Goal: Task Accomplishment & Management: Manage account settings

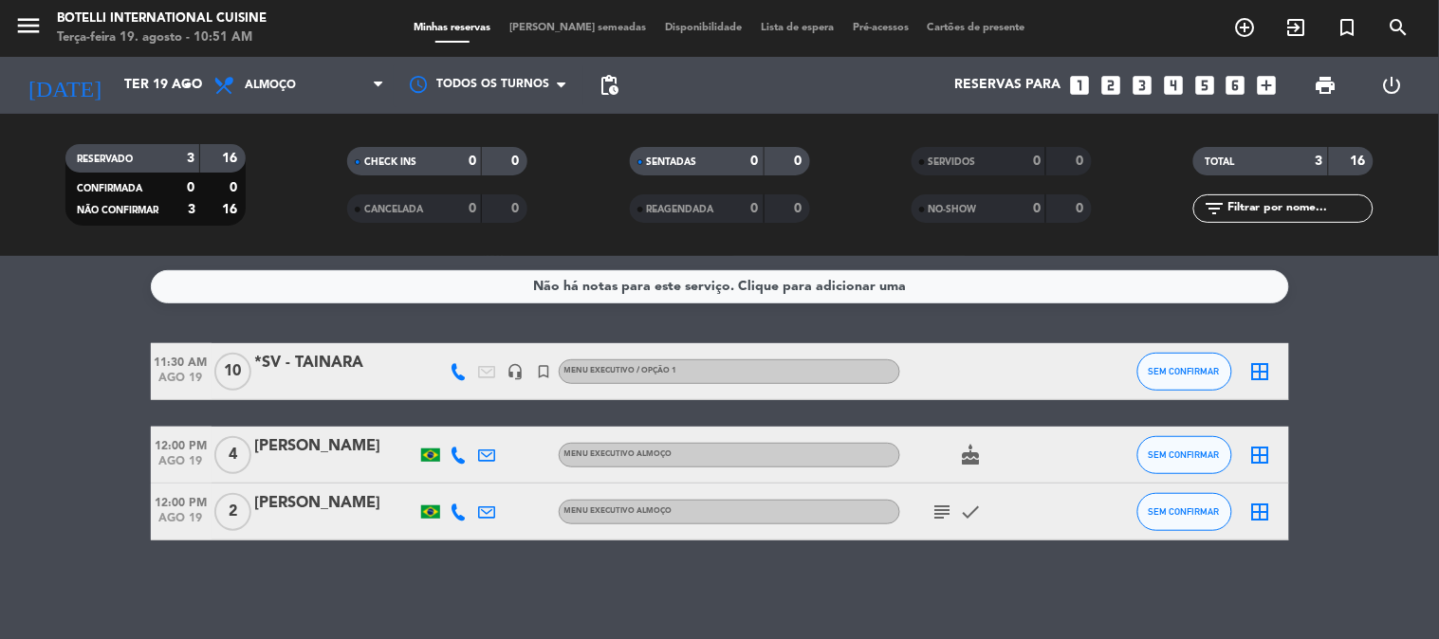
click at [982, 376] on div at bounding box center [985, 371] width 171 height 56
click at [406, 276] on div "Não há notas para este serviço. Clique para adicionar uma 11:30 AM [DATE] *SV -…" at bounding box center [719, 447] width 1439 height 383
click at [935, 515] on icon "subject" at bounding box center [942, 512] width 23 height 23
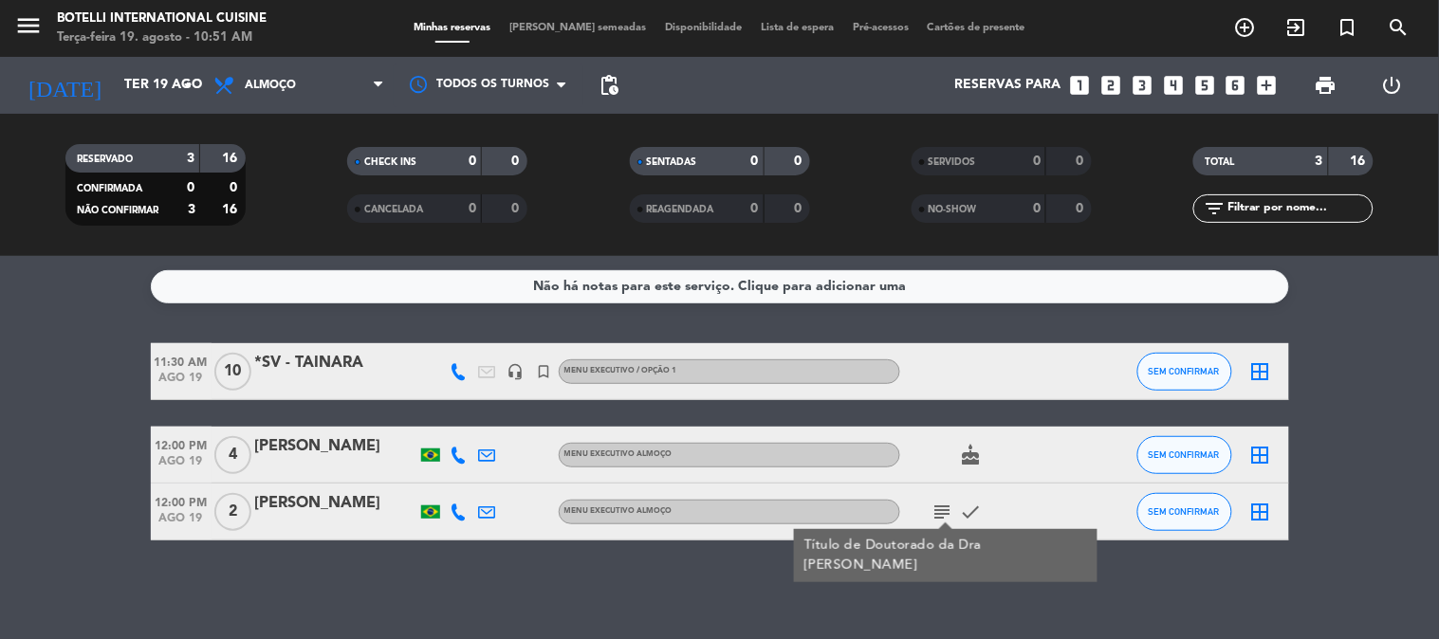
click at [935, 515] on icon "subject" at bounding box center [942, 512] width 23 height 23
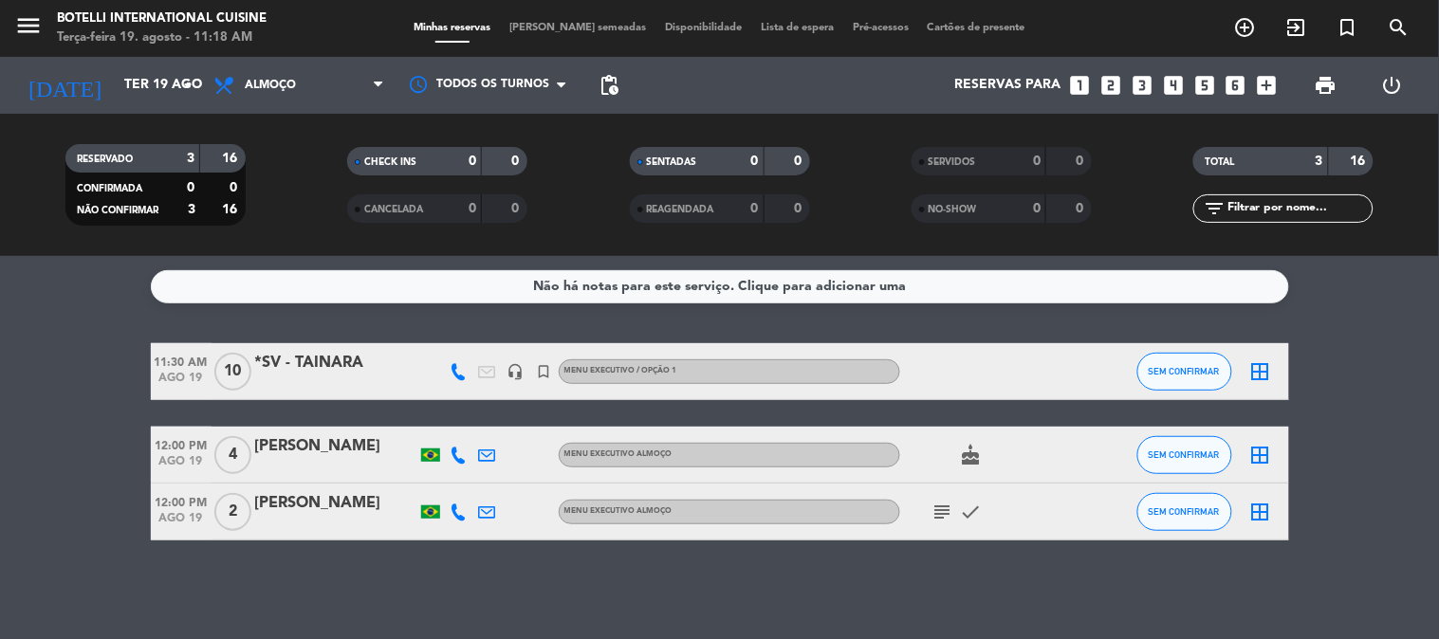
click at [0, 413] on bookings-row "11:30 AM [DATE] *SV - TAINARA headset_mic turned_in_not MENU EXECUTIVO / OPÇÃO …" at bounding box center [719, 441] width 1439 height 197
click at [1395, 436] on bookings-row "11:30 AM [DATE] *SV - TAINARA headset_mic turned_in_not MENU EXECUTIVO / OPÇÃO …" at bounding box center [719, 441] width 1439 height 197
click at [1402, 409] on bookings-row "11:30 AM [DATE] *SV - TAINARA headset_mic turned_in_not MENU EXECUTIVO / OPÇÃO …" at bounding box center [719, 441] width 1439 height 197
click at [1399, 513] on bookings-row "11:30 AM [DATE] *SV - TAINARA headset_mic turned_in_not MENU EXECUTIVO / OPÇÃO …" at bounding box center [719, 441] width 1439 height 197
click at [1324, 458] on bookings-row "11:30 AM [DATE] *SV - TAINARA headset_mic turned_in_not MENU EXECUTIVO / OPÇÃO …" at bounding box center [719, 441] width 1439 height 197
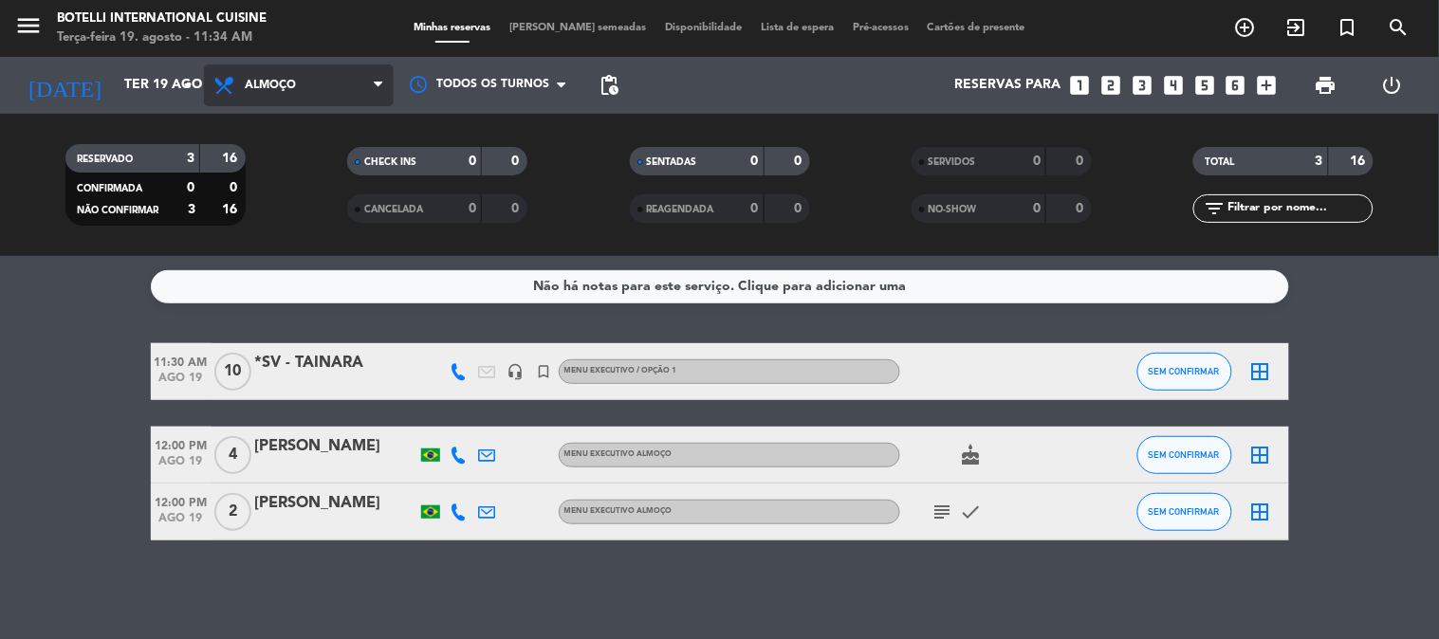
click at [313, 83] on span "Almoço" at bounding box center [299, 85] width 190 height 42
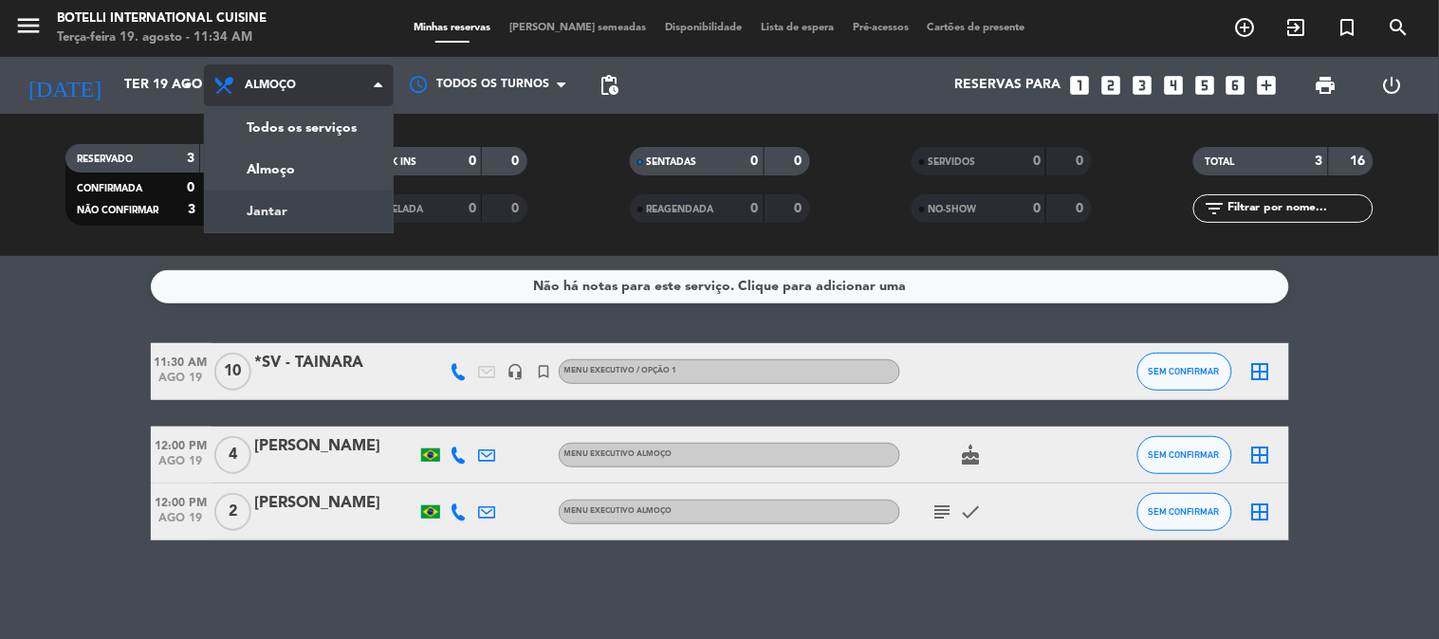
click at [288, 219] on div "menu Botelli International Cuisine Terça-feira 19. agosto - 11:34 AM Minhas res…" at bounding box center [719, 128] width 1439 height 256
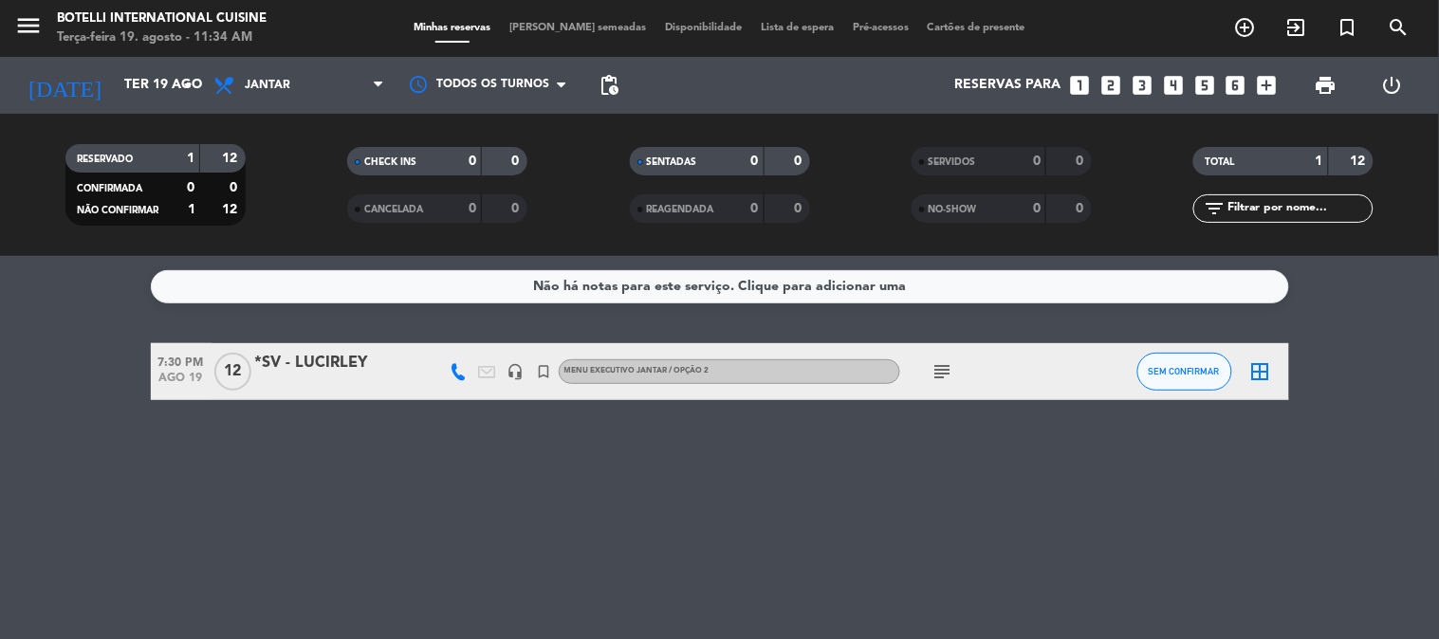
click at [934, 361] on icon "subject" at bounding box center [942, 371] width 23 height 23
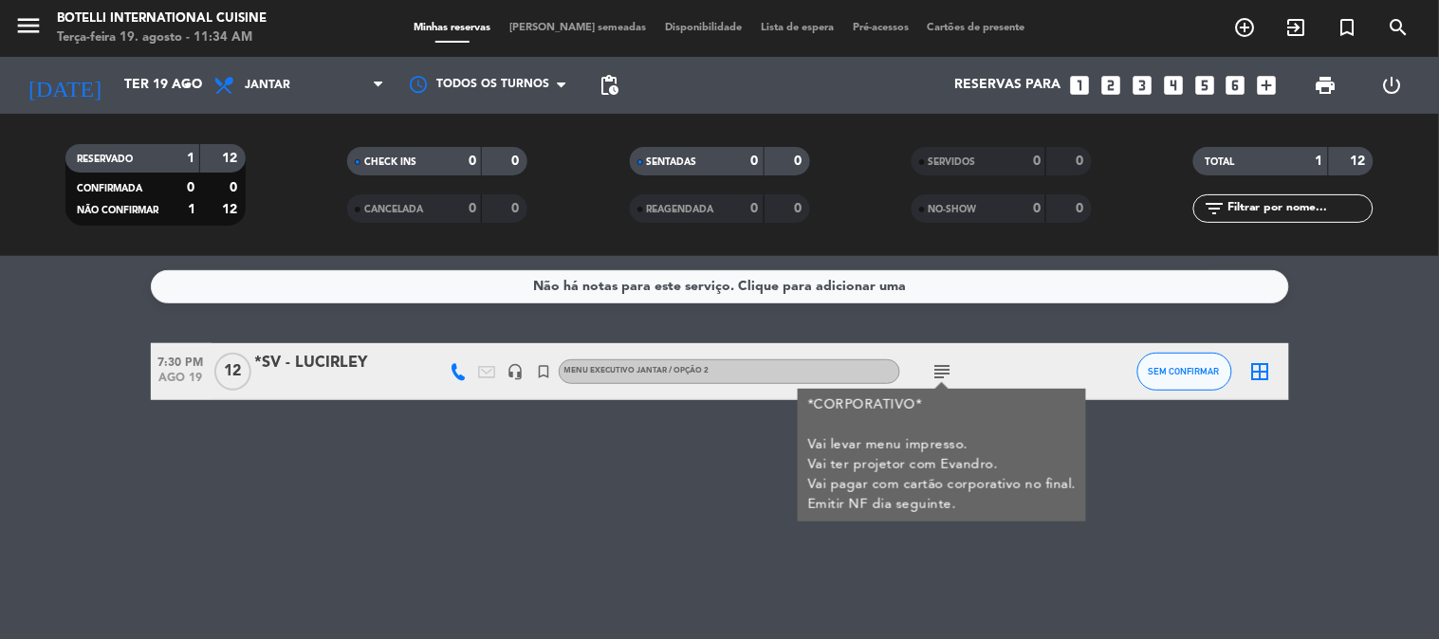
click at [942, 365] on icon "subject" at bounding box center [942, 371] width 23 height 23
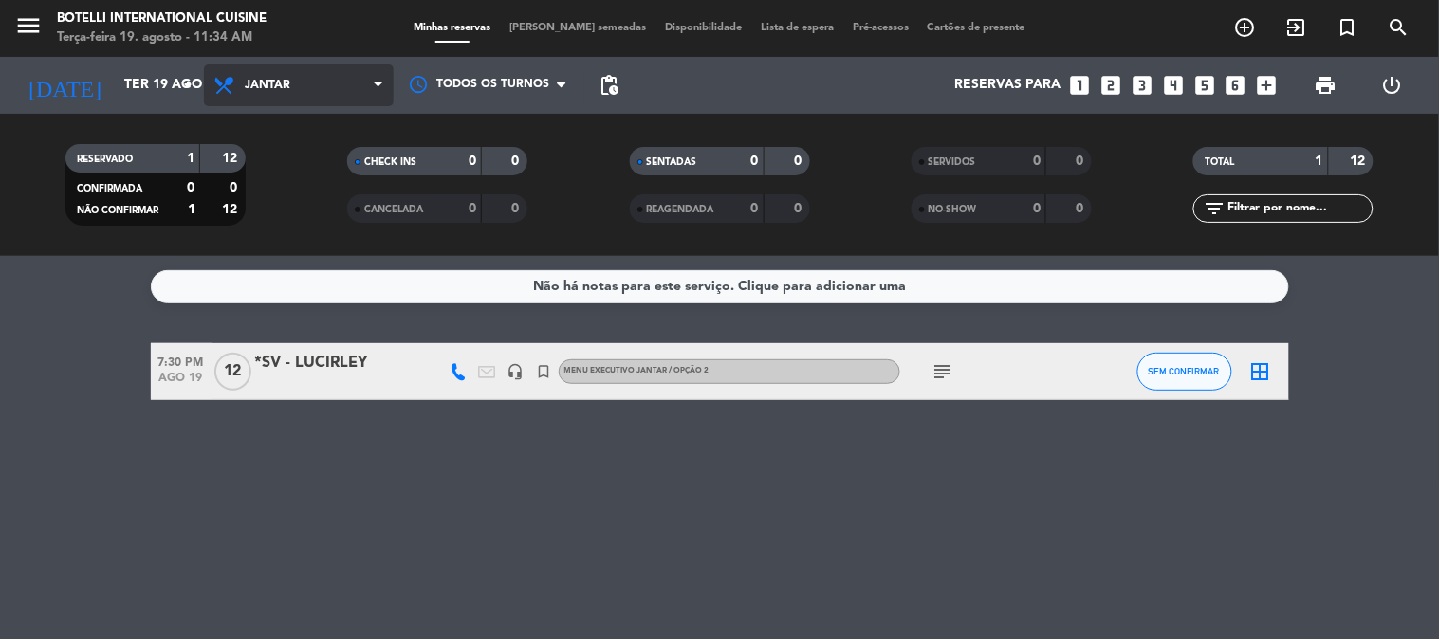
click at [256, 97] on span "Jantar" at bounding box center [299, 85] width 190 height 42
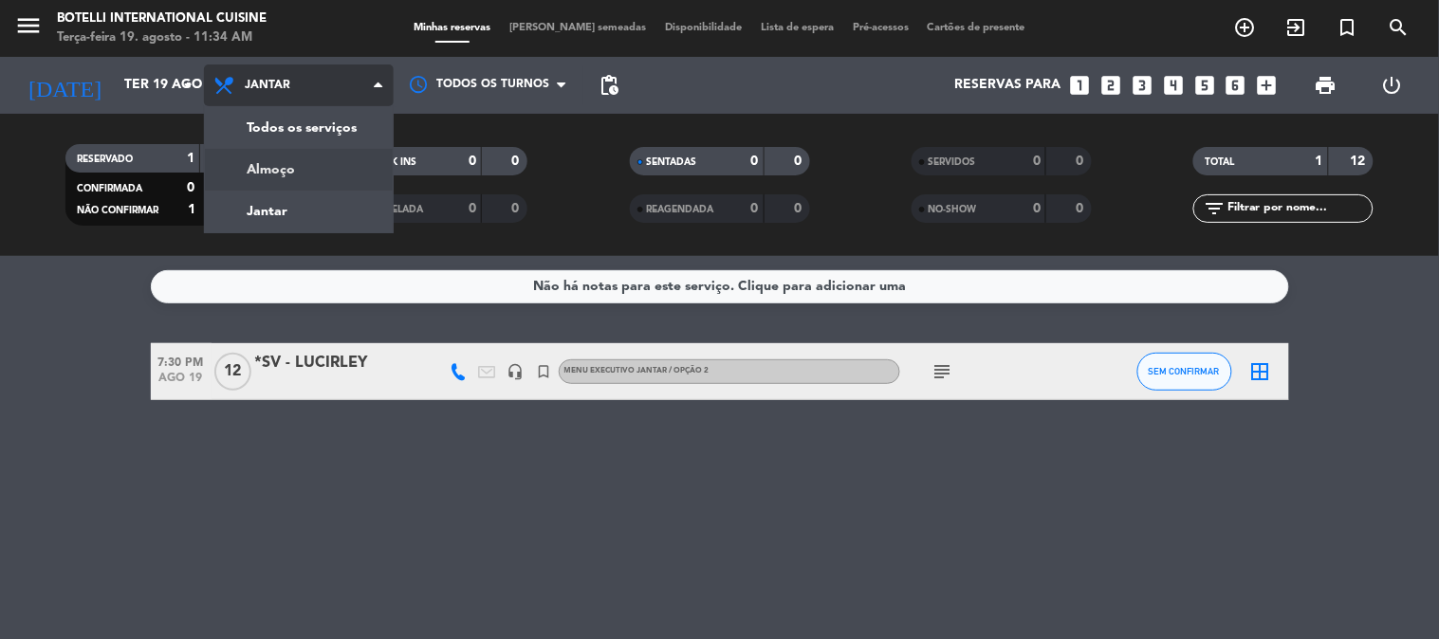
click at [280, 154] on div "menu Botelli International Cuisine Terça-feira 19. agosto - 11:34 AM Minhas res…" at bounding box center [719, 128] width 1439 height 256
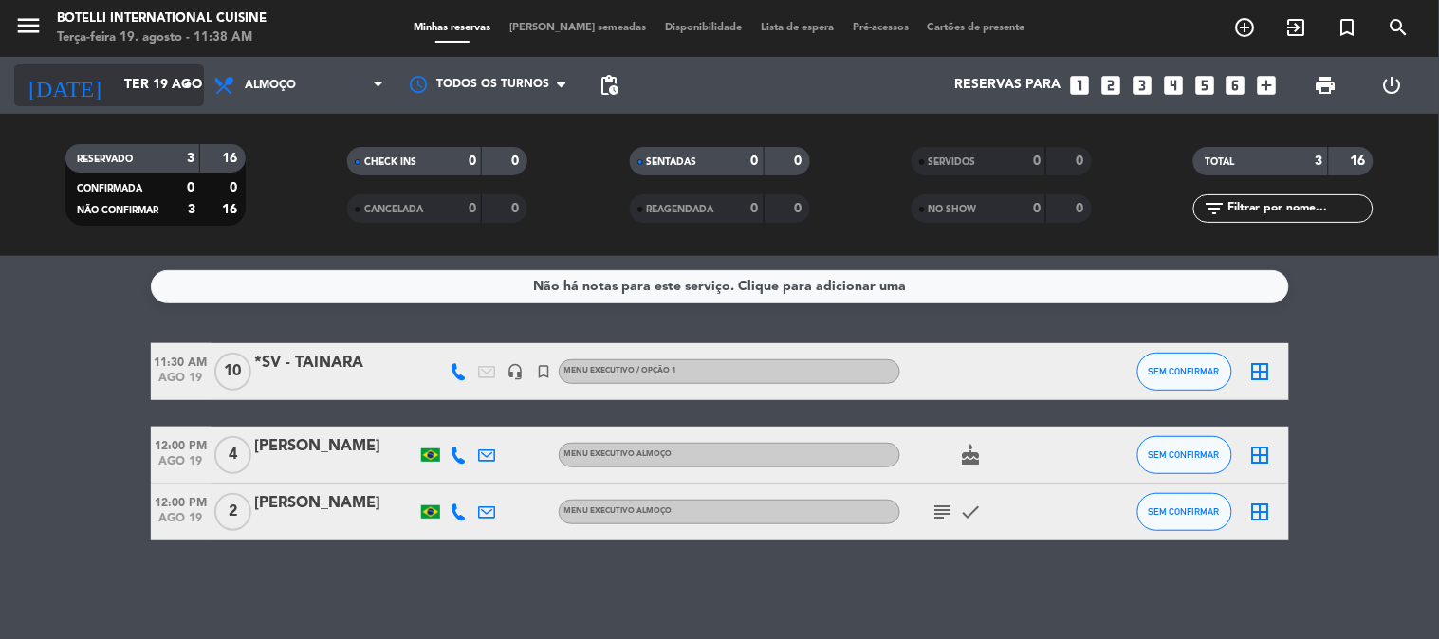
click at [147, 99] on input "Ter 19 ago" at bounding box center [205, 85] width 180 height 34
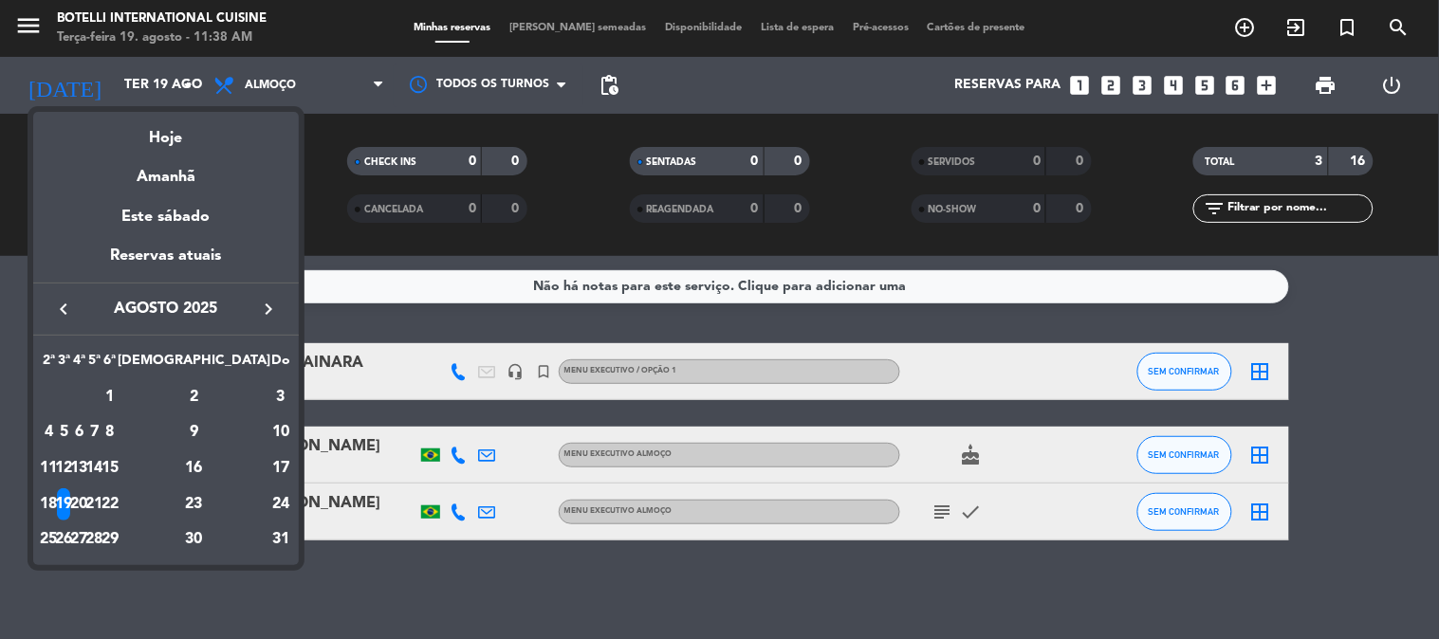
click at [277, 318] on icon "keyboard_arrow_right" at bounding box center [268, 309] width 23 height 23
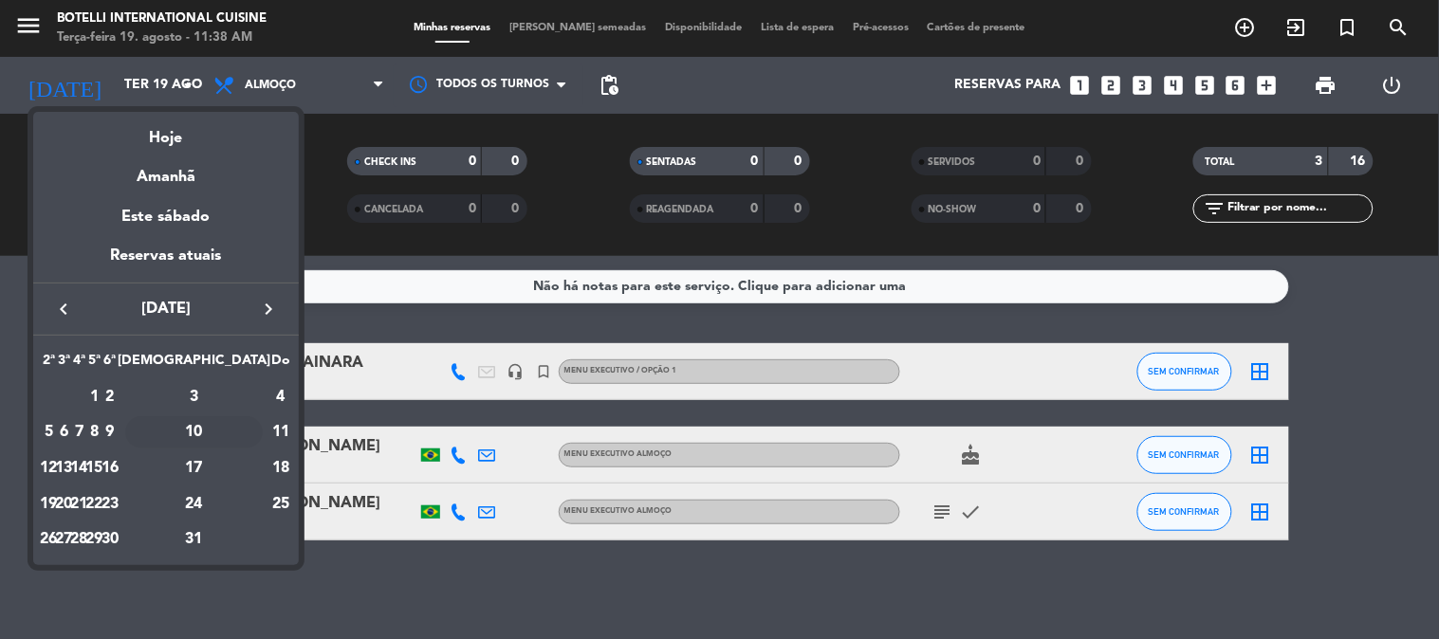
click at [233, 430] on div "10" at bounding box center [194, 432] width 138 height 32
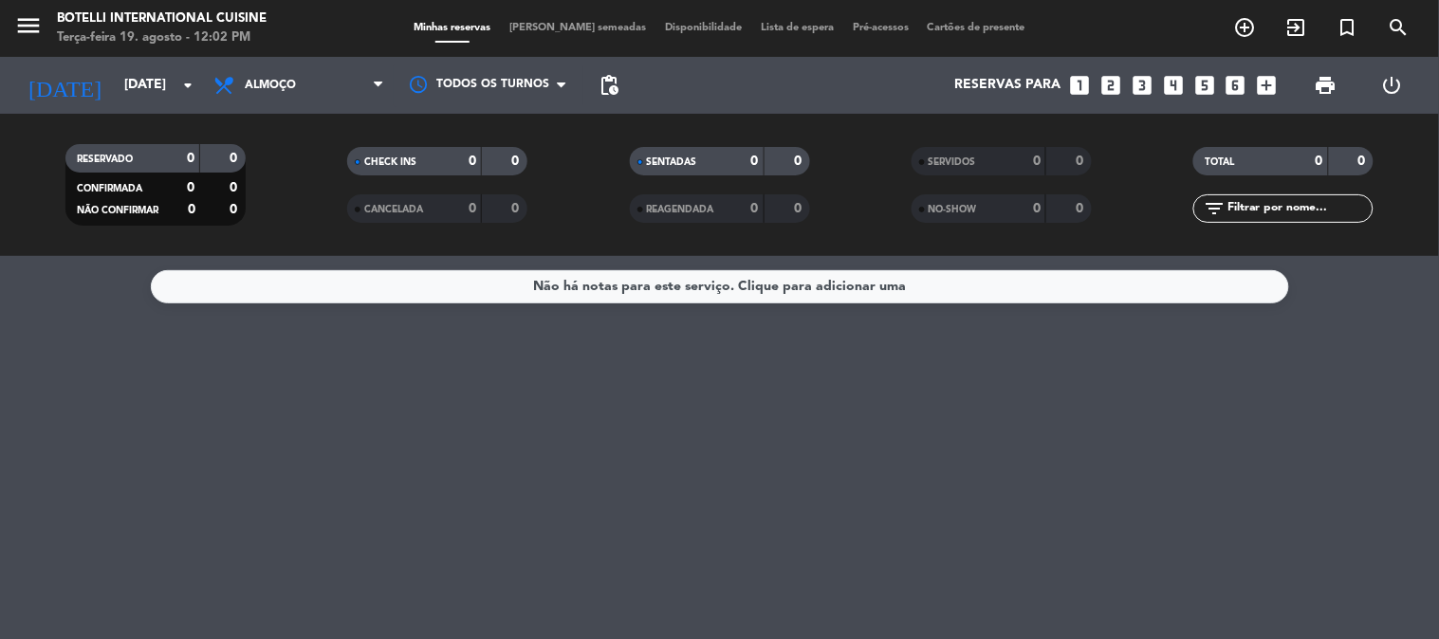
click at [349, 83] on span "Almoço" at bounding box center [299, 85] width 190 height 42
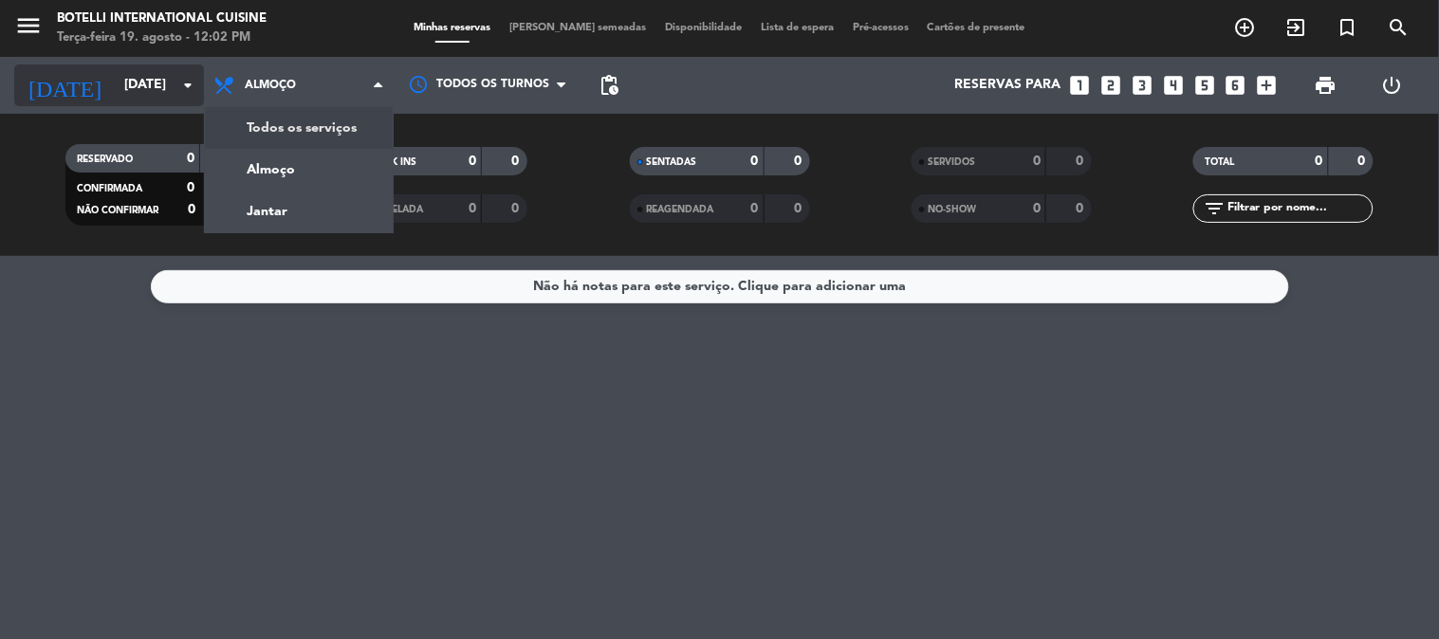
click at [88, 72] on div "[DATE] [DATE] arrow_drop_down" at bounding box center [109, 85] width 190 height 57
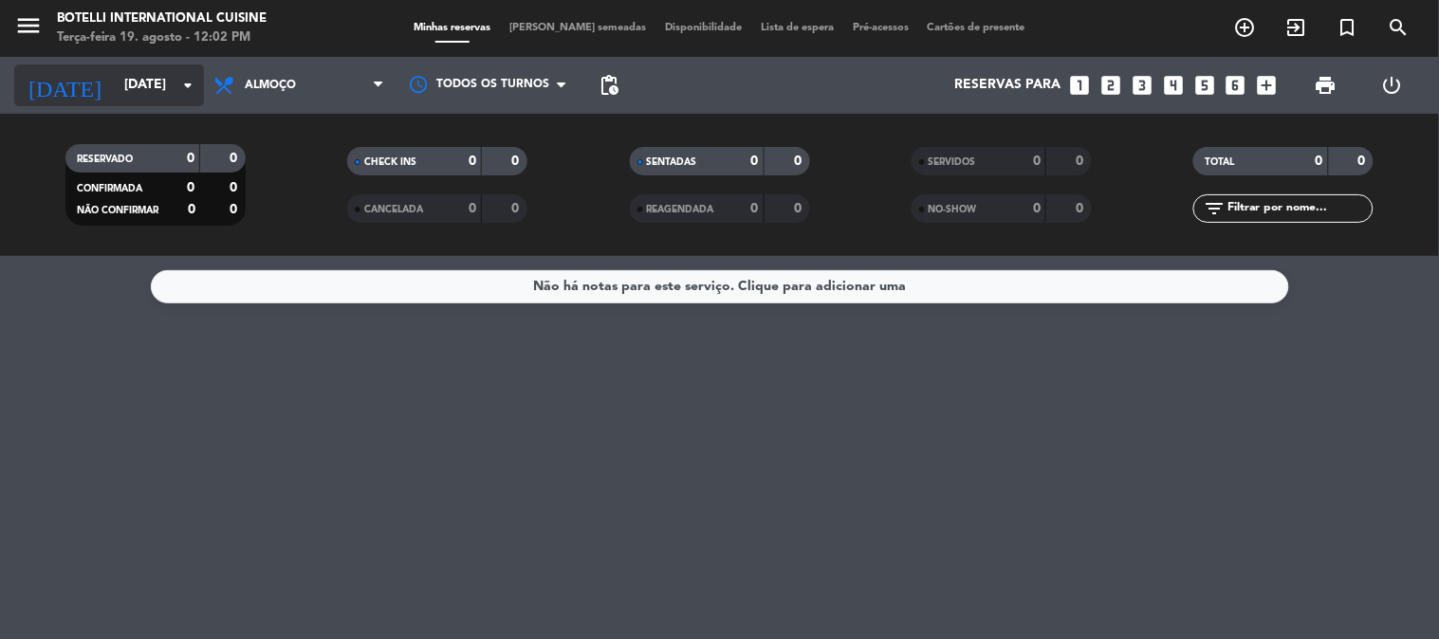
click at [115, 79] on input "[DATE]" at bounding box center [205, 85] width 180 height 34
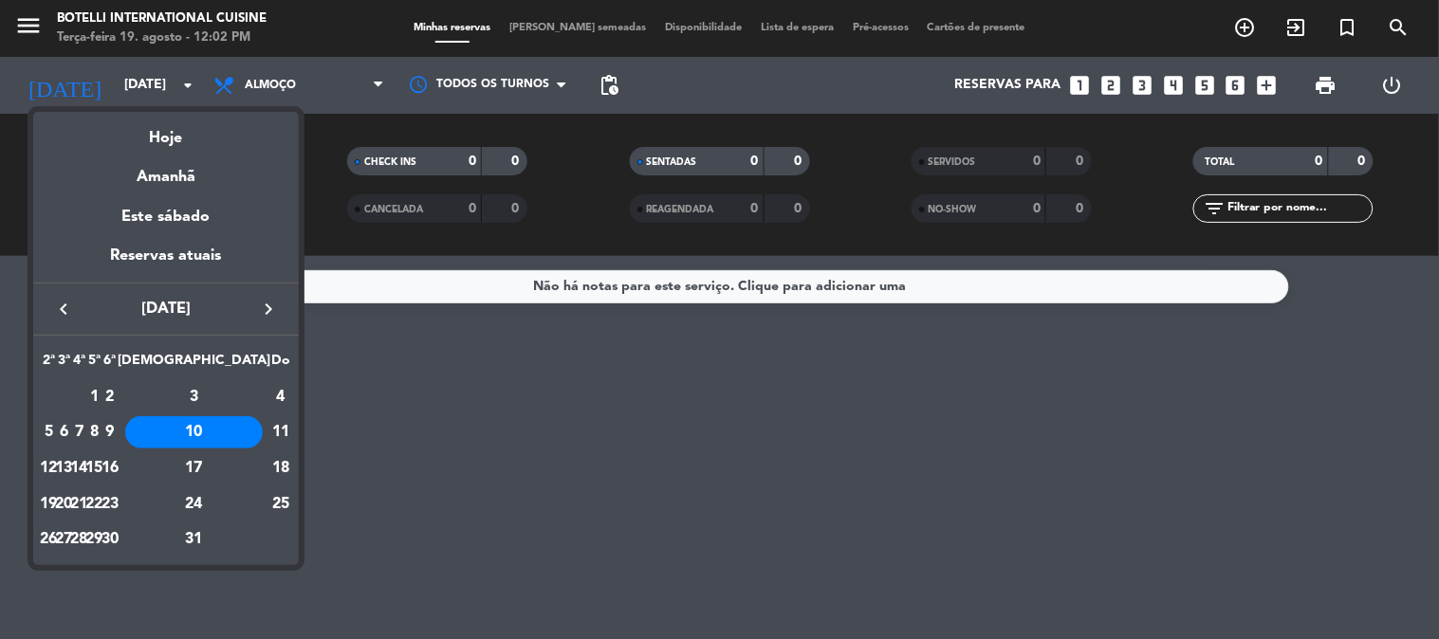
click at [53, 304] on icon "keyboard_arrow_left" at bounding box center [63, 309] width 23 height 23
click at [54, 304] on icon "keyboard_arrow_left" at bounding box center [63, 309] width 23 height 23
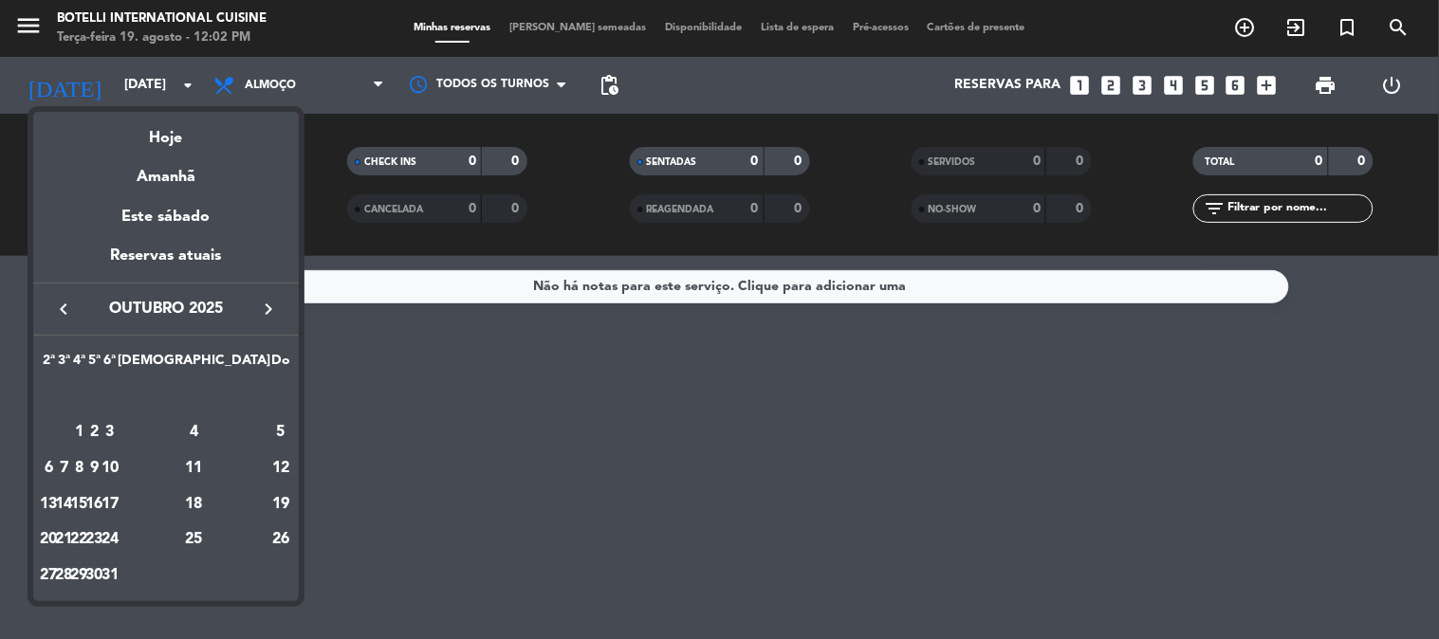
click at [54, 304] on icon "keyboard_arrow_left" at bounding box center [63, 309] width 23 height 23
click at [258, 306] on icon "keyboard_arrow_right" at bounding box center [268, 309] width 23 height 23
click at [71, 497] on div "19" at bounding box center [64, 504] width 14 height 32
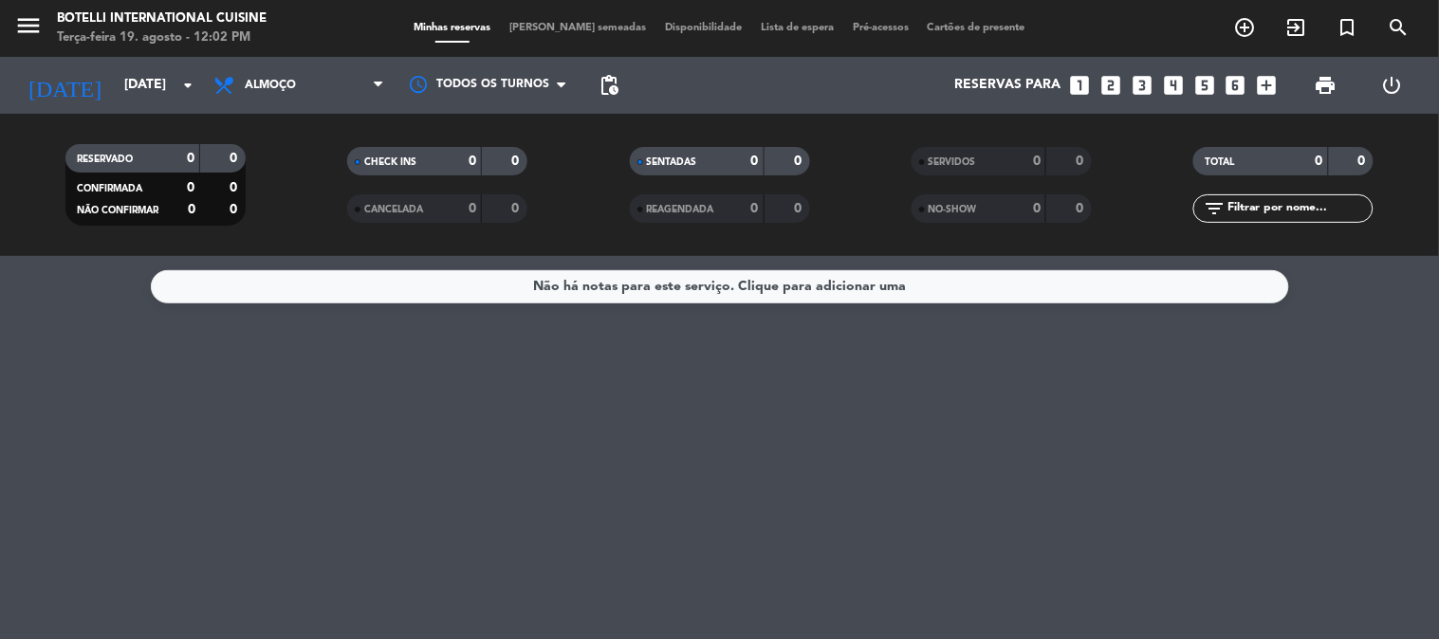
type input "Ter 19 ago"
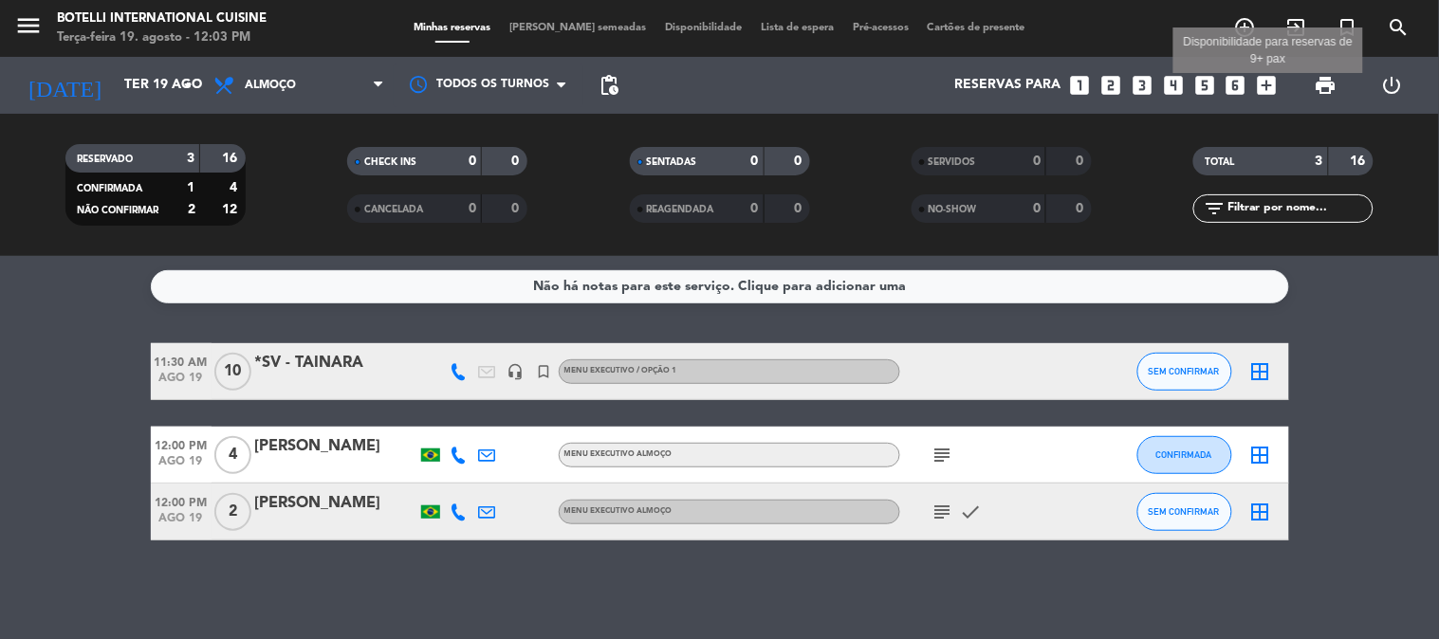
click at [1272, 82] on icon "add_box" at bounding box center [1267, 85] width 25 height 25
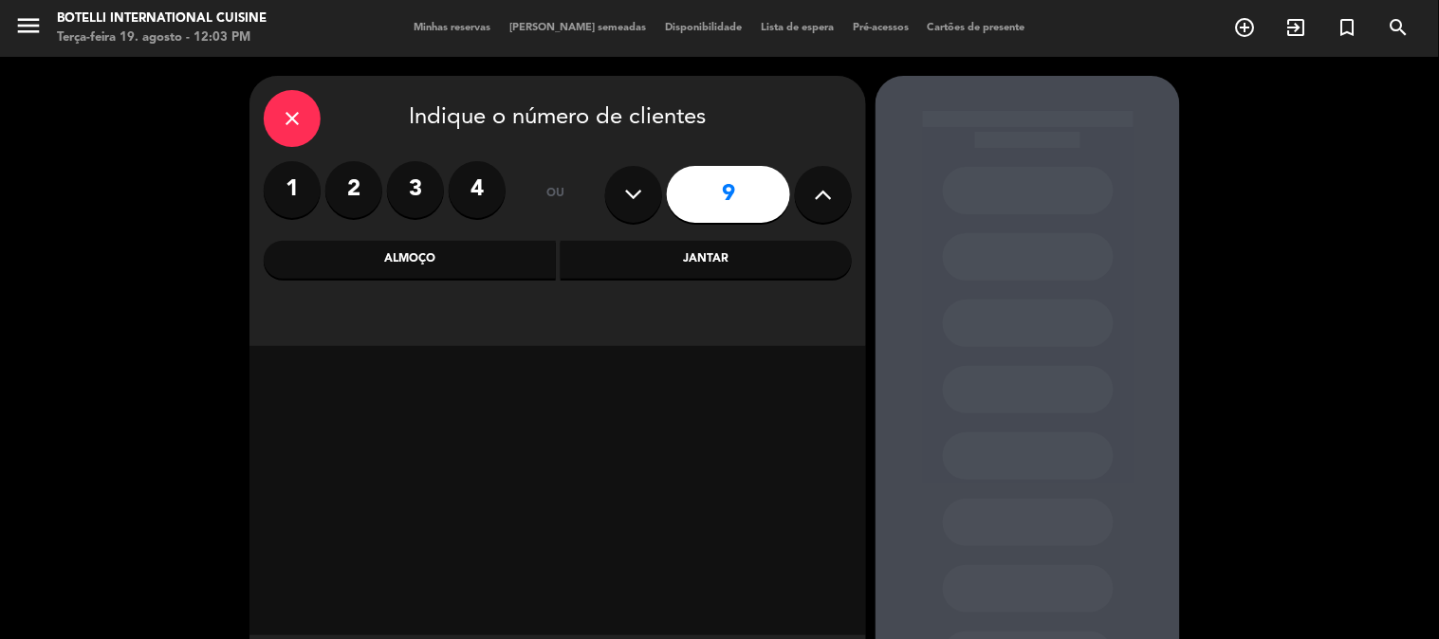
click at [815, 191] on icon at bounding box center [824, 194] width 18 height 28
type input "10"
click at [481, 263] on div "Almoço" at bounding box center [410, 260] width 292 height 38
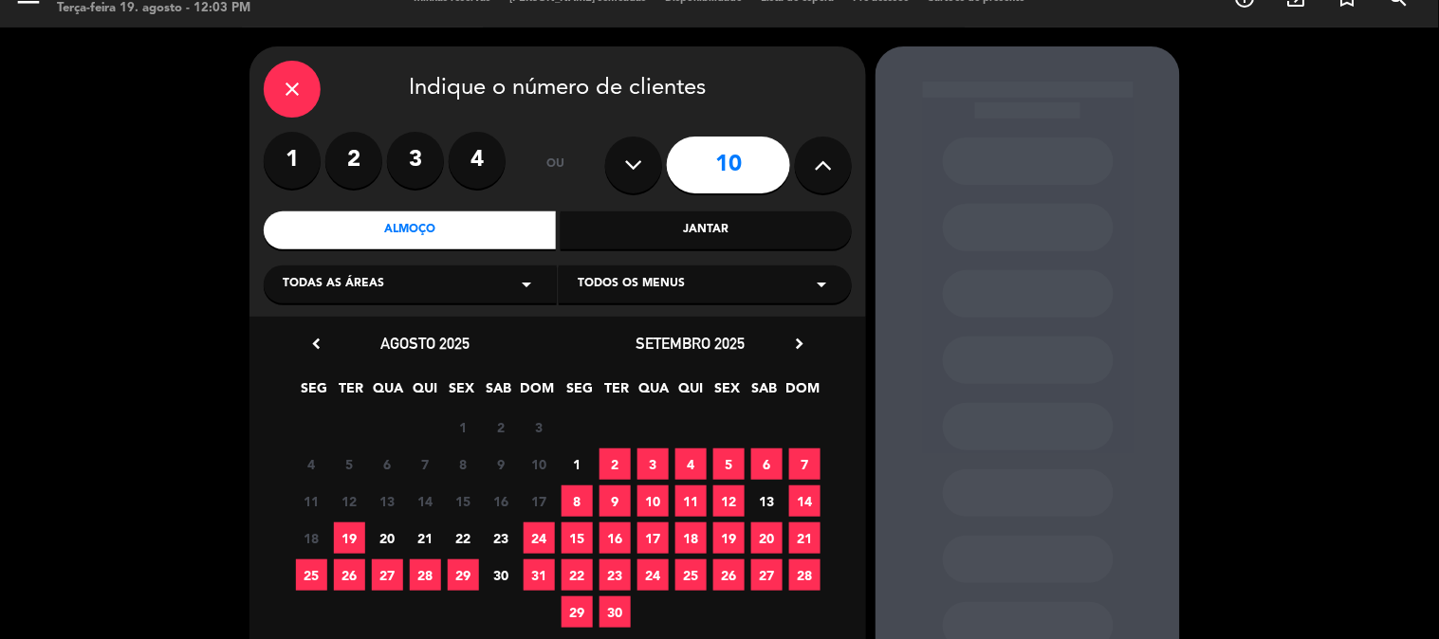
click at [352, 542] on span "19" at bounding box center [349, 538] width 31 height 31
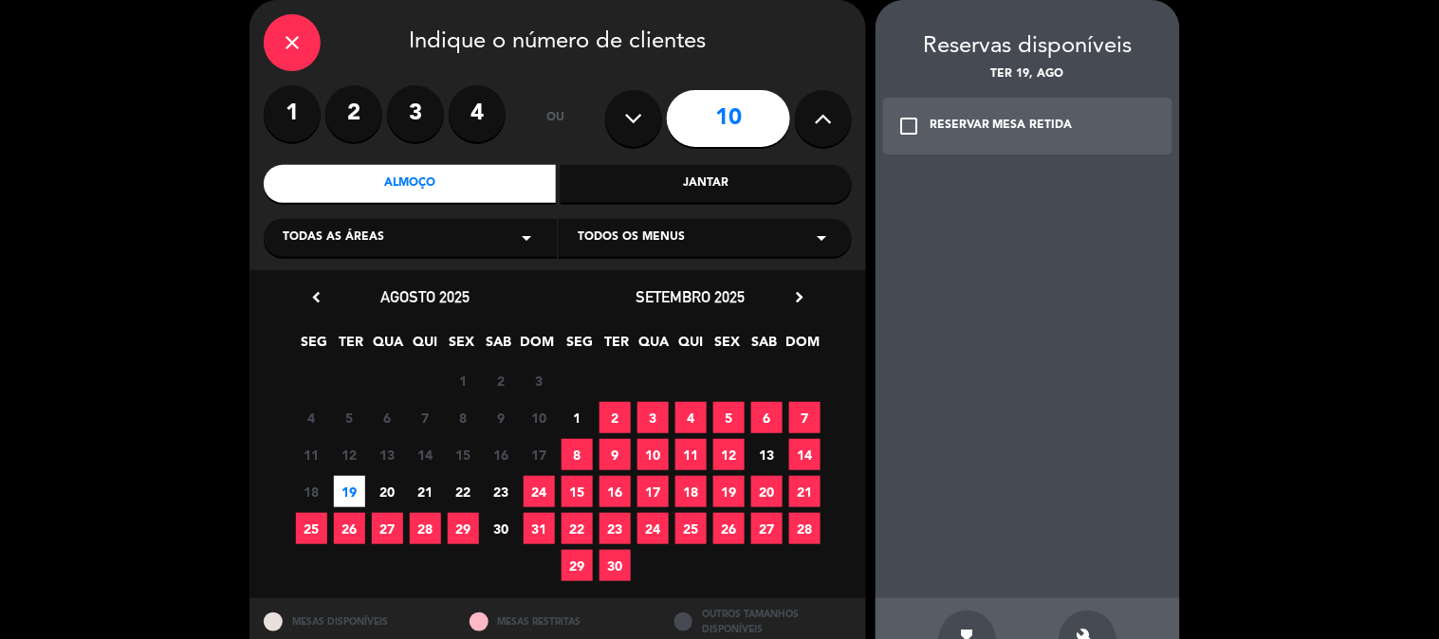
click at [939, 124] on div "RESERVAR MESA RETIDA" at bounding box center [1000, 126] width 143 height 19
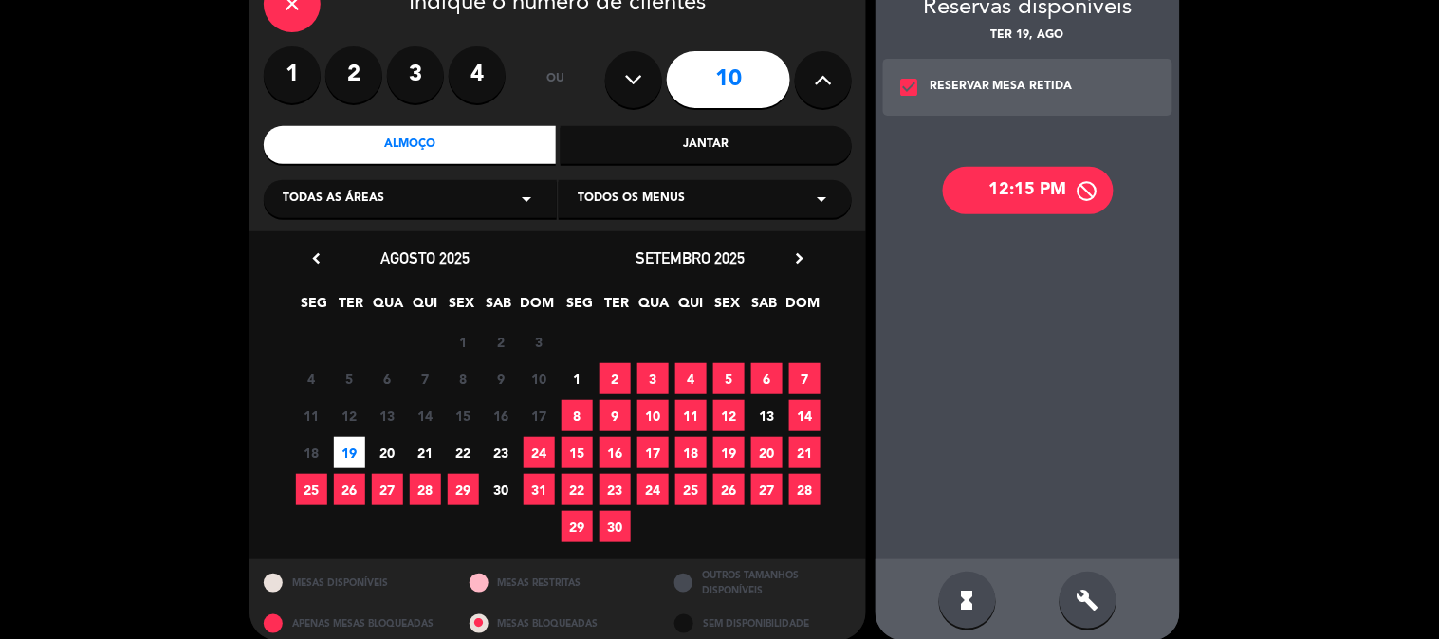
scroll to position [135, 0]
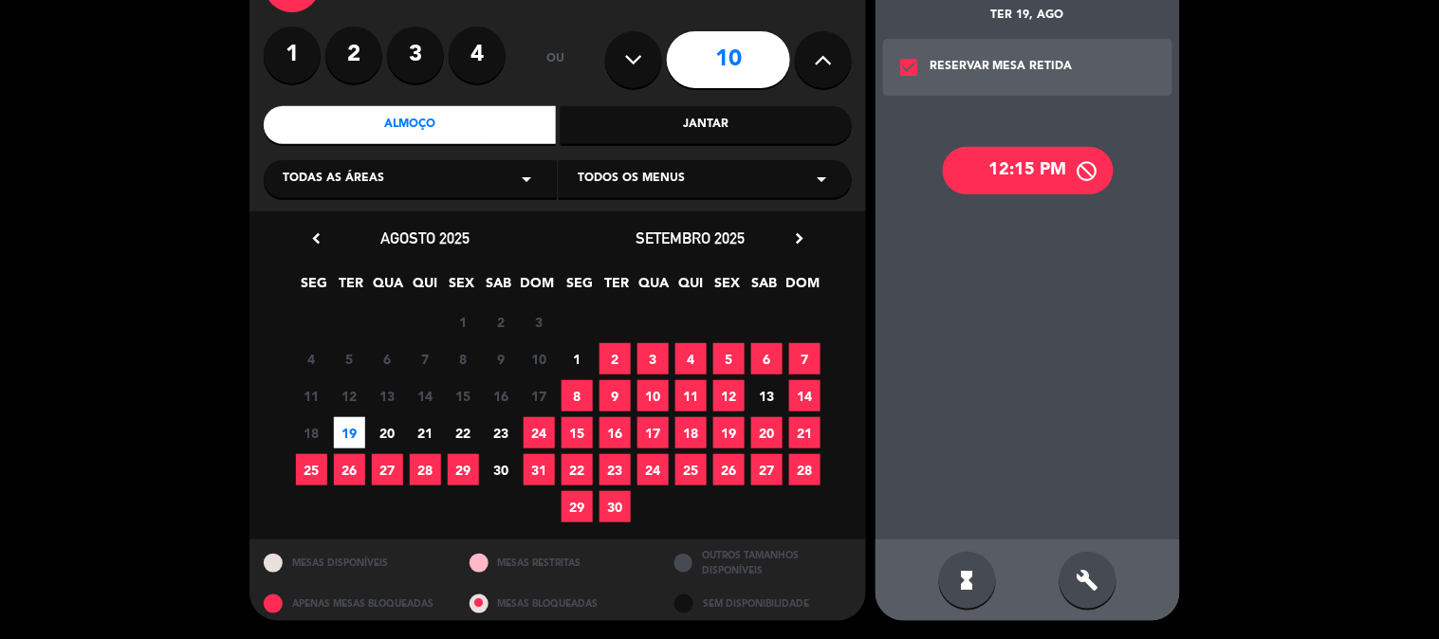
click at [1036, 183] on div "12:15 PM" at bounding box center [1028, 170] width 171 height 47
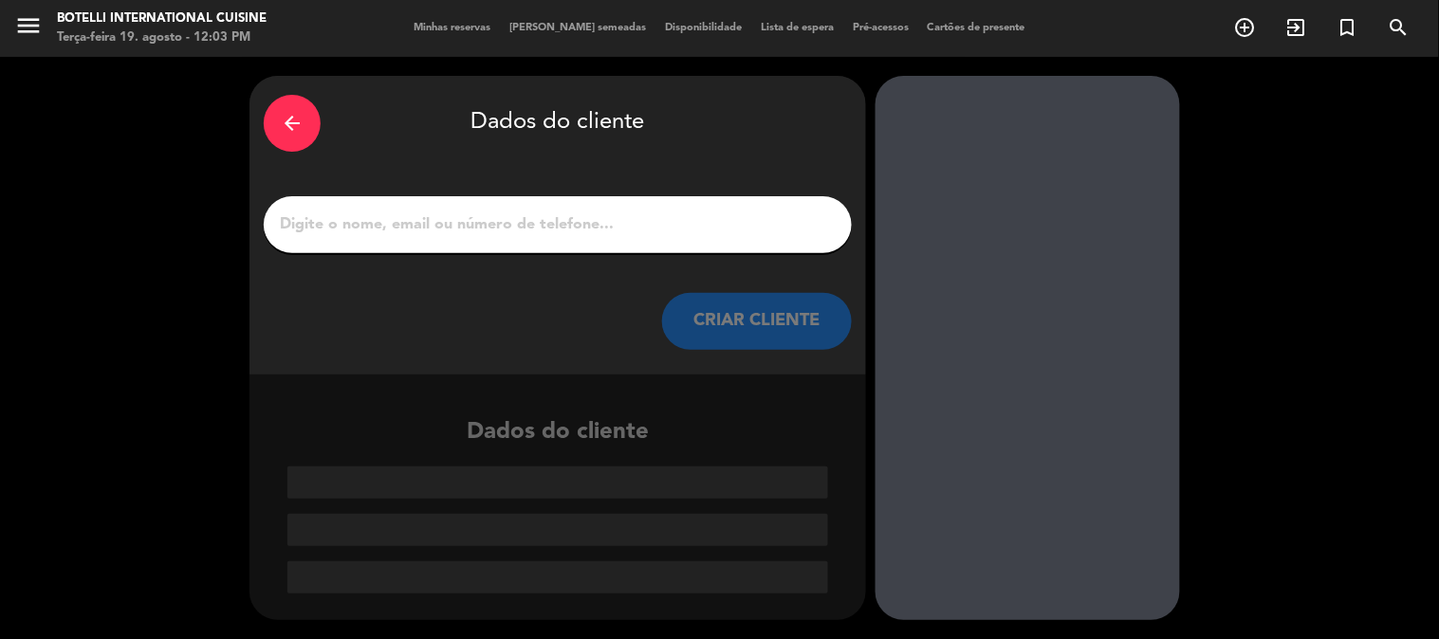
scroll to position [0, 0]
click at [633, 221] on input "1" at bounding box center [558, 224] width 560 height 27
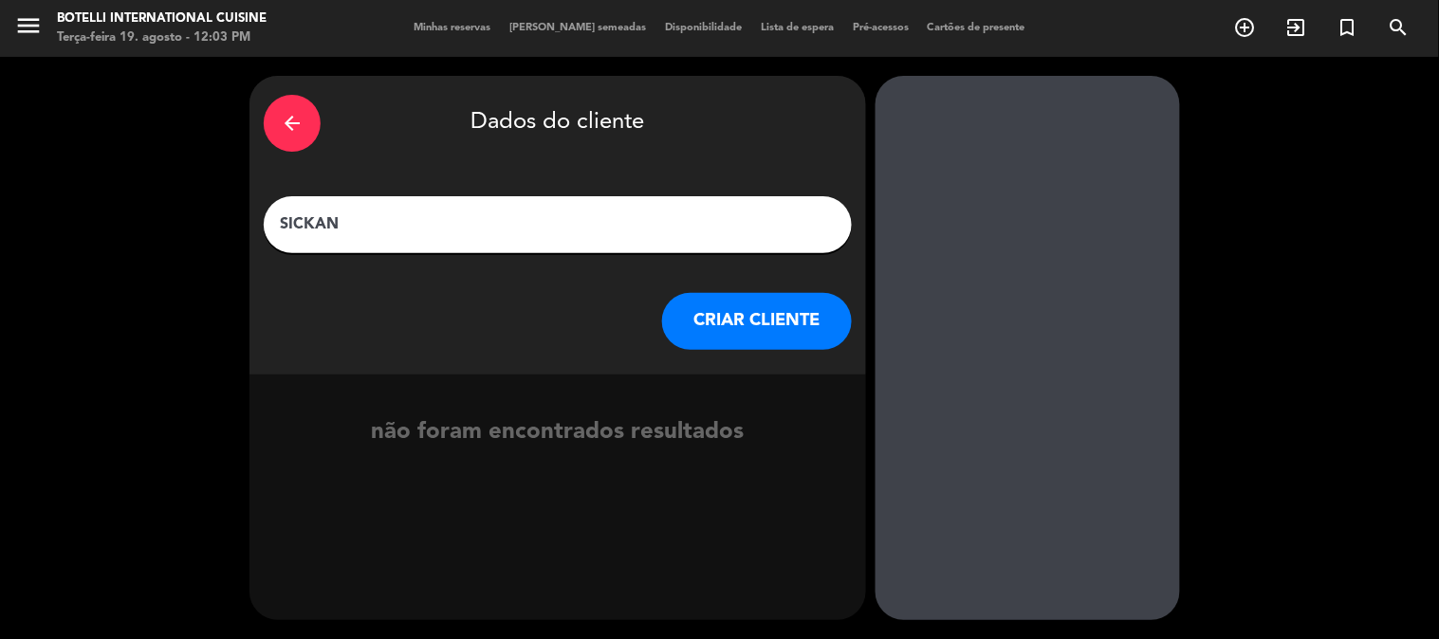
type input "SICKAN"
click at [763, 334] on button "CRIAR CLIENTE" at bounding box center [757, 321] width 190 height 57
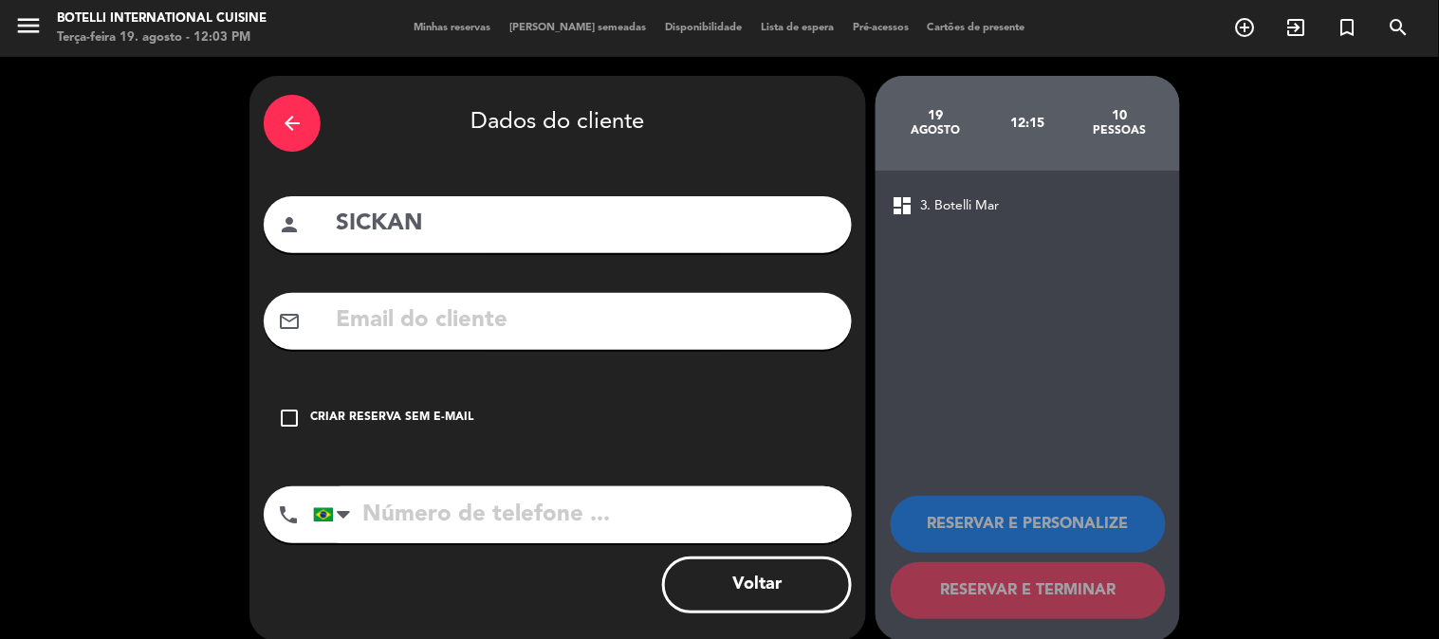
click at [420, 403] on div "check_box_outline_blank Criar reserva sem e-mail" at bounding box center [558, 418] width 588 height 57
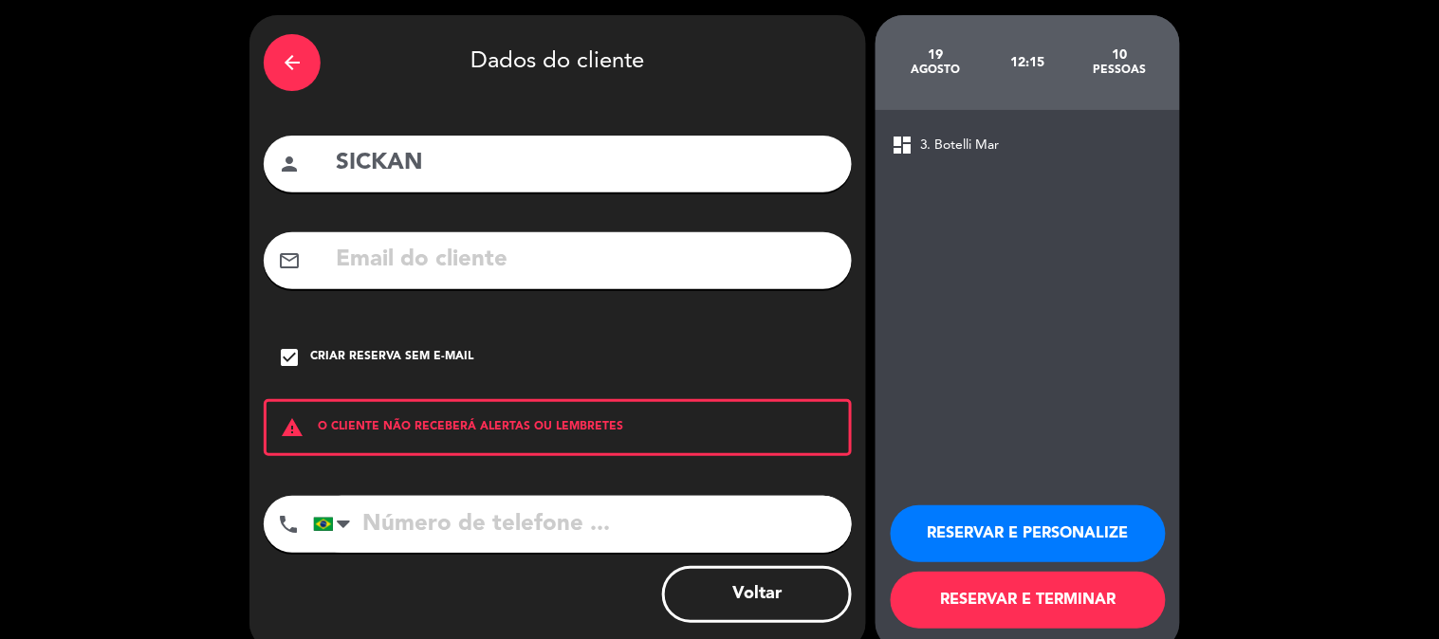
scroll to position [91, 0]
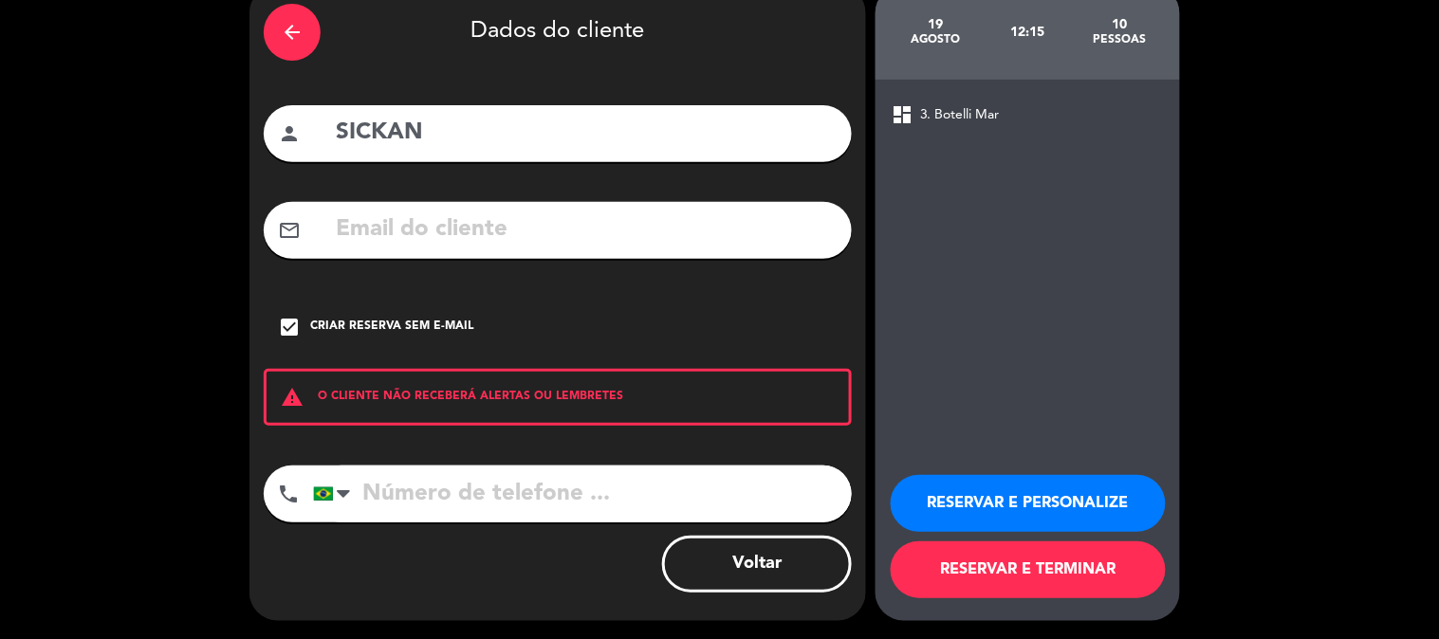
click at [997, 573] on button "RESERVAR E TERMINAR" at bounding box center [1027, 569] width 275 height 57
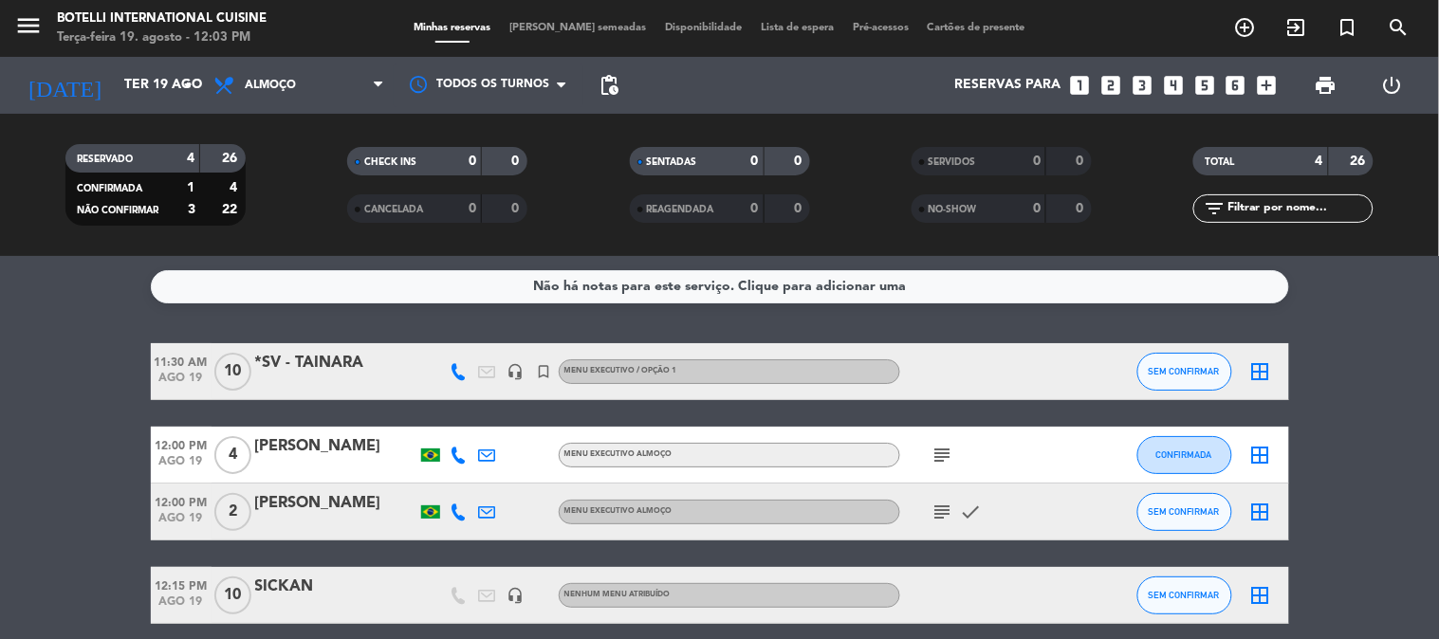
click at [944, 456] on icon "subject" at bounding box center [942, 455] width 23 height 23
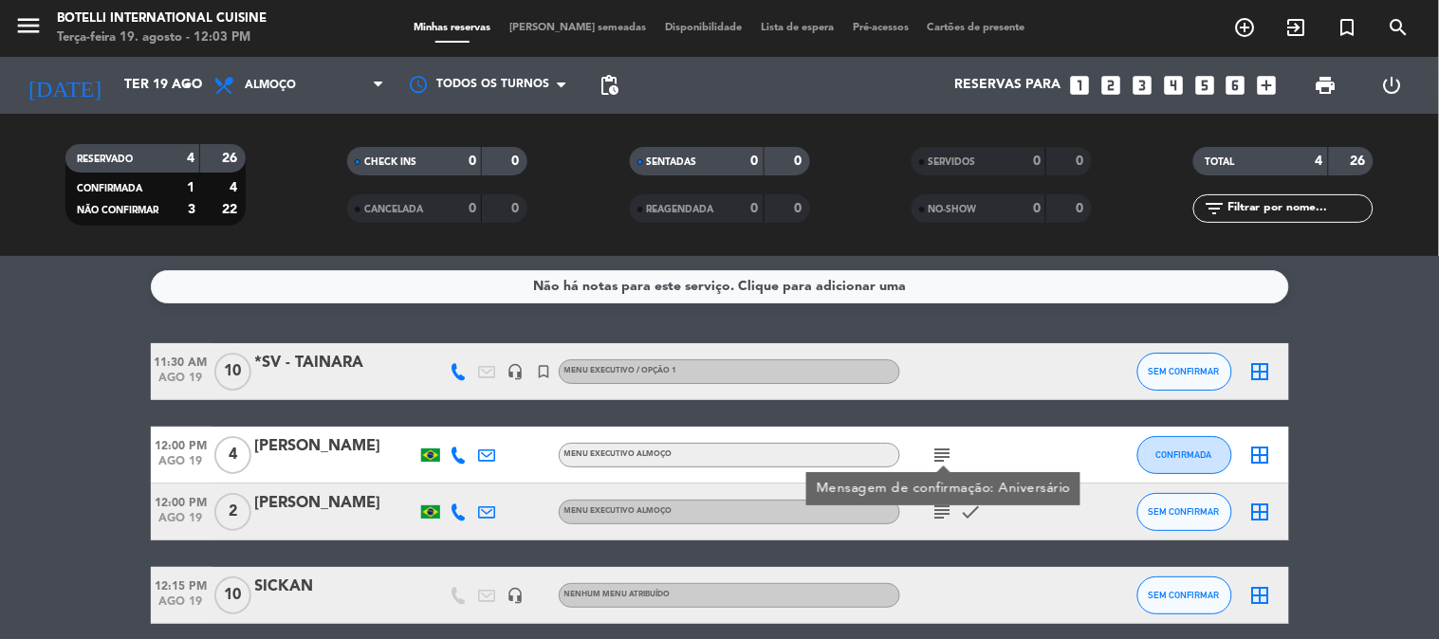
click at [944, 456] on icon "subject" at bounding box center [942, 455] width 23 height 23
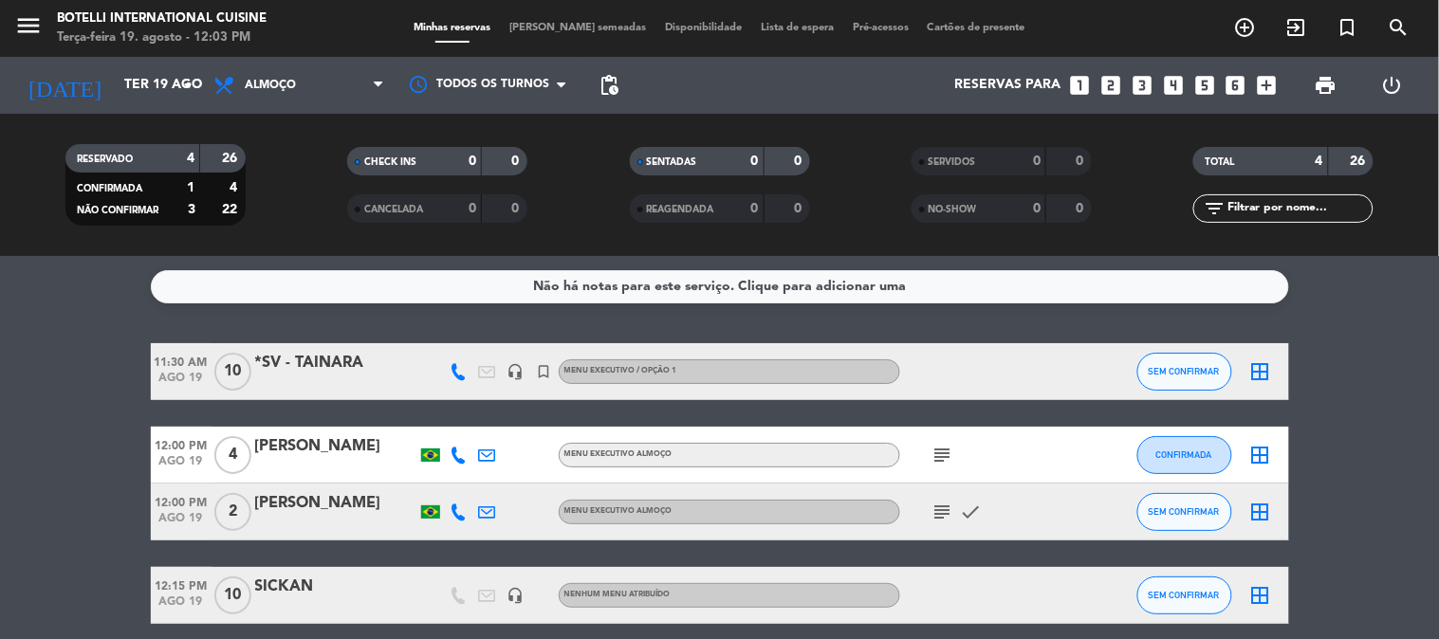
click at [941, 510] on icon "subject" at bounding box center [942, 512] width 23 height 23
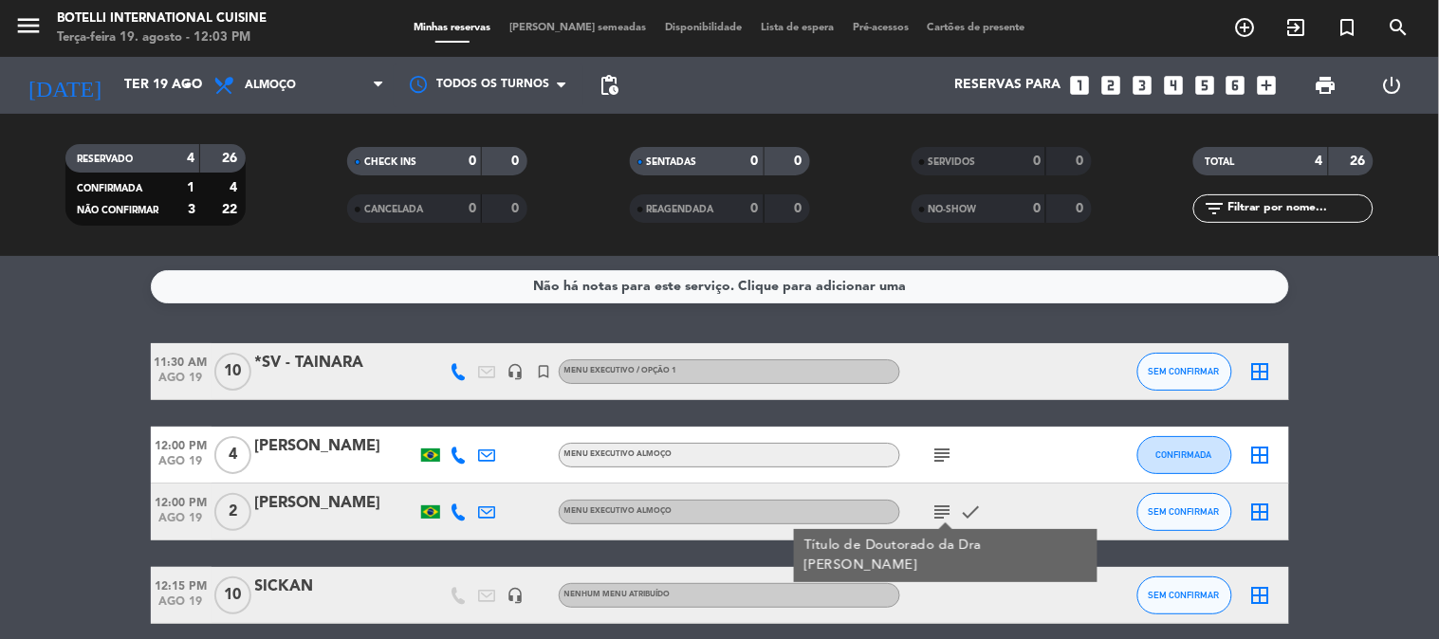
click at [941, 510] on icon "subject" at bounding box center [942, 512] width 23 height 23
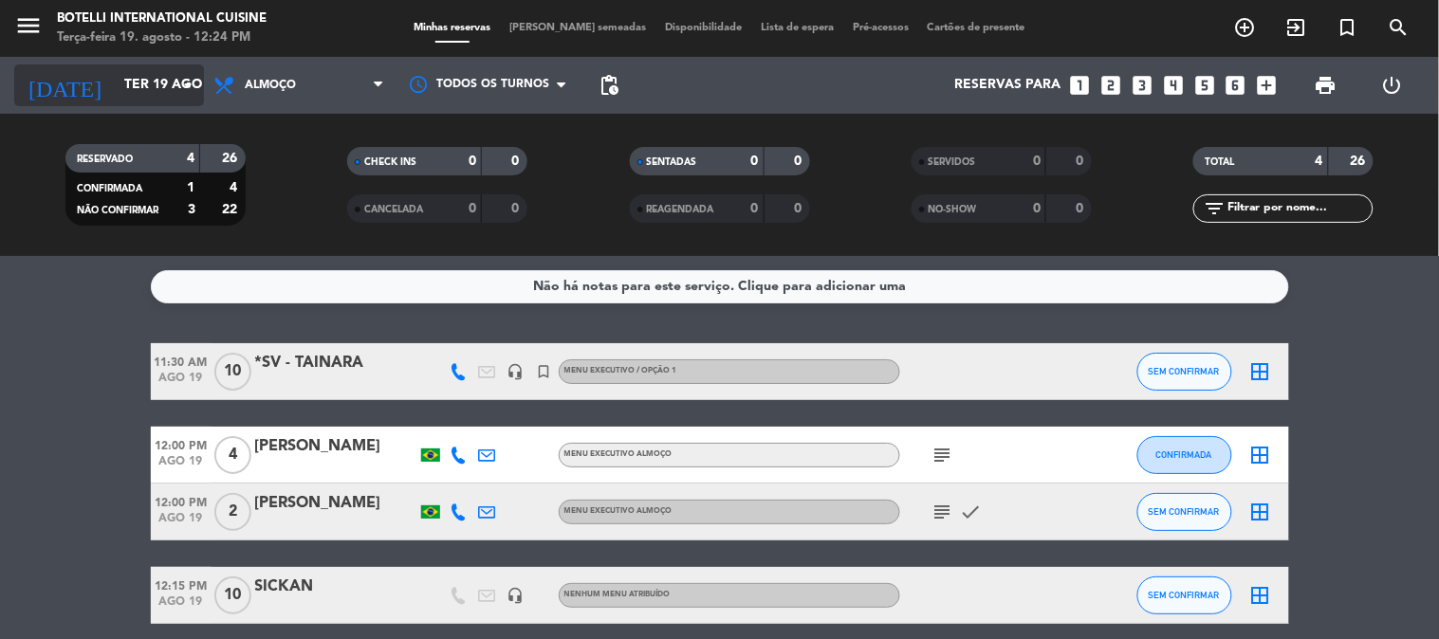
click at [130, 79] on input "Ter 19 ago" at bounding box center [205, 85] width 180 height 34
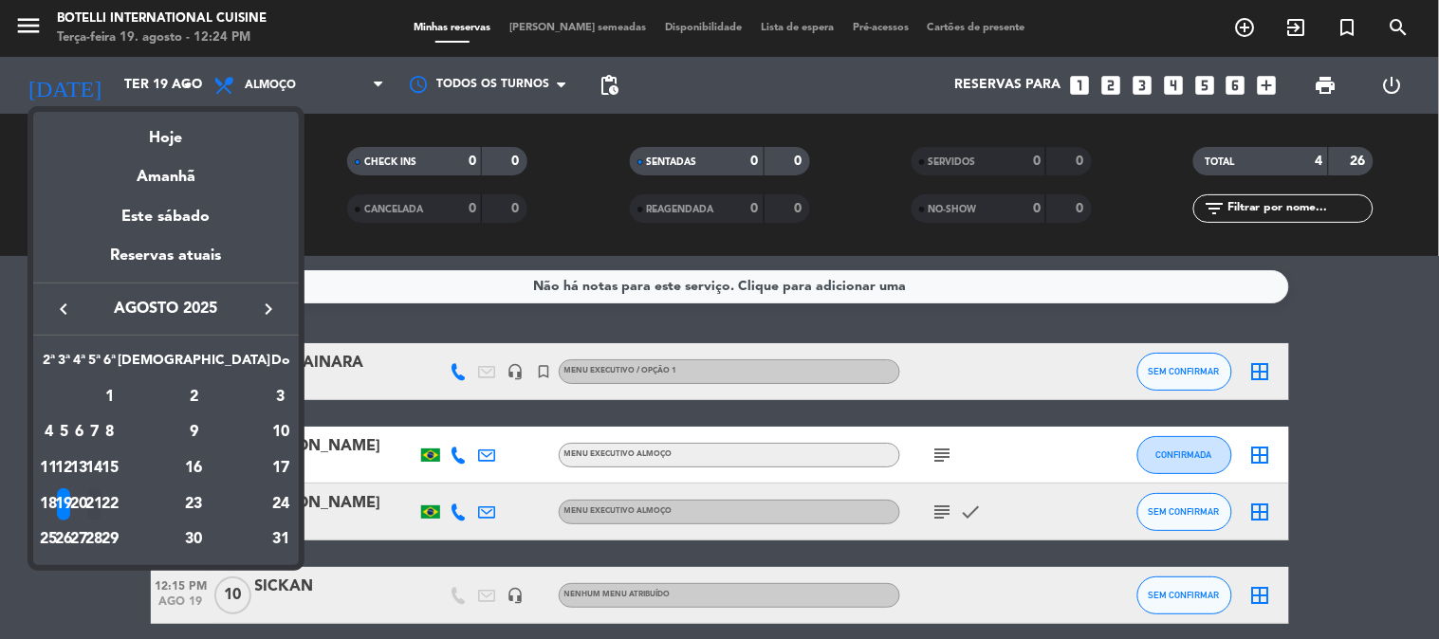
click at [101, 504] on div "21" at bounding box center [94, 504] width 14 height 32
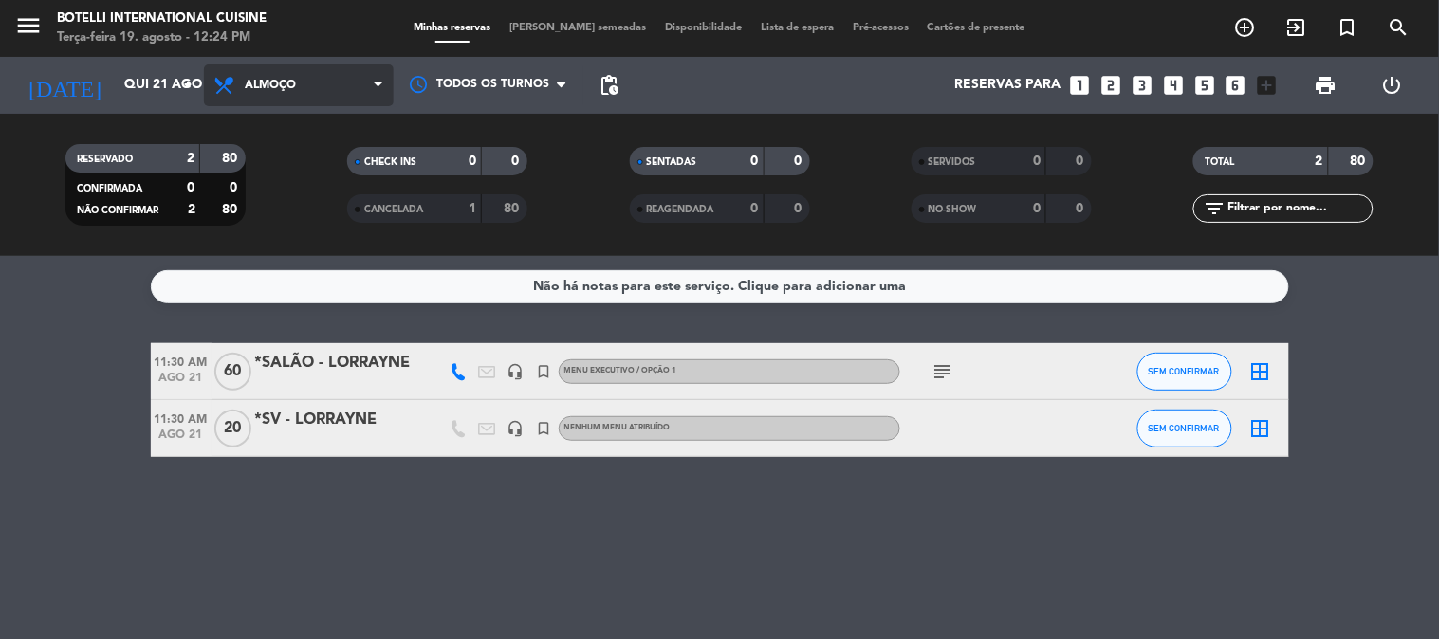
click at [267, 83] on span "Almoço" at bounding box center [270, 85] width 51 height 13
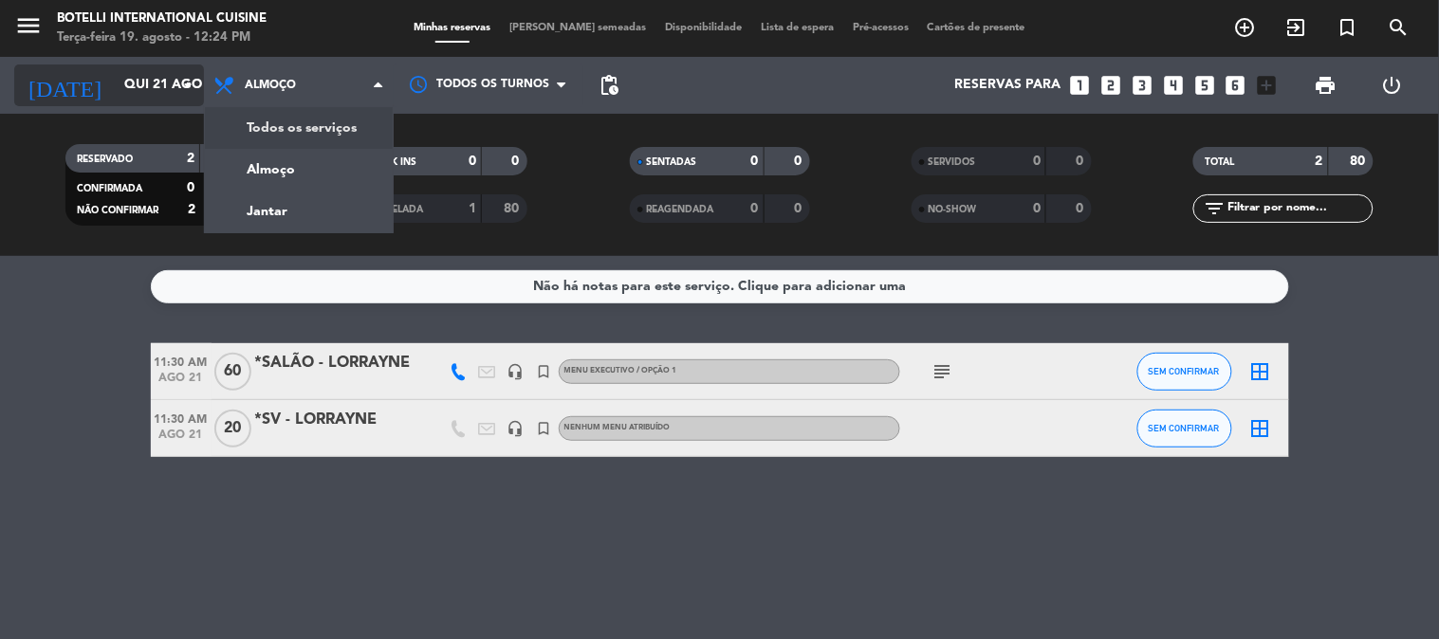
click at [156, 99] on input "Qui 21 ago" at bounding box center [205, 85] width 180 height 34
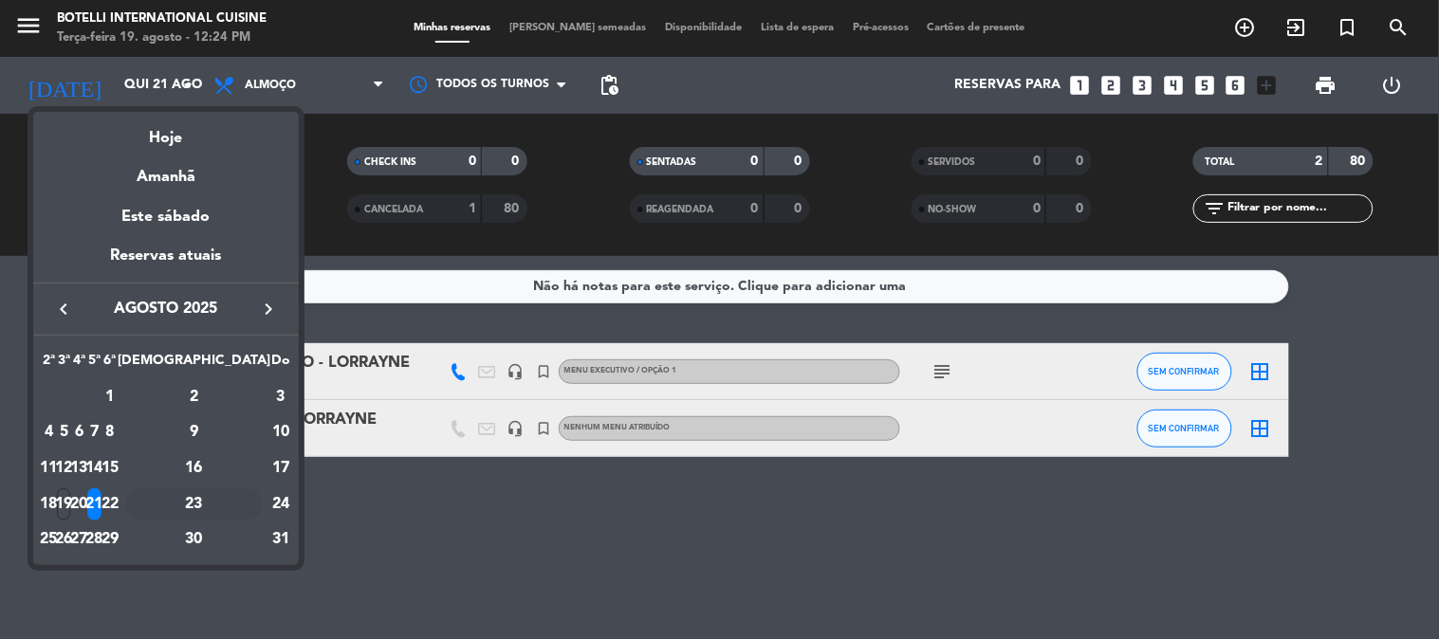
click at [229, 505] on div "23" at bounding box center [194, 504] width 138 height 32
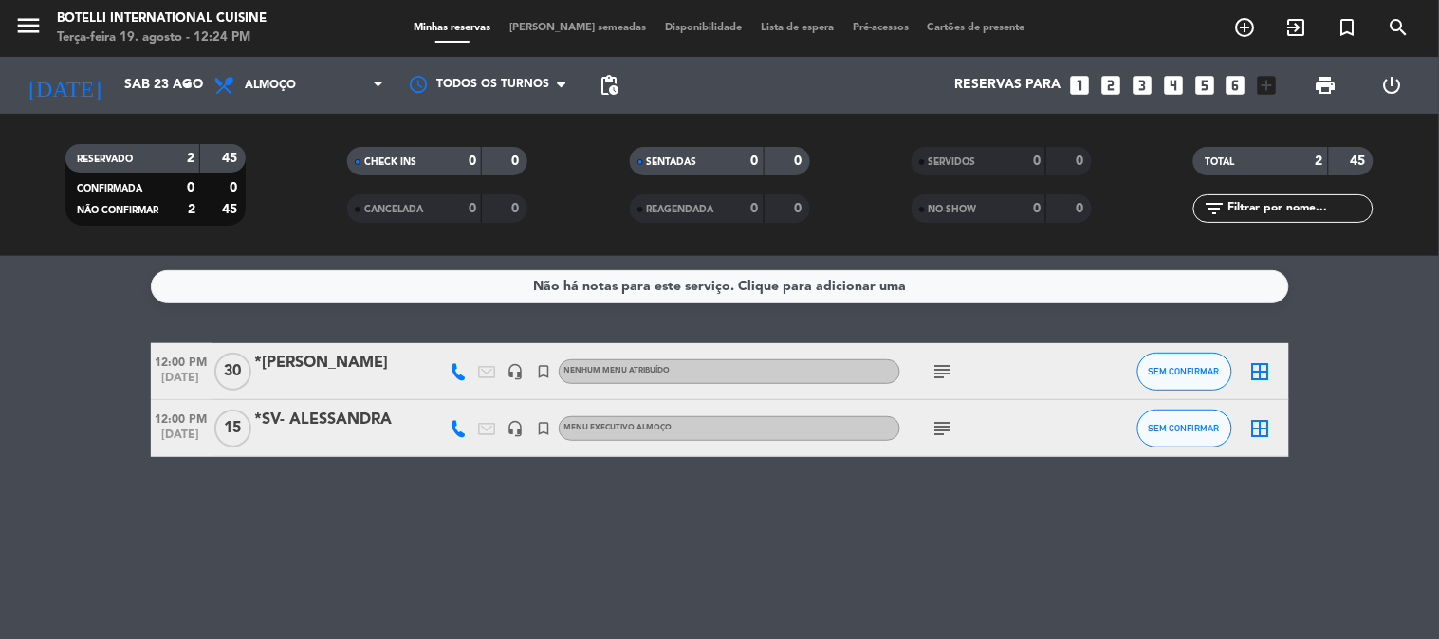
click at [953, 424] on icon "subject" at bounding box center [942, 428] width 23 height 23
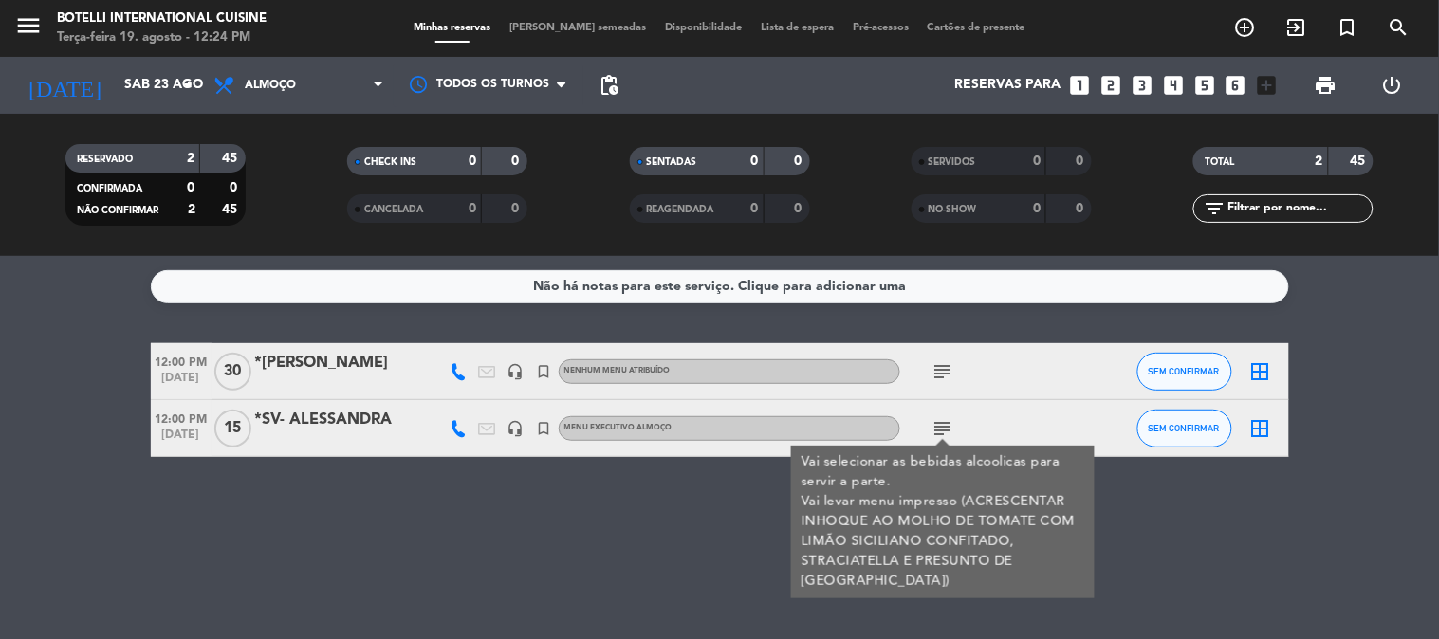
click at [949, 368] on icon "subject" at bounding box center [942, 371] width 23 height 23
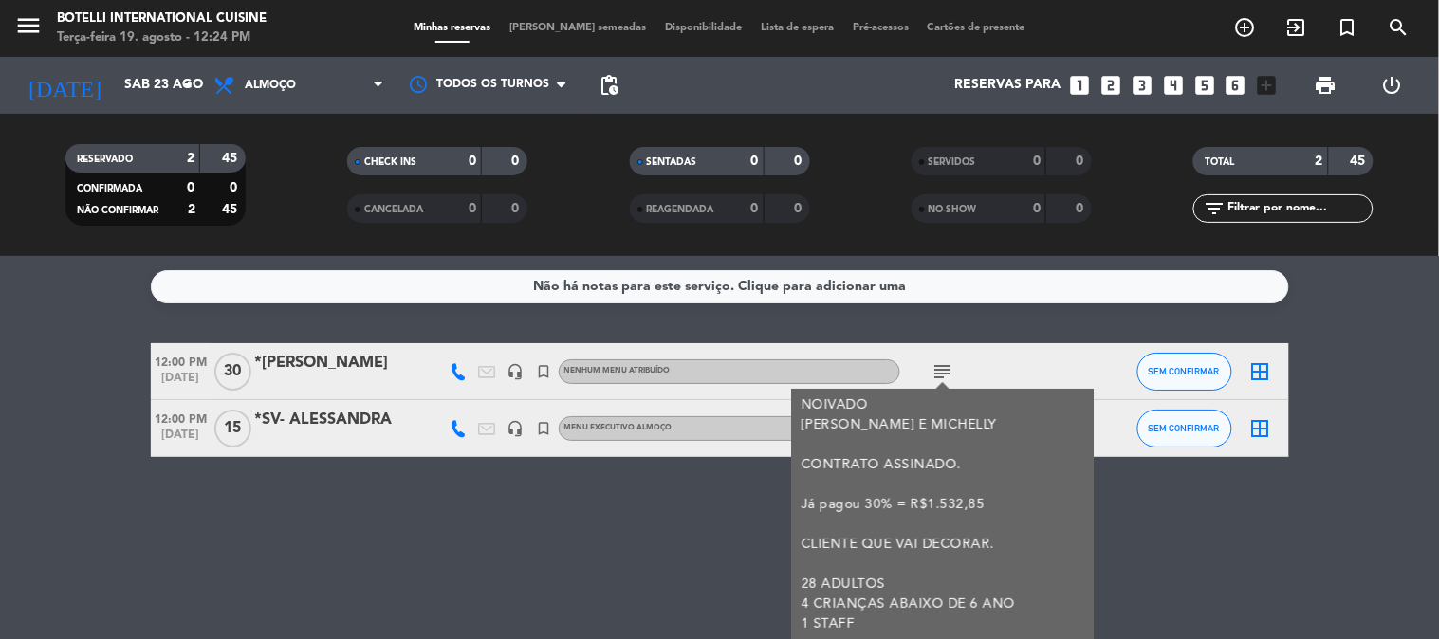
click at [619, 469] on div "Não há notas para este serviço. Clique para adicionar uma 12:00 PM [DATE] *MAR …" at bounding box center [719, 447] width 1439 height 383
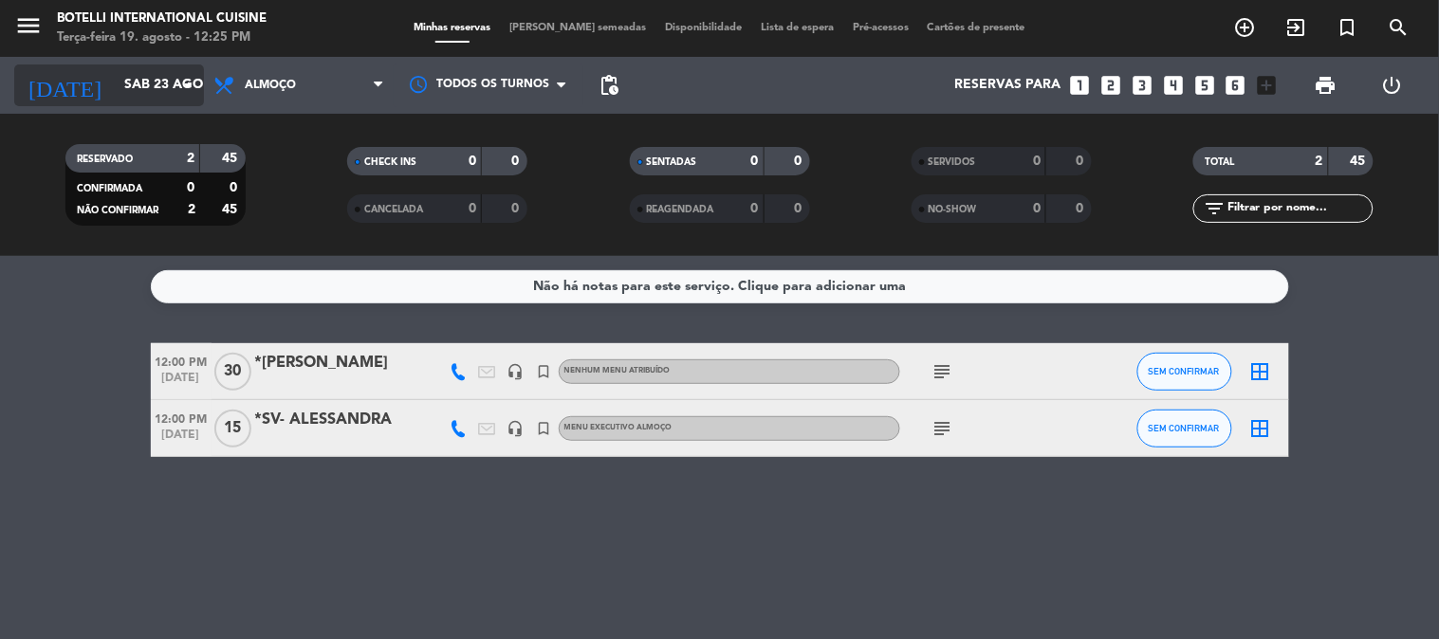
click at [115, 101] on input "Sáb 23 ago" at bounding box center [205, 85] width 180 height 34
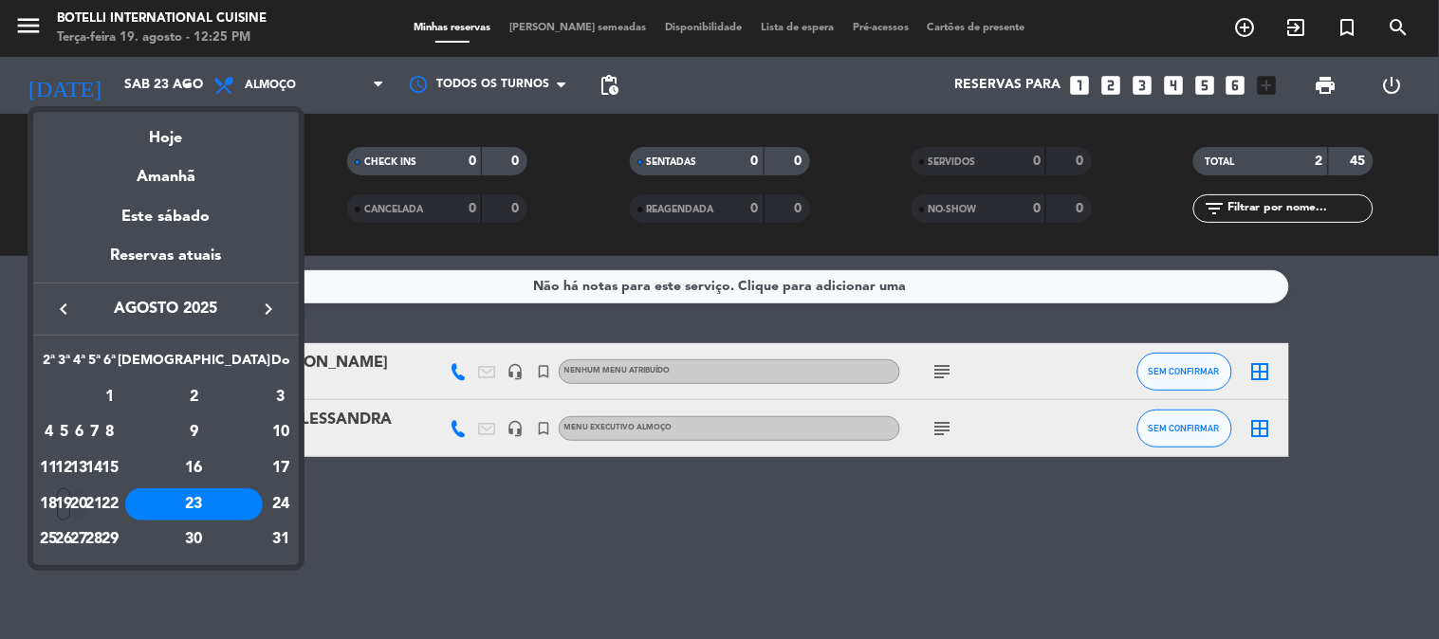
click at [86, 500] on div "20" at bounding box center [79, 504] width 14 height 32
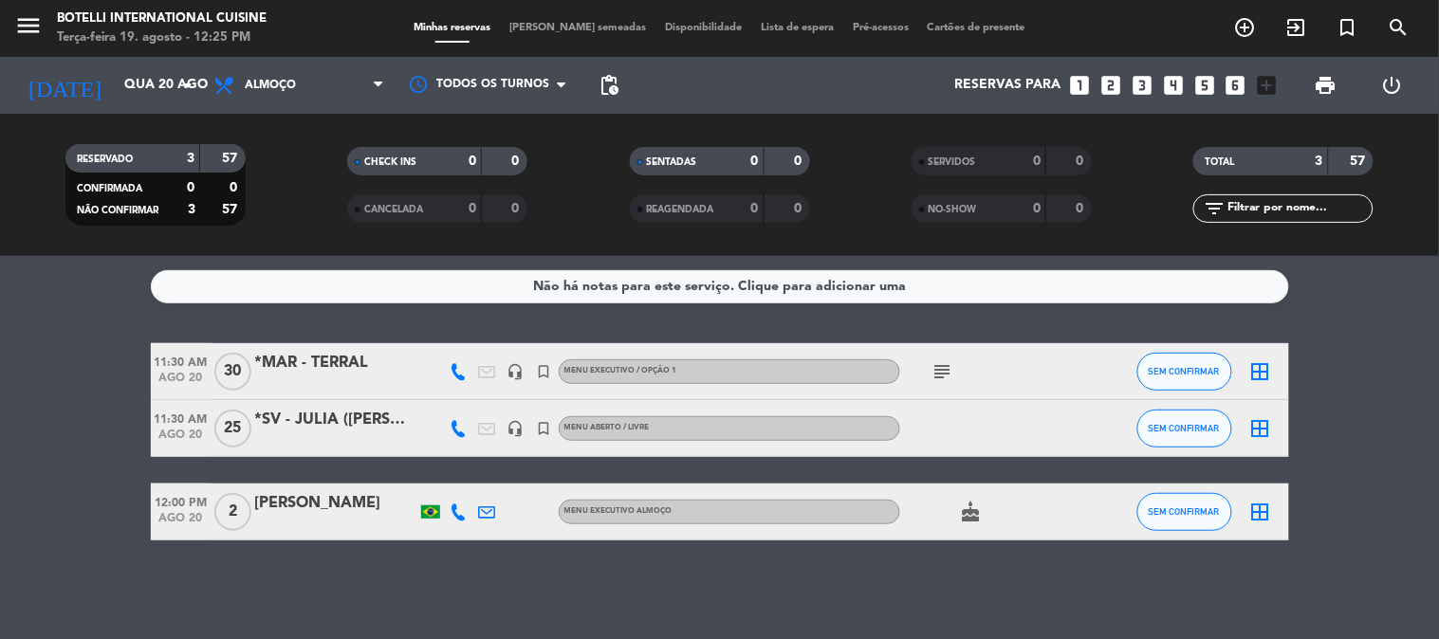
click at [314, 91] on span "Almoço" at bounding box center [299, 85] width 190 height 42
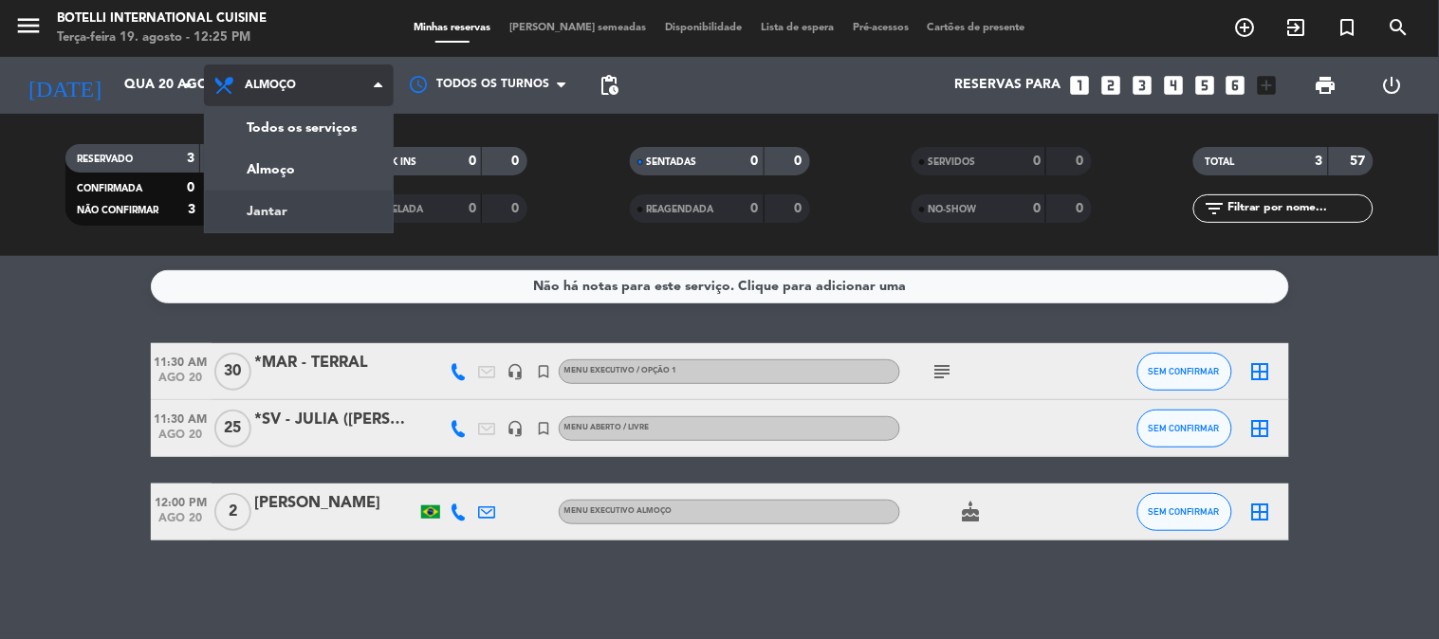
click at [319, 205] on div "menu Botelli International Cuisine Terça-feira 19. agosto - 12:25 PM Minhas res…" at bounding box center [719, 128] width 1439 height 256
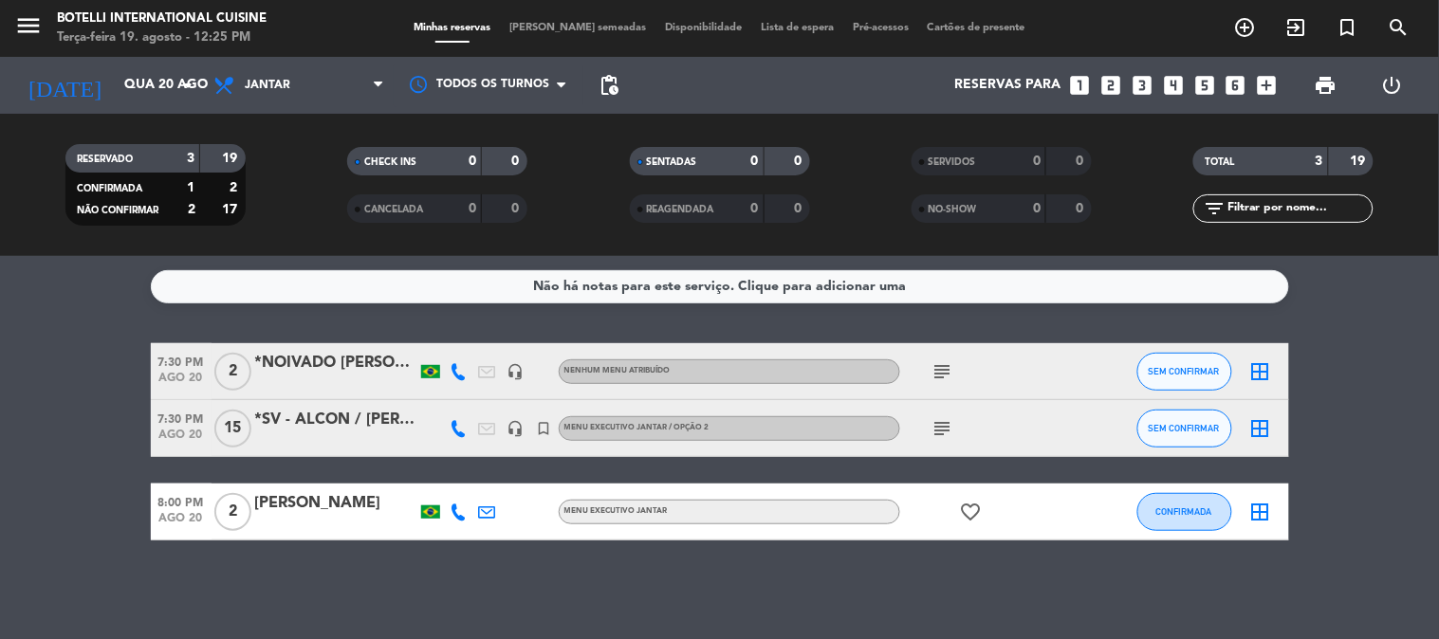
click at [933, 429] on icon "subject" at bounding box center [942, 428] width 23 height 23
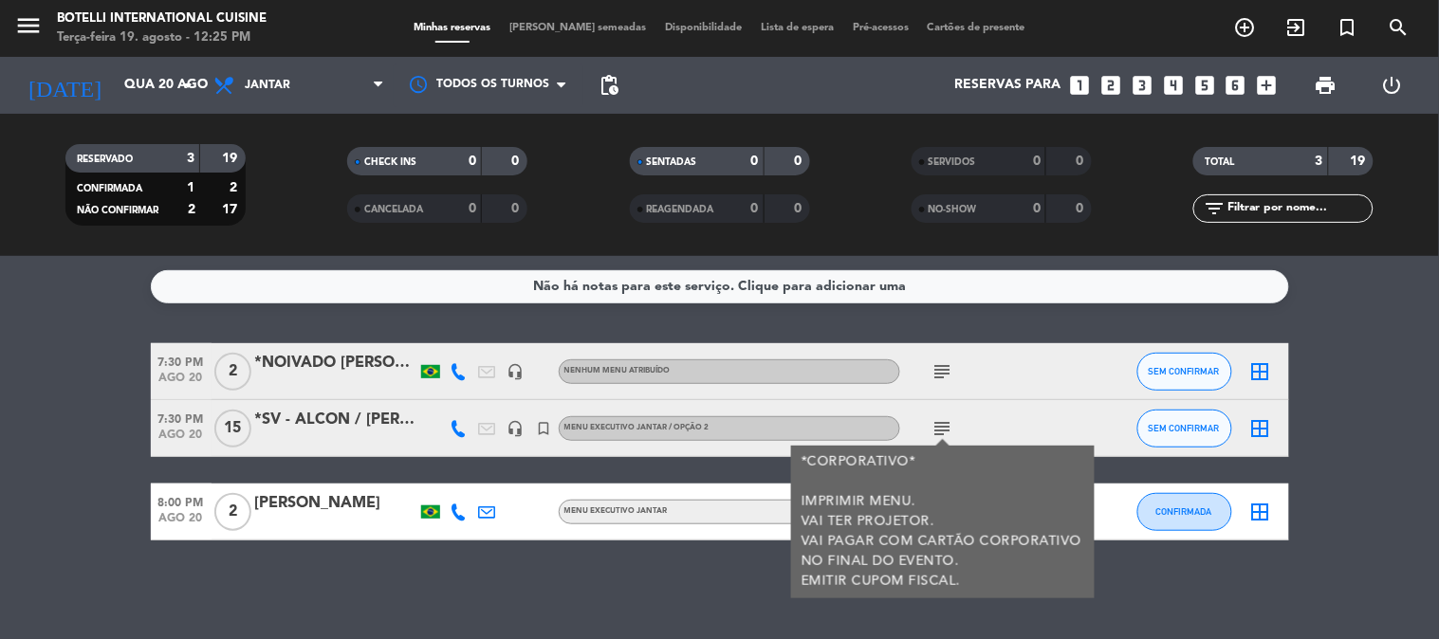
click at [933, 429] on icon "subject" at bounding box center [942, 428] width 23 height 23
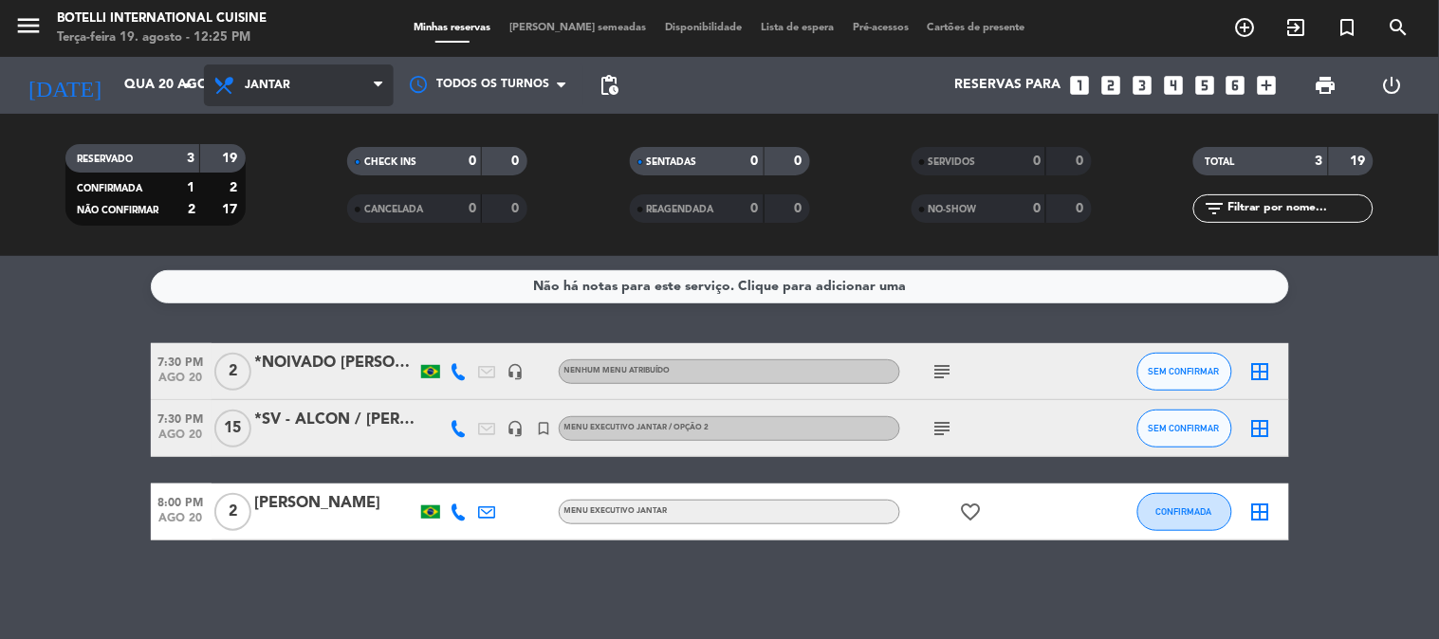
click at [248, 73] on span "Jantar" at bounding box center [299, 85] width 190 height 42
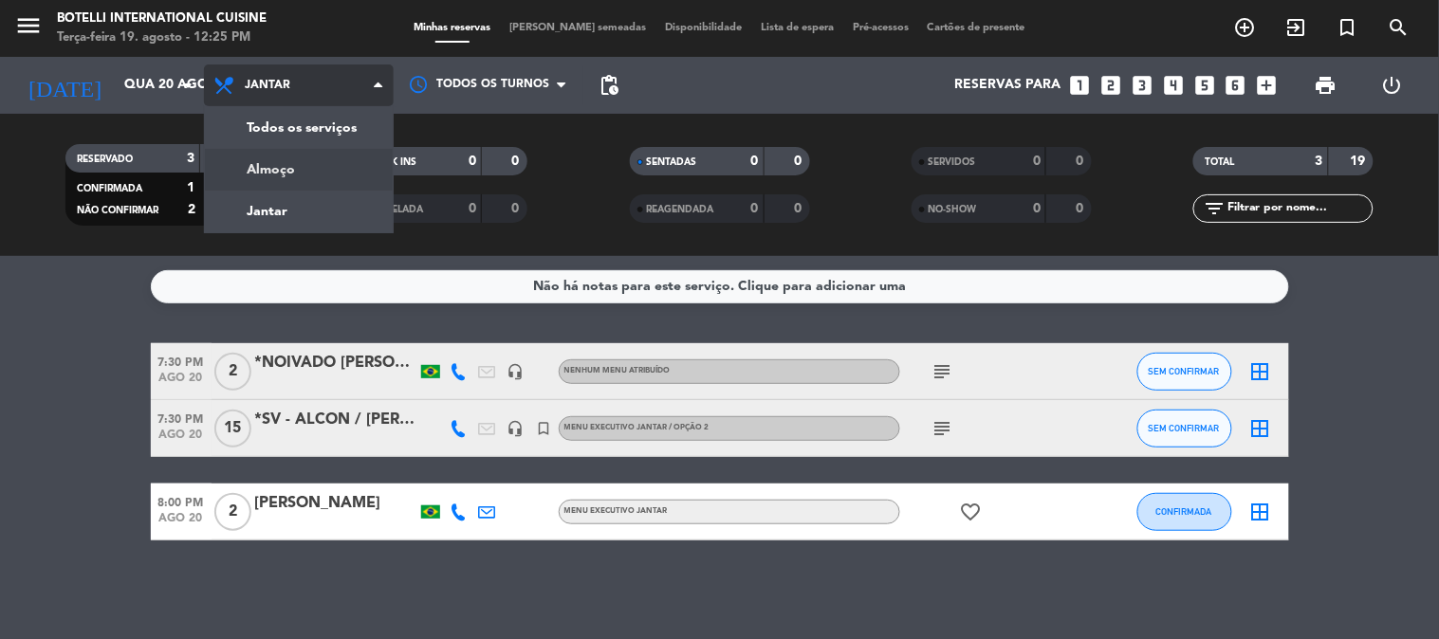
click at [239, 185] on div "menu Botelli International Cuisine Terça-feira 19. agosto - 12:25 PM Minhas res…" at bounding box center [719, 128] width 1439 height 256
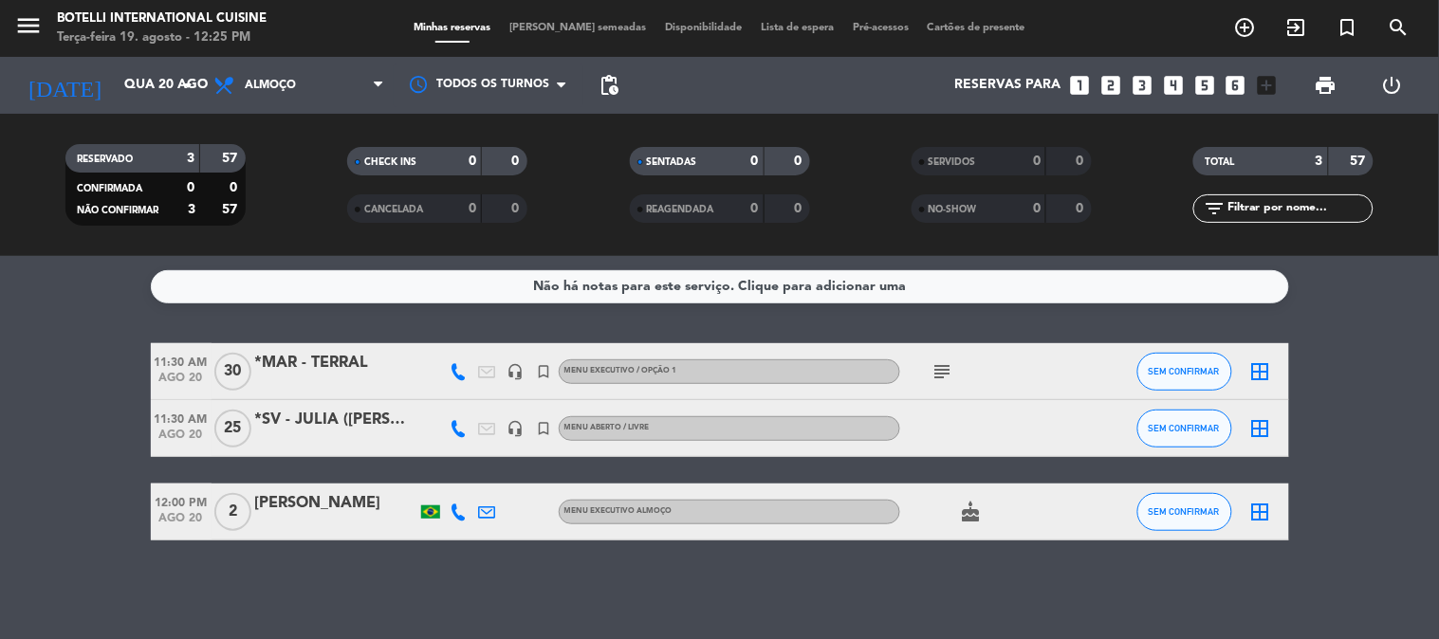
click at [945, 431] on div at bounding box center [985, 428] width 171 height 56
click at [945, 373] on icon "subject" at bounding box center [942, 371] width 23 height 23
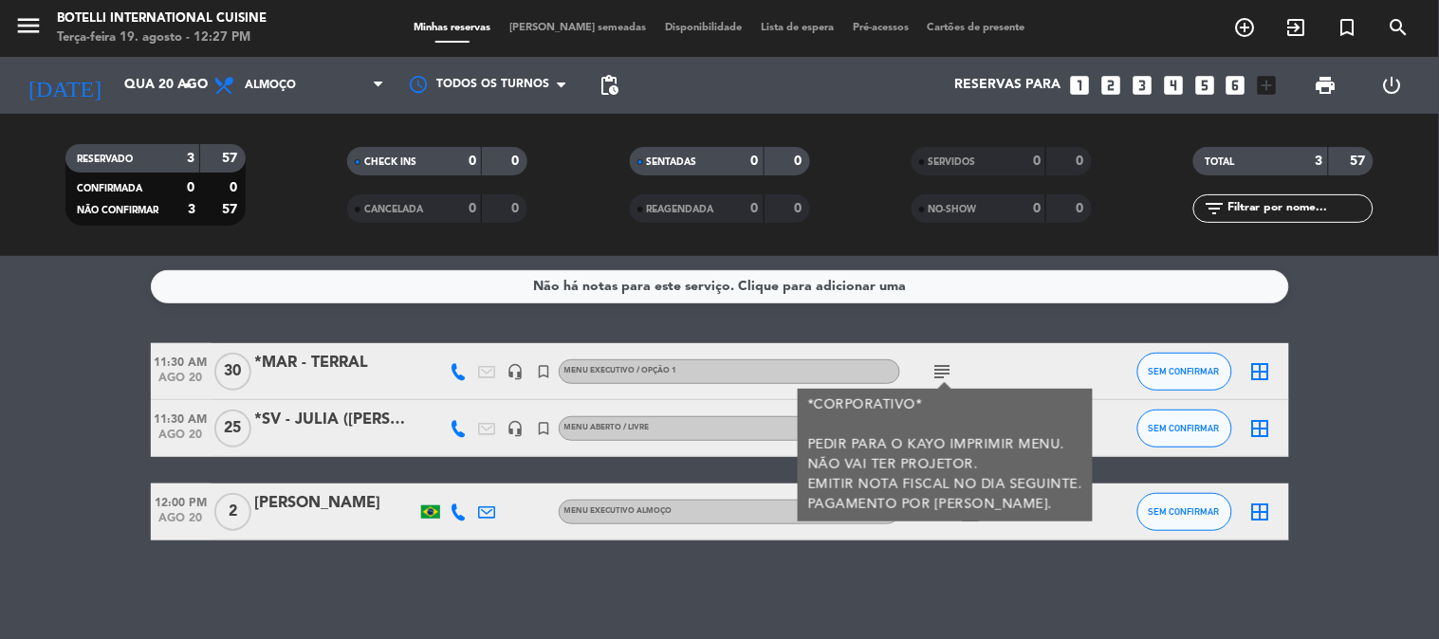
click at [946, 371] on icon "subject" at bounding box center [942, 371] width 23 height 23
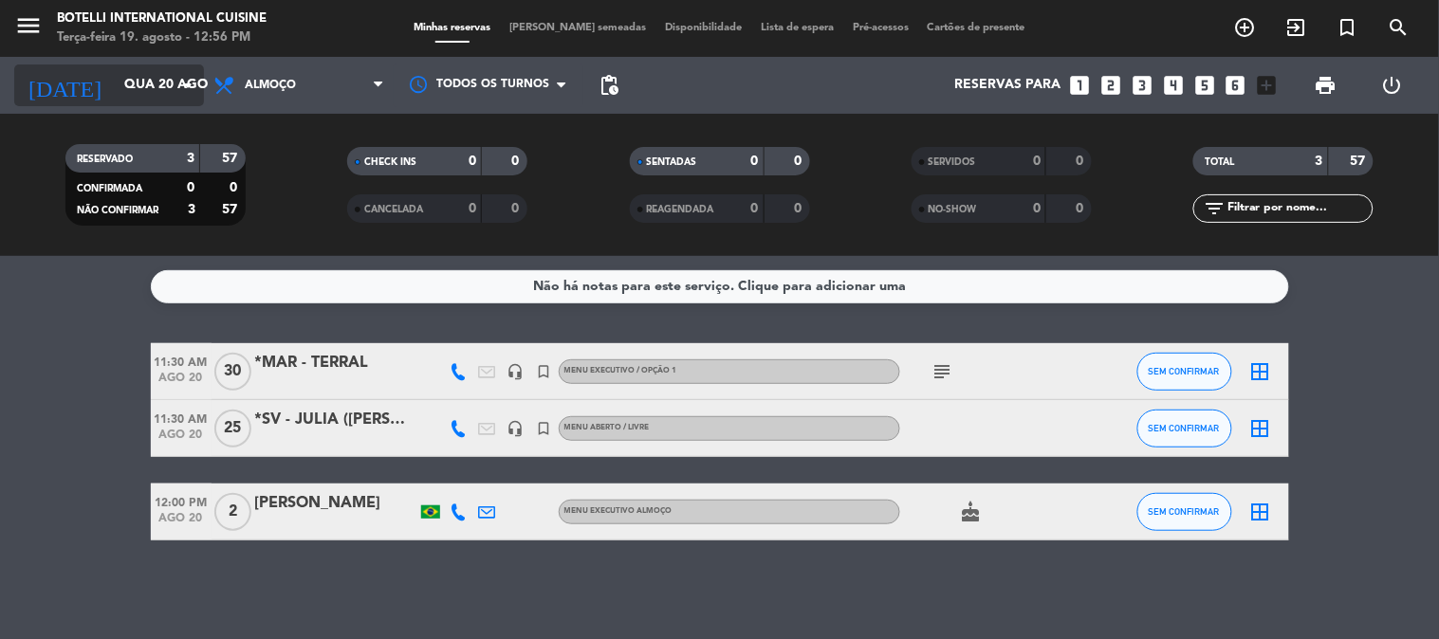
click at [117, 64] on div "[DATE] [DATE] arrow_drop_down" at bounding box center [109, 85] width 190 height 42
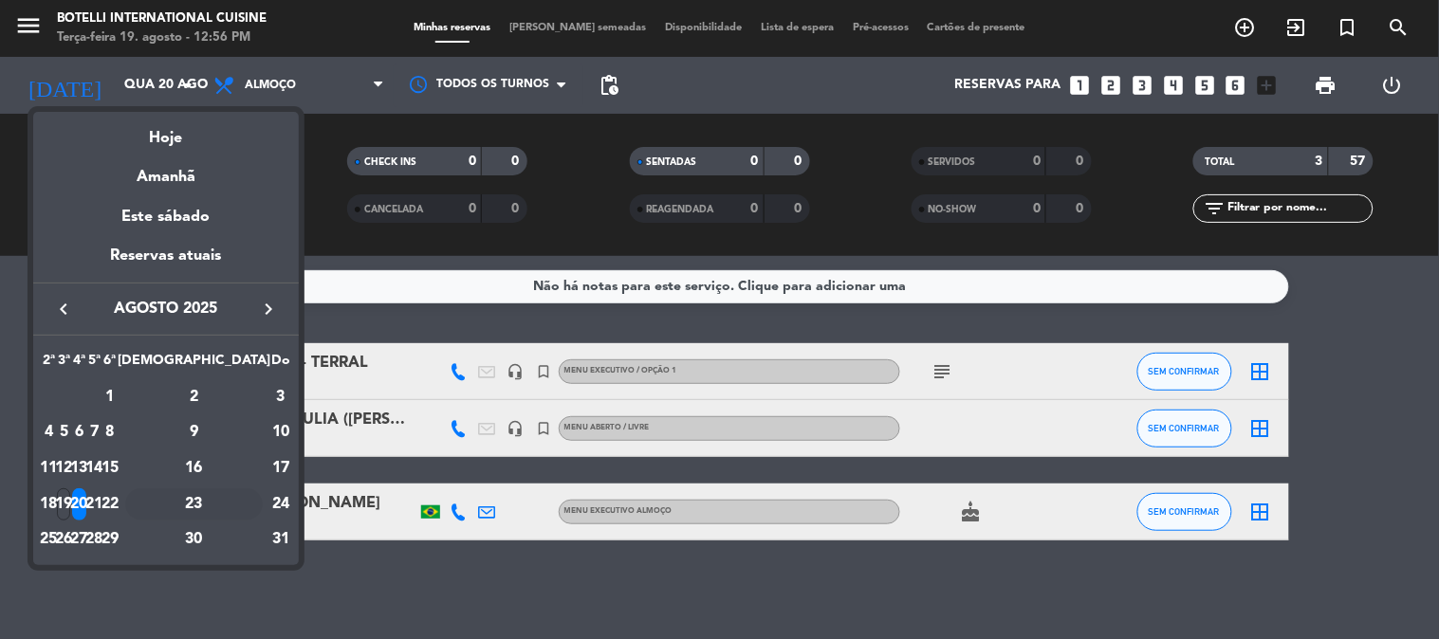
click at [231, 504] on div "23" at bounding box center [194, 504] width 138 height 32
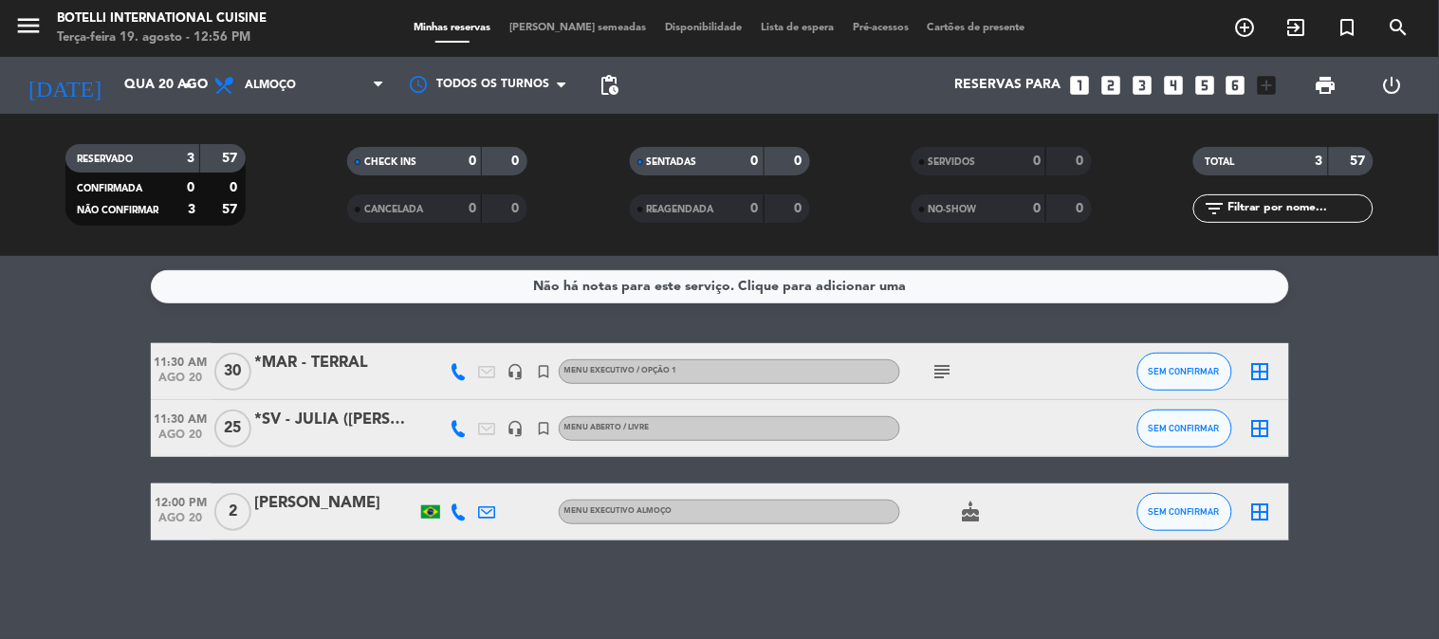
type input "Sáb 23 ago"
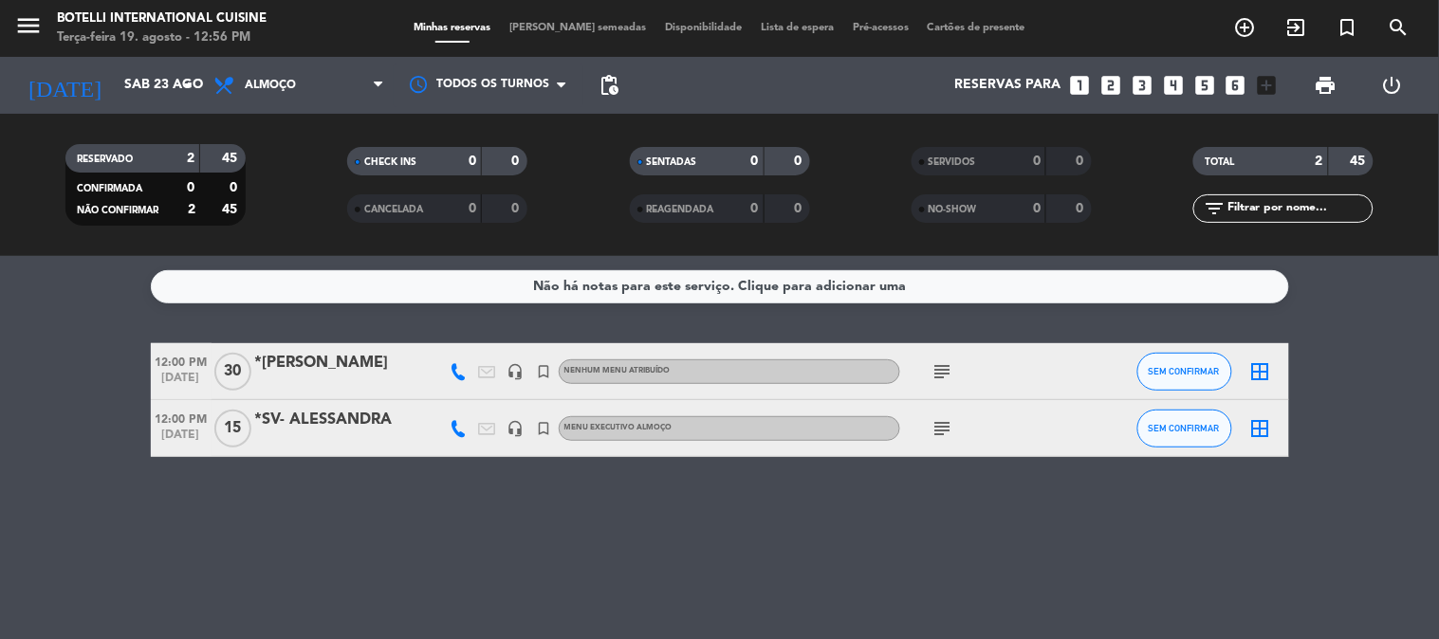
click at [944, 443] on div "subject" at bounding box center [985, 428] width 171 height 56
click at [950, 428] on icon "subject" at bounding box center [942, 428] width 23 height 23
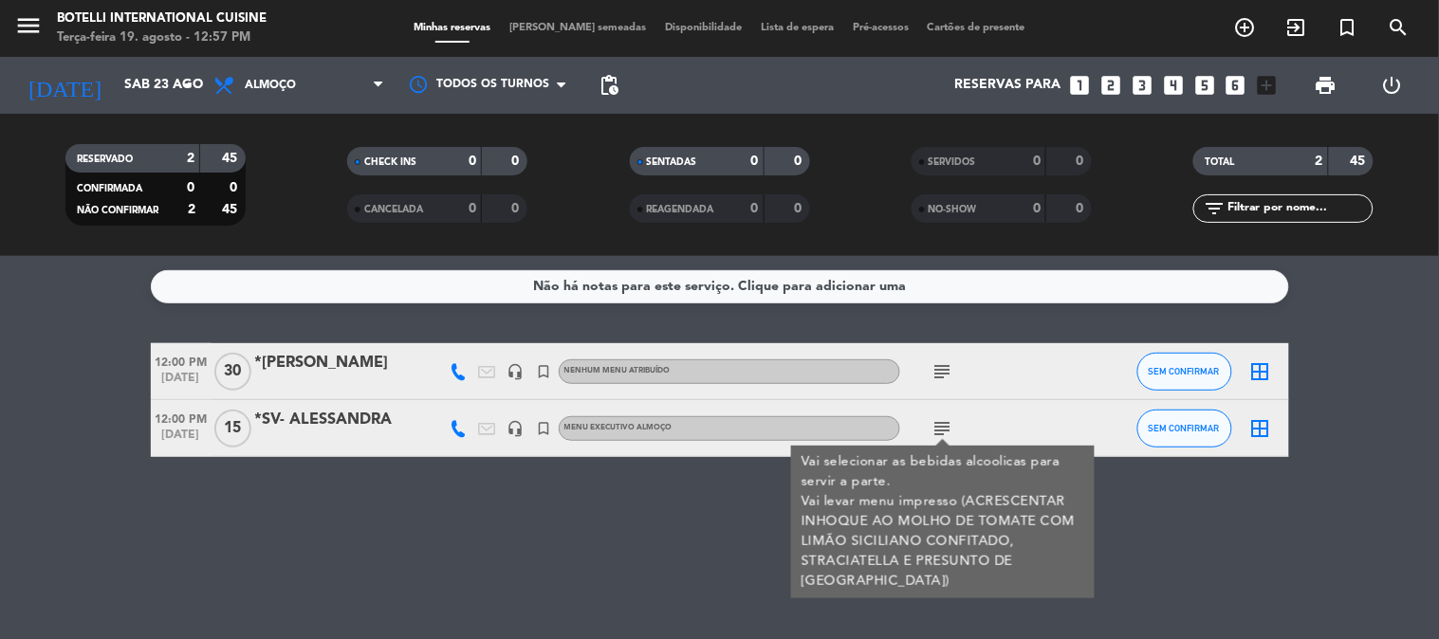
click at [333, 366] on div "*[PERSON_NAME]" at bounding box center [335, 363] width 161 height 25
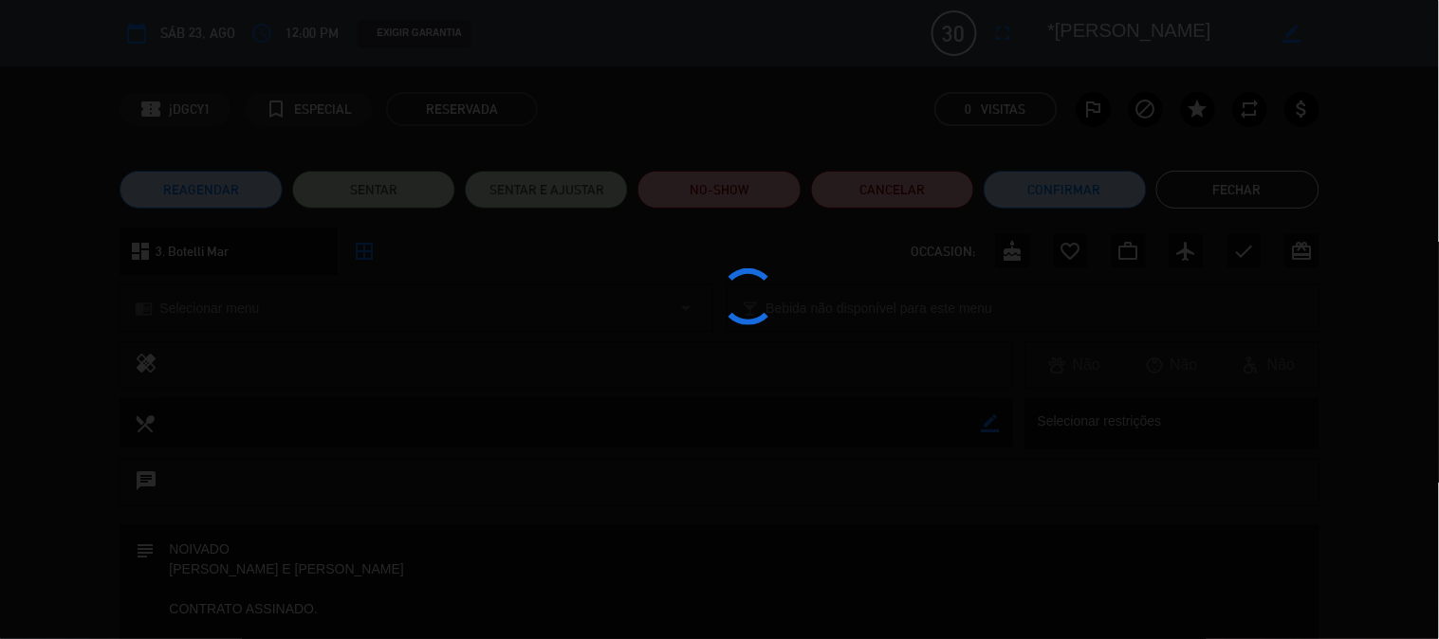
type input "[EMAIL_ADDRESS][DOMAIN_NAME]"
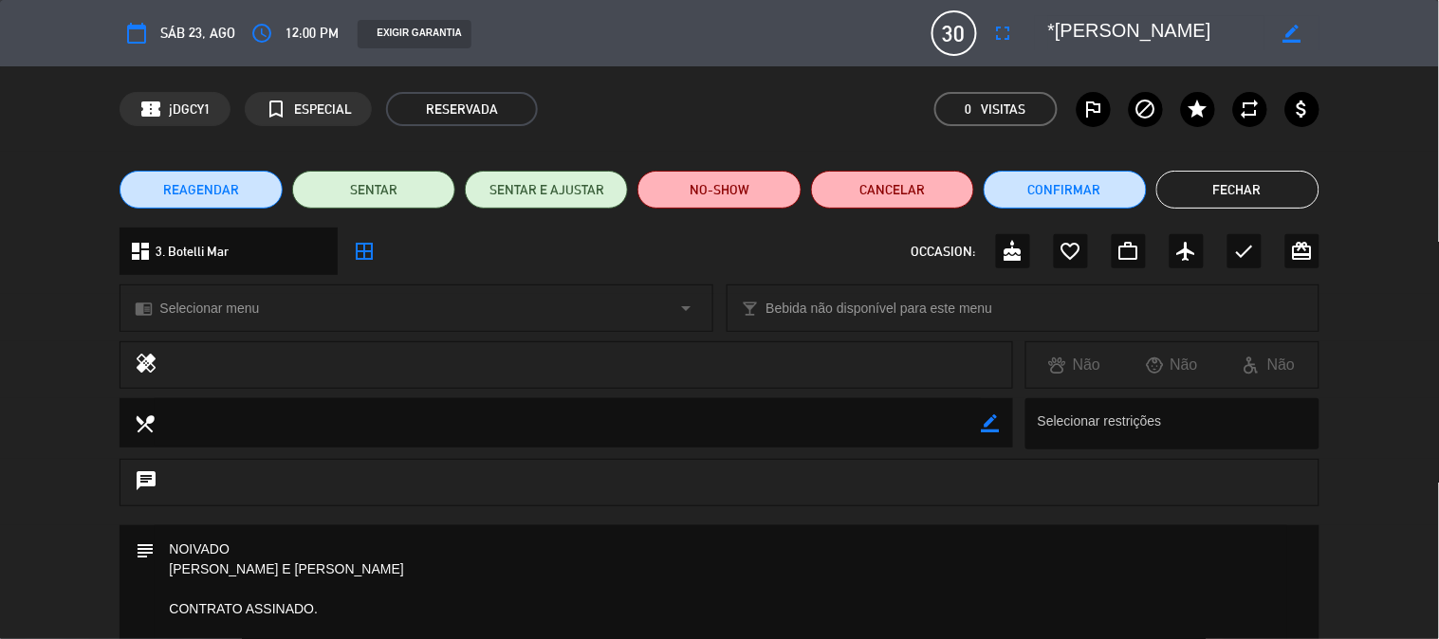
click at [1199, 165] on div "REAGENDAR SENTAR SENTAR E AJUSTAR NO-SHOW Cancelar Confirmar Fechar" at bounding box center [719, 190] width 1439 height 76
click at [1191, 171] on button "Fechar" at bounding box center [1237, 190] width 163 height 38
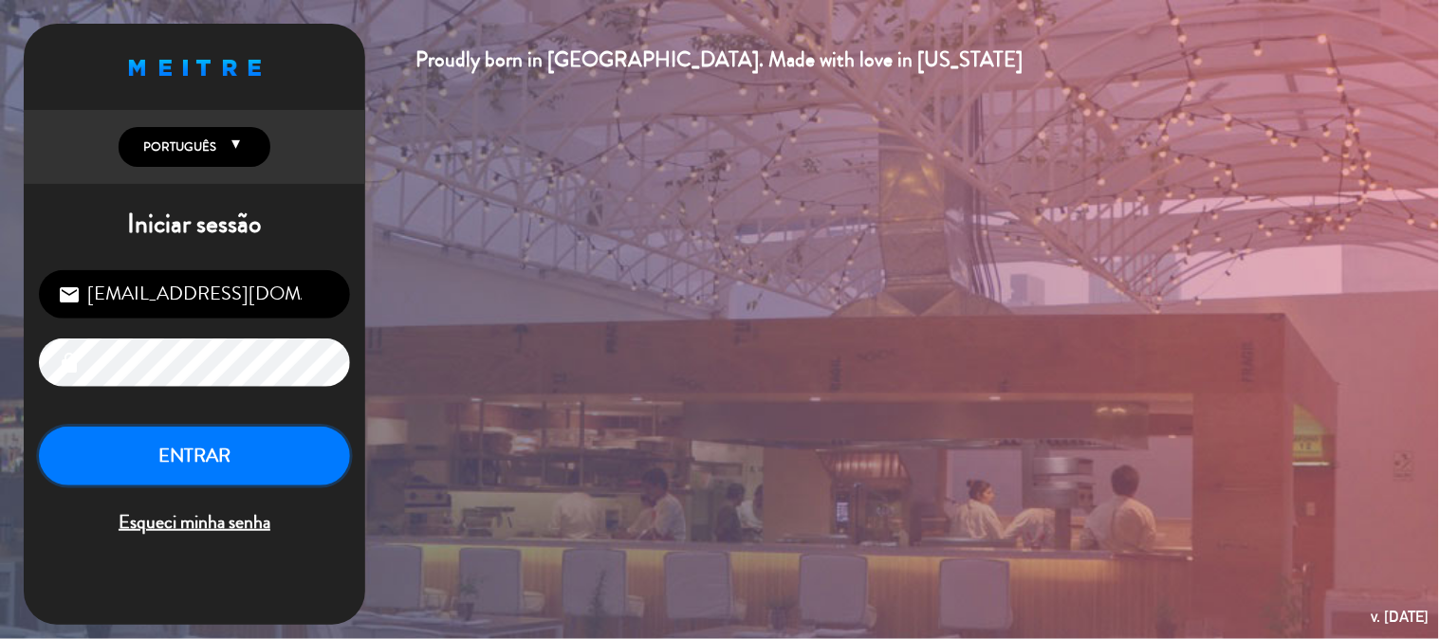
click at [230, 440] on button "ENTRAR" at bounding box center [194, 457] width 311 height 60
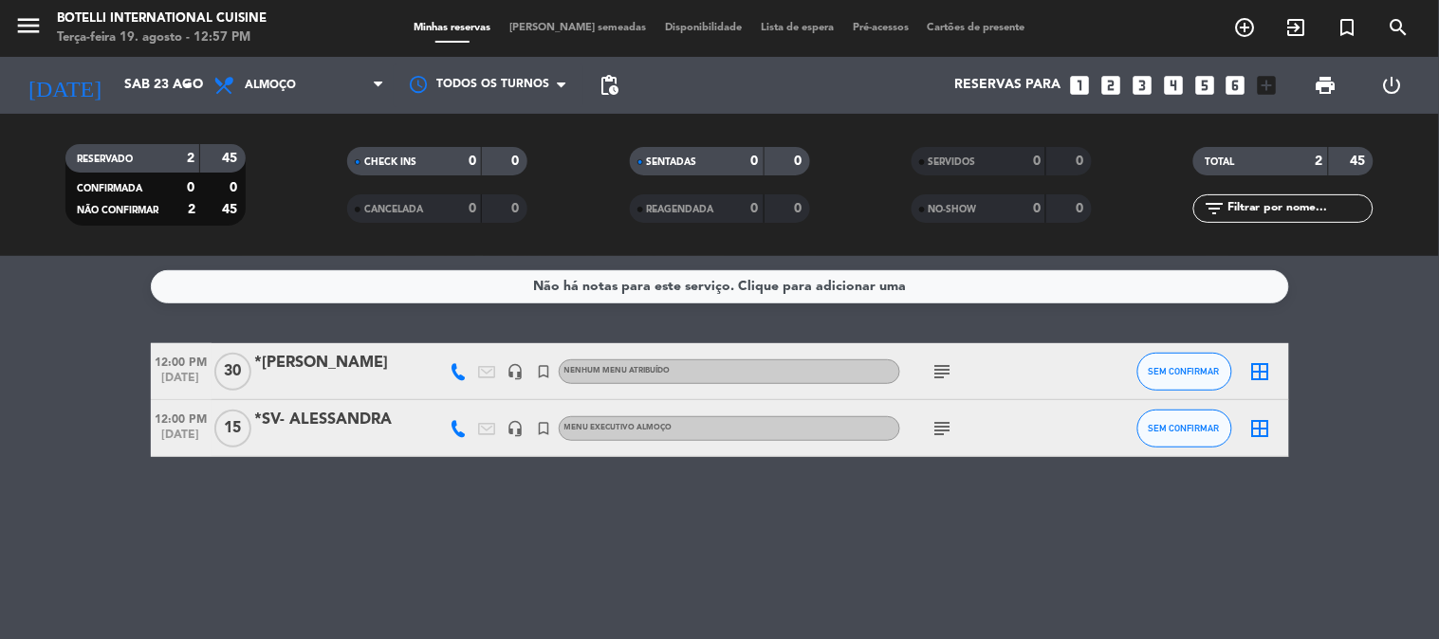
click at [315, 413] on div "*SV- ALESSANDRA" at bounding box center [335, 420] width 161 height 25
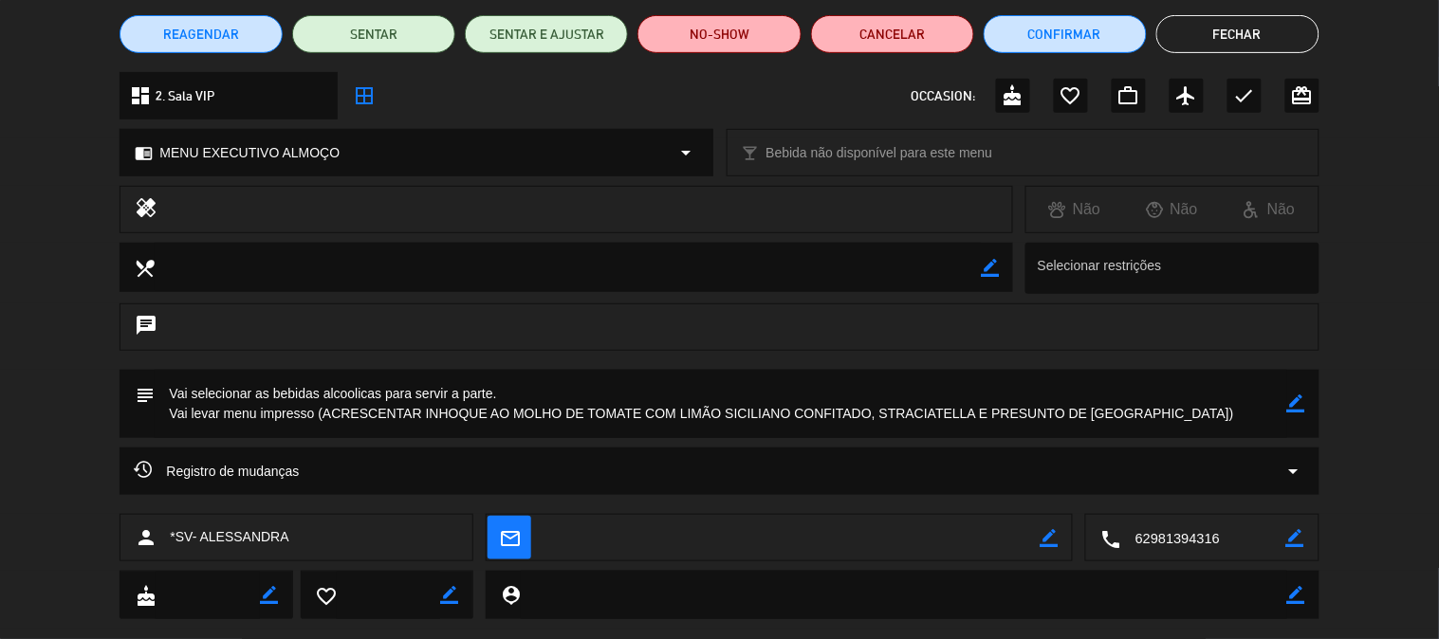
scroll to position [193, 0]
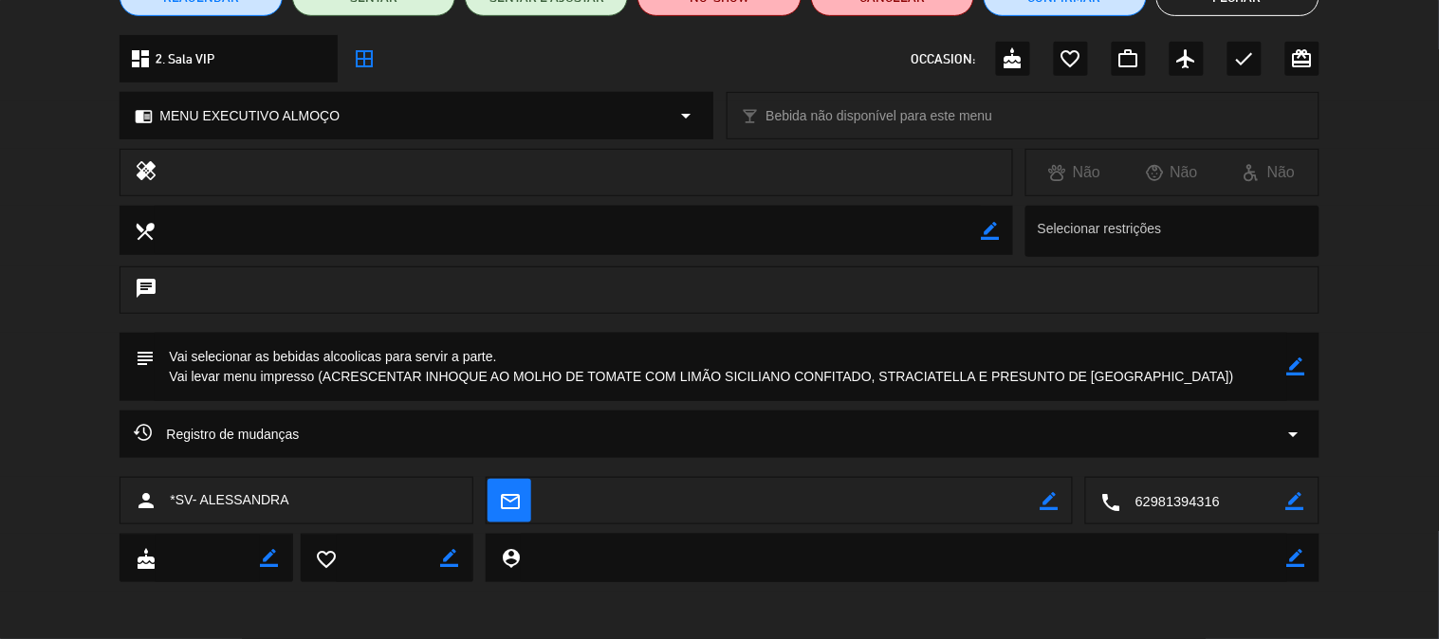
click at [1287, 365] on icon "border_color" at bounding box center [1296, 367] width 18 height 18
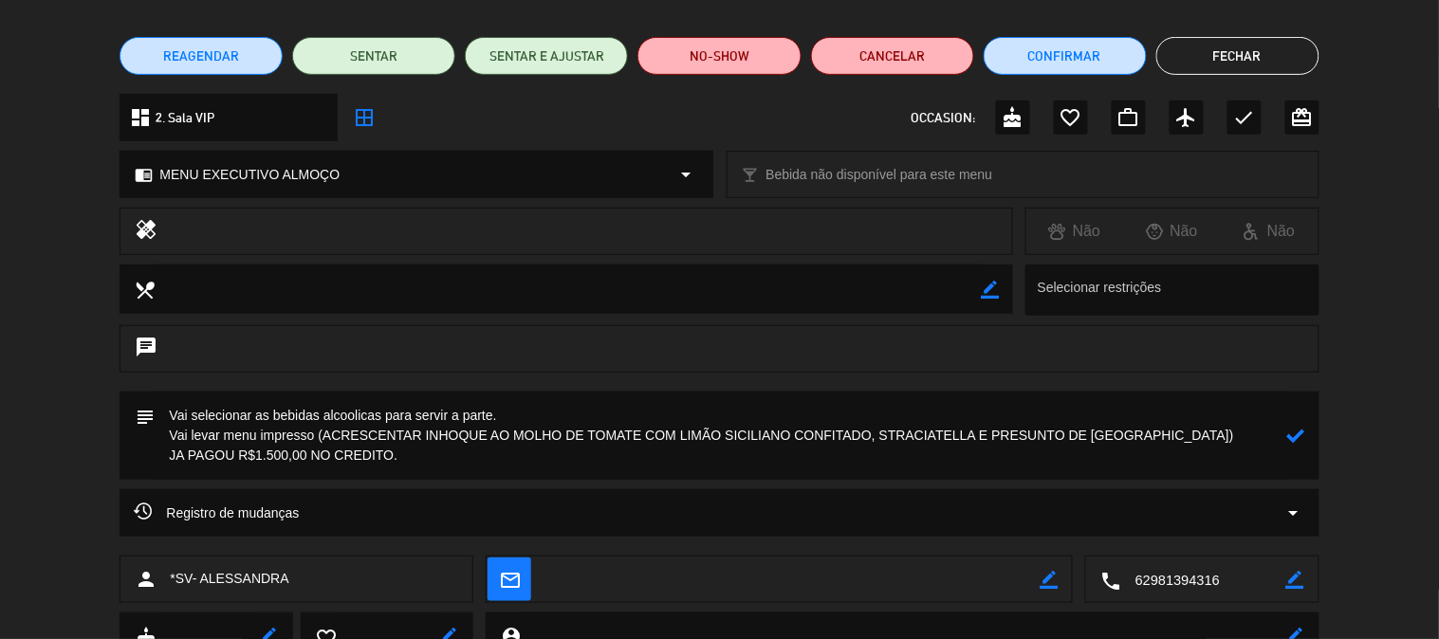
scroll to position [0, 0]
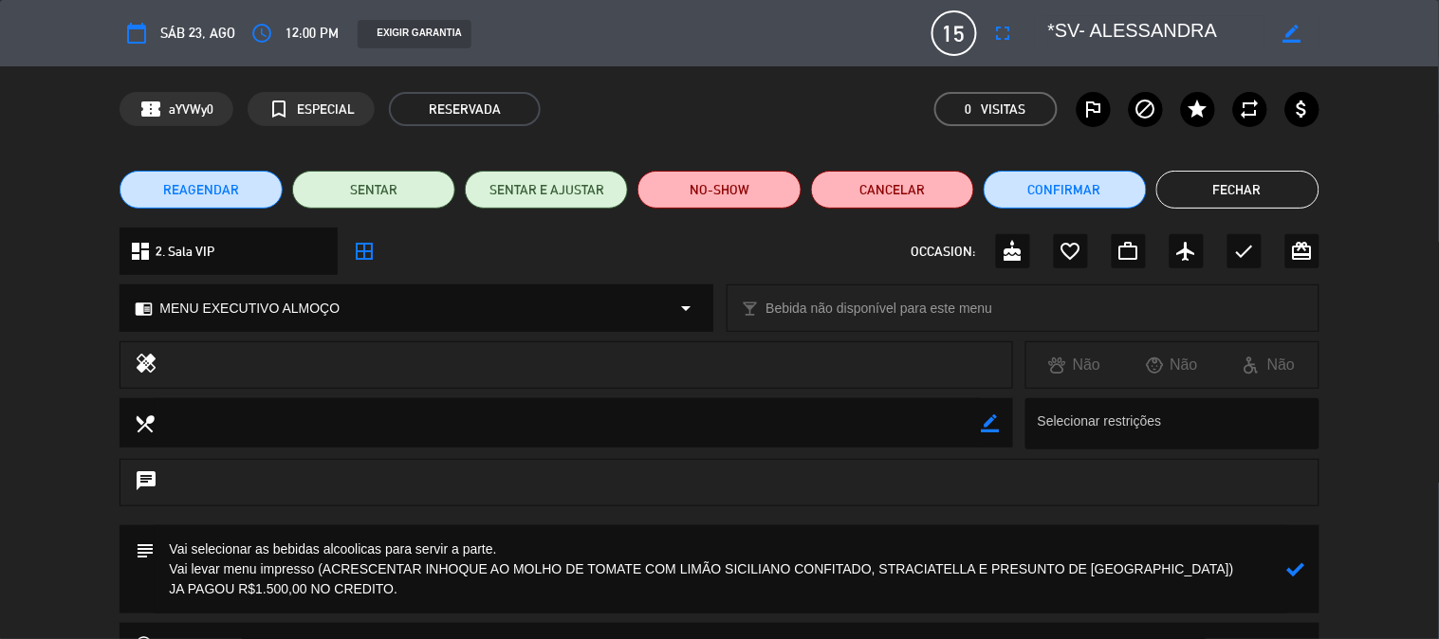
type textarea "Vai selecionar as bebidas alcoolicas para servir a parte. Vai levar menu impres…"
click at [1287, 27] on icon "border_color" at bounding box center [1291, 34] width 18 height 18
click at [959, 30] on span "15" at bounding box center [954, 33] width 46 height 46
click at [969, 40] on span "15" at bounding box center [954, 33] width 46 height 46
drag, startPoint x: 967, startPoint y: 35, endPoint x: 978, endPoint y: 42, distance: 12.4
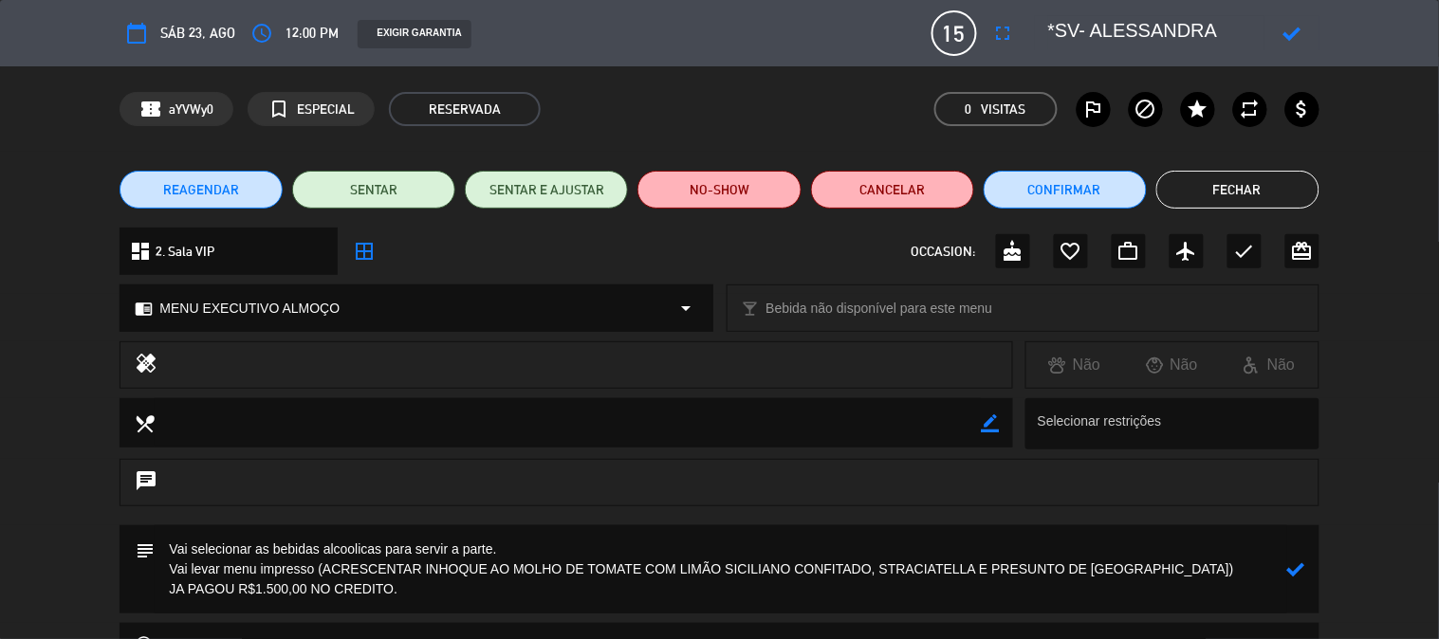
click at [973, 40] on span "15" at bounding box center [954, 33] width 46 height 46
click at [1294, 566] on icon at bounding box center [1296, 569] width 18 height 18
click at [1053, 30] on textarea at bounding box center [1156, 33] width 217 height 34
click at [969, 28] on span "15" at bounding box center [954, 33] width 46 height 46
click at [955, 28] on span "15" at bounding box center [954, 33] width 46 height 46
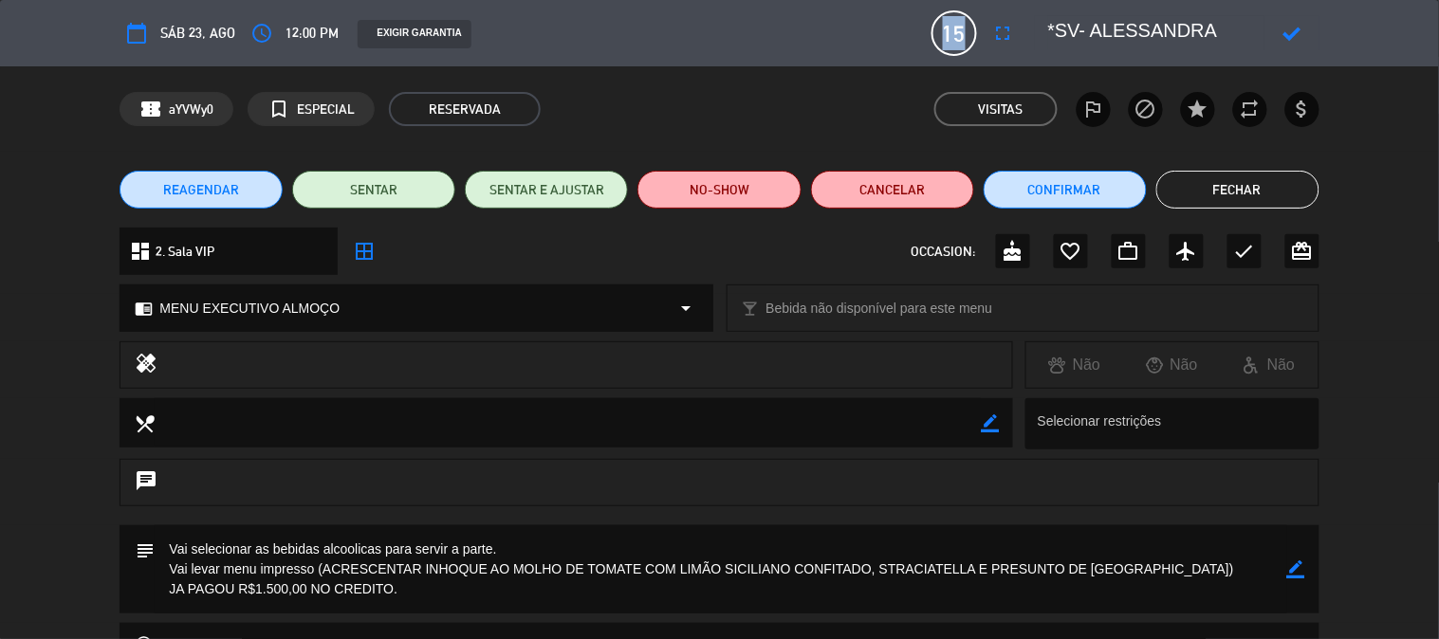
click at [955, 28] on span "15" at bounding box center [954, 33] width 46 height 46
click at [778, 64] on div "calendar_today Sáb 23, ago access_time 12:00 PM EXIGIR GARANTIA 15 *SV- ALESSAN…" at bounding box center [719, 33] width 1439 height 66
click at [289, 108] on icon "turned_in_not" at bounding box center [278, 109] width 23 height 23
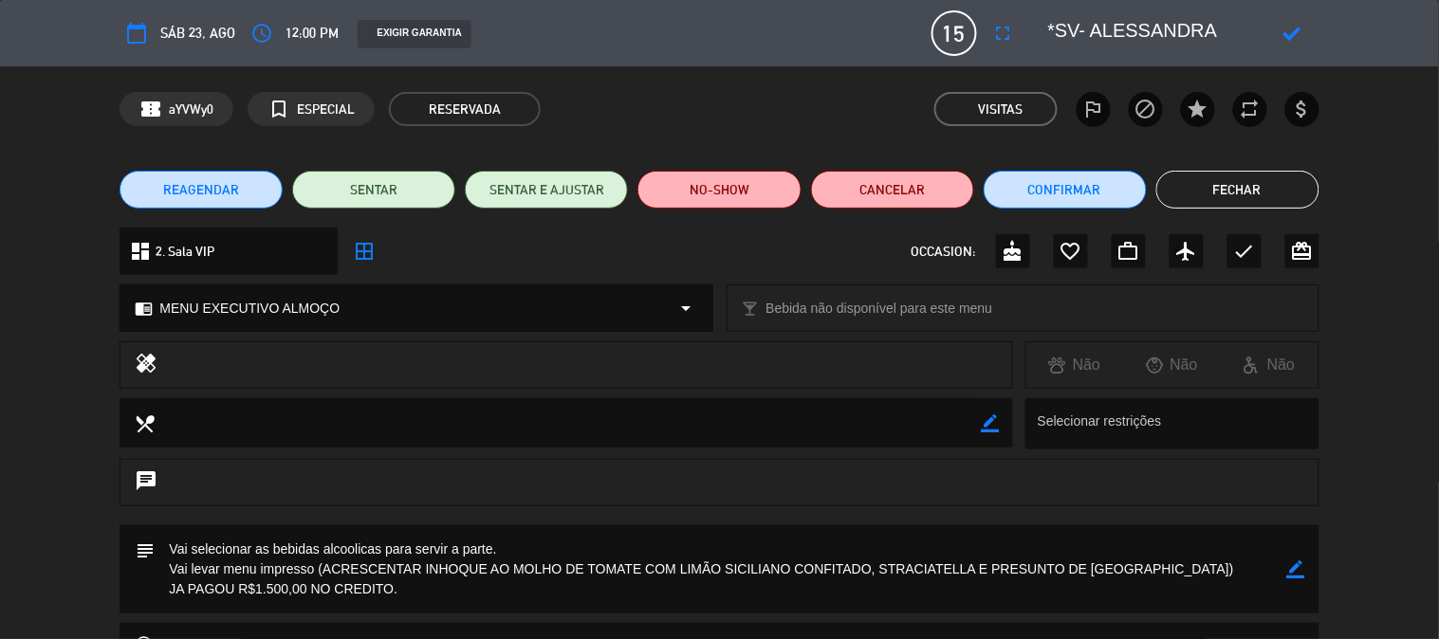
click at [289, 108] on icon "turned_in_not" at bounding box center [278, 109] width 23 height 23
click at [273, 105] on icon "turned_in_not" at bounding box center [278, 109] width 23 height 23
click at [1002, 29] on icon "fullscreen" at bounding box center [1003, 33] width 23 height 23
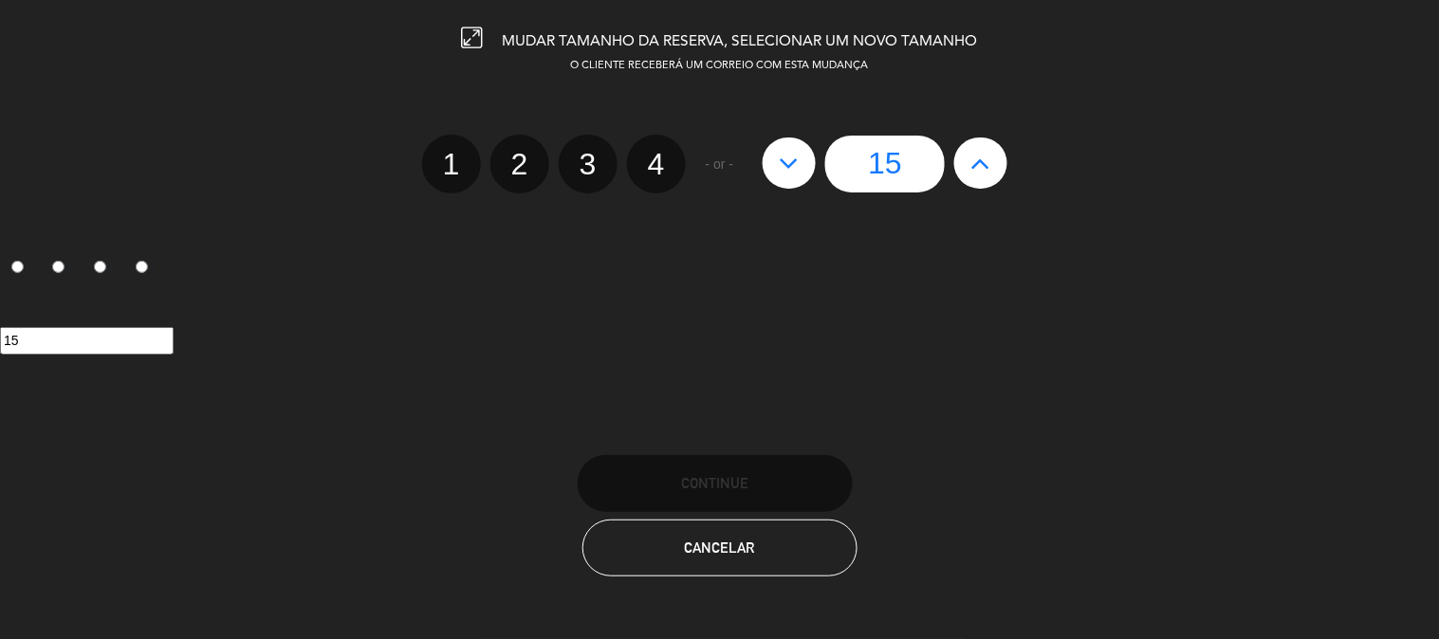
click at [989, 152] on icon at bounding box center [981, 163] width 20 height 30
type input "16"
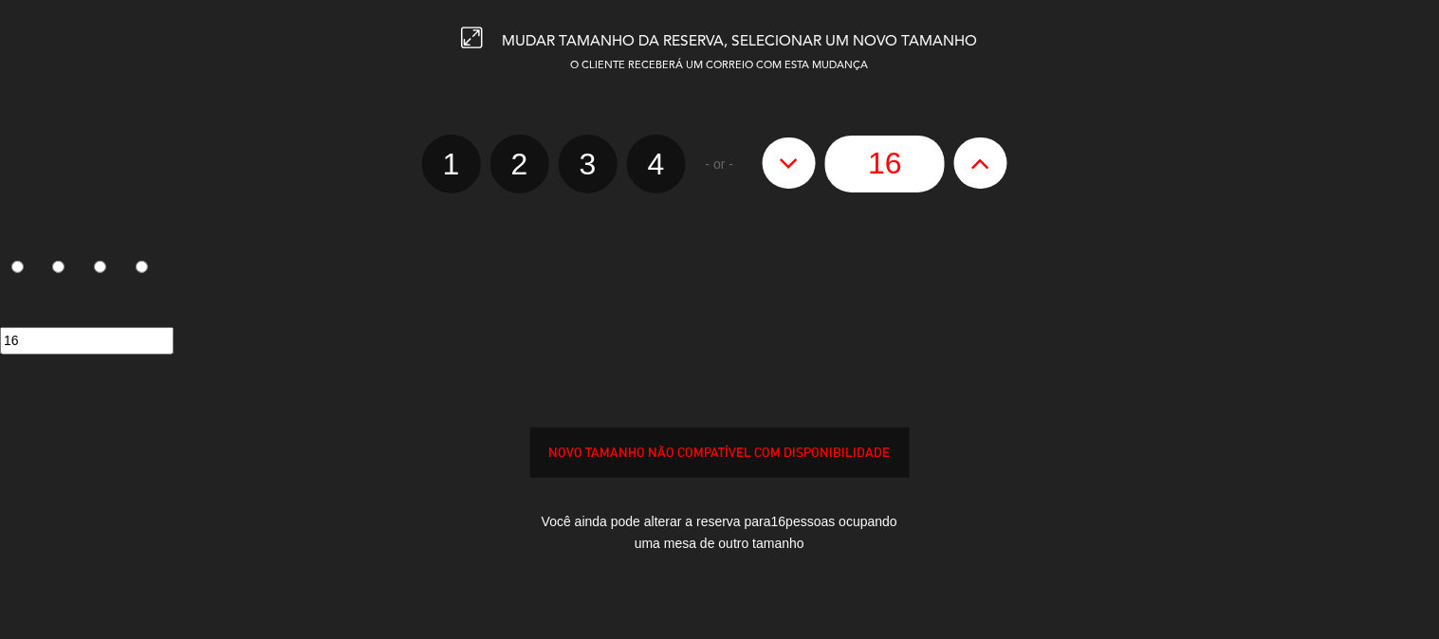
click at [989, 152] on icon at bounding box center [981, 163] width 20 height 30
type input "17"
click at [989, 152] on icon at bounding box center [981, 163] width 20 height 30
type input "18"
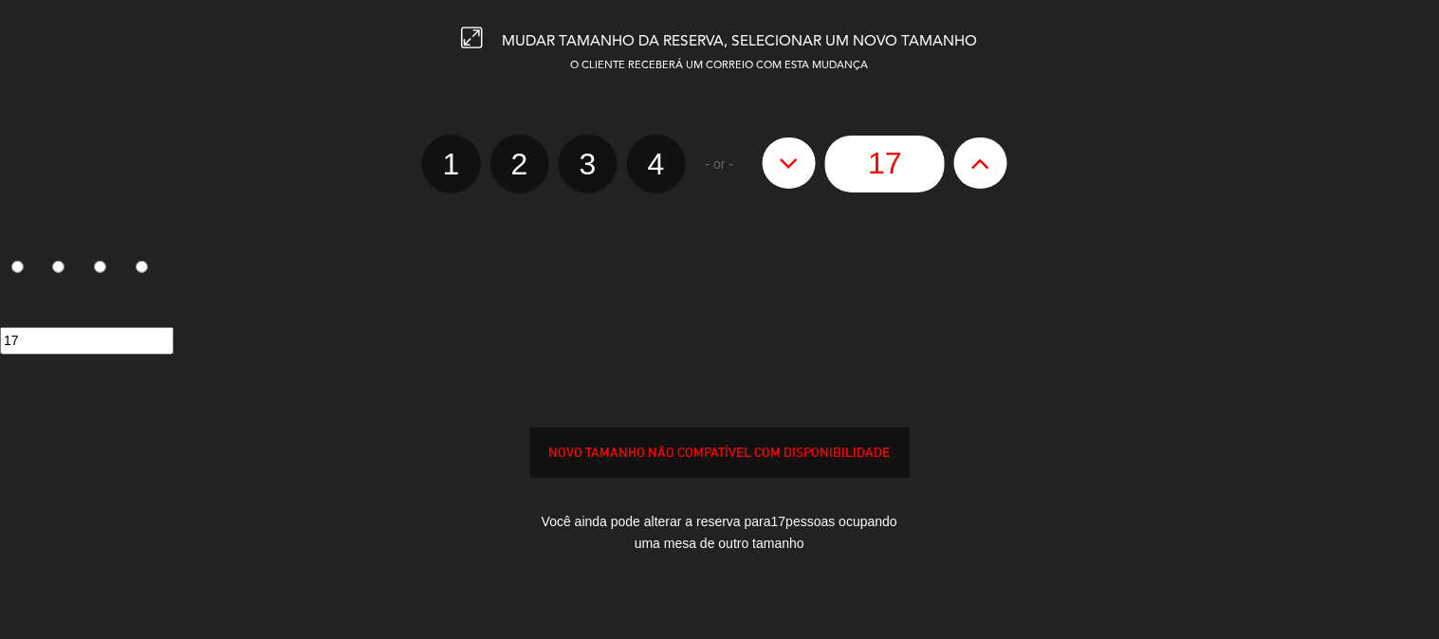
type input "18"
click at [989, 152] on icon at bounding box center [981, 163] width 20 height 30
type input "19"
click at [989, 152] on icon at bounding box center [981, 163] width 20 height 30
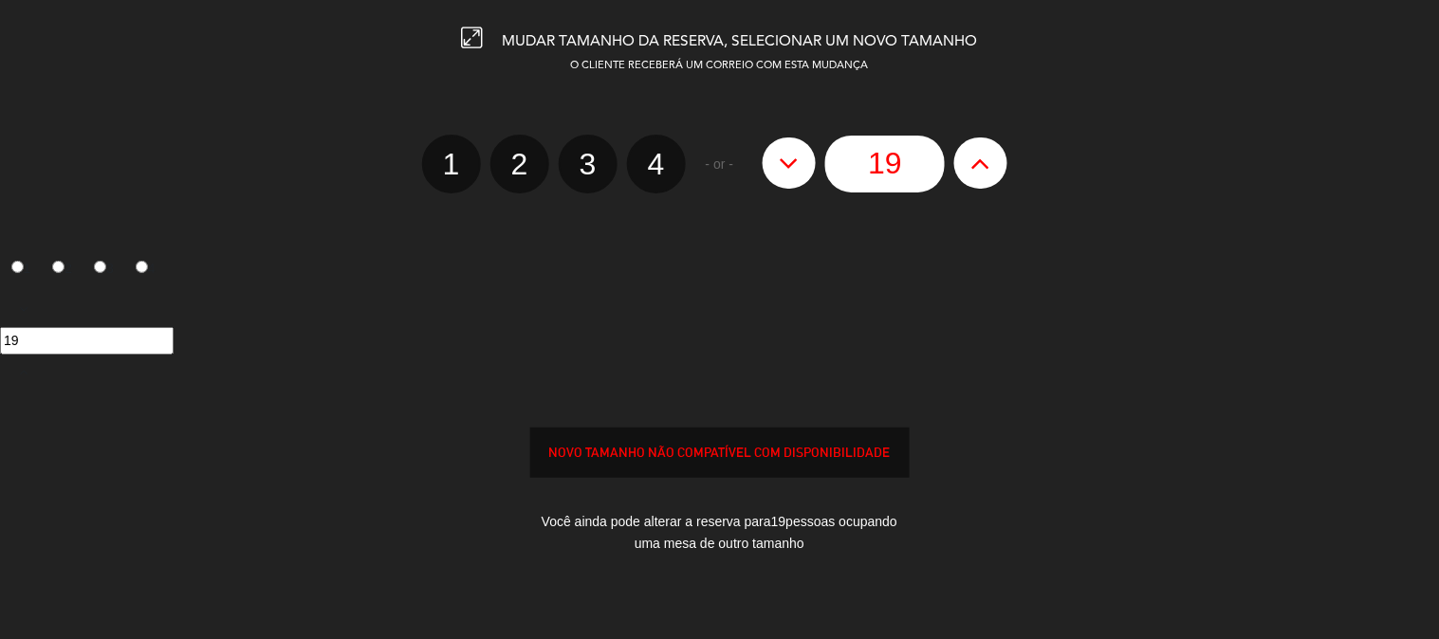
type input "20"
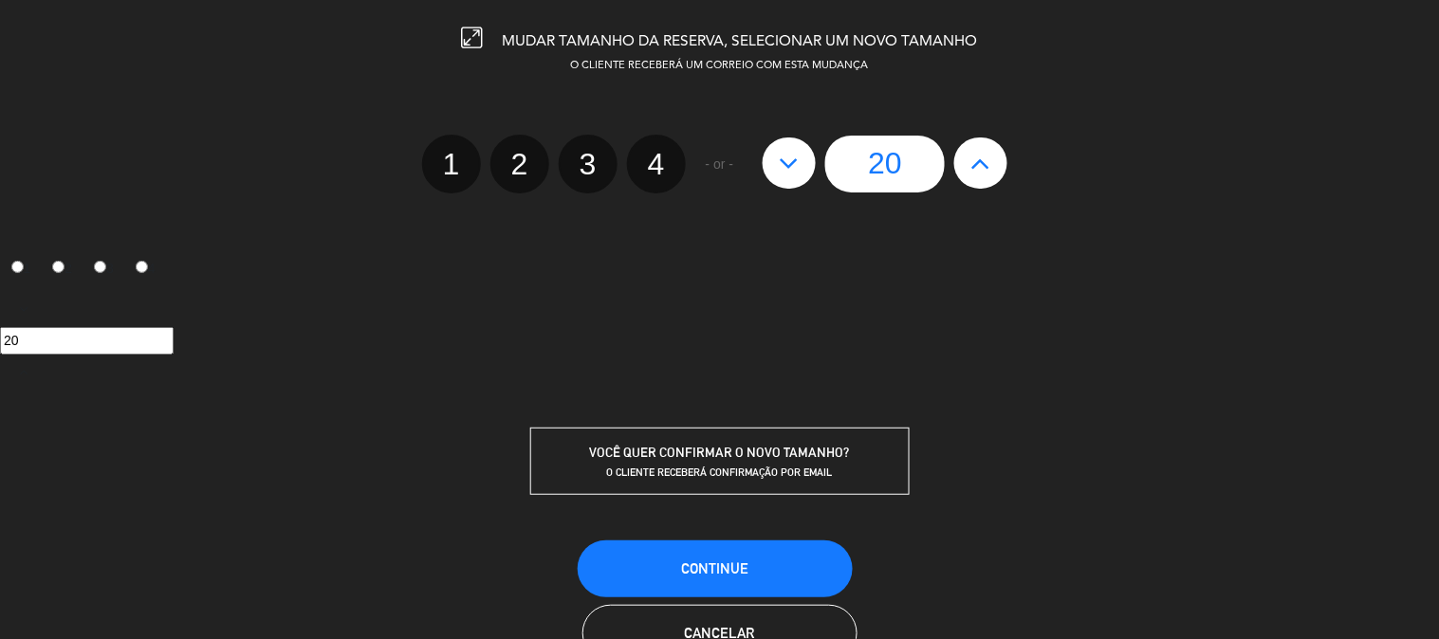
click at [750, 457] on span "VOCÊ QUER CONFIRMAR O NOVO TAMANHO?" at bounding box center [720, 452] width 260 height 15
click at [738, 528] on div "MUDAR TAMANHO DA RESERVA, SELECIONAR UM NOVO TAMANHO O CLIENTE RECEBERÁ UM CORR…" at bounding box center [719, 319] width 1439 height 639
click at [775, 569] on button "CONTINUE" at bounding box center [715, 569] width 275 height 57
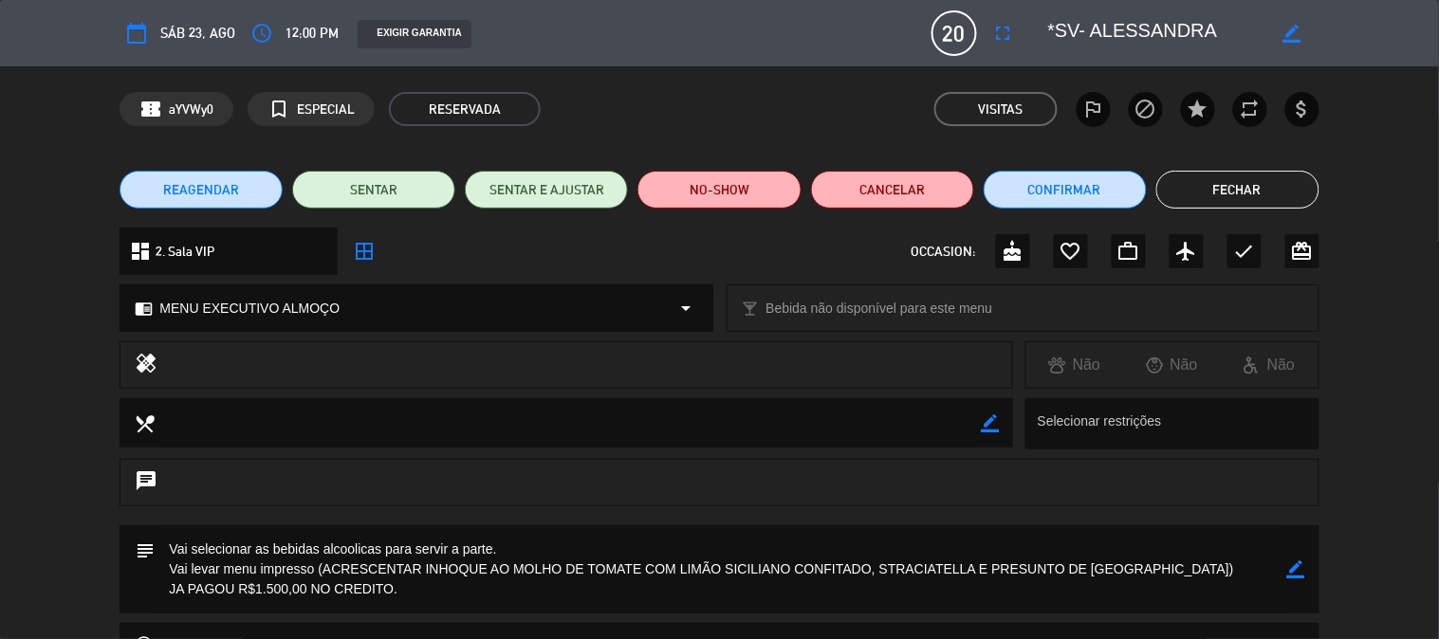
click at [1197, 194] on button "Fechar" at bounding box center [1237, 190] width 163 height 38
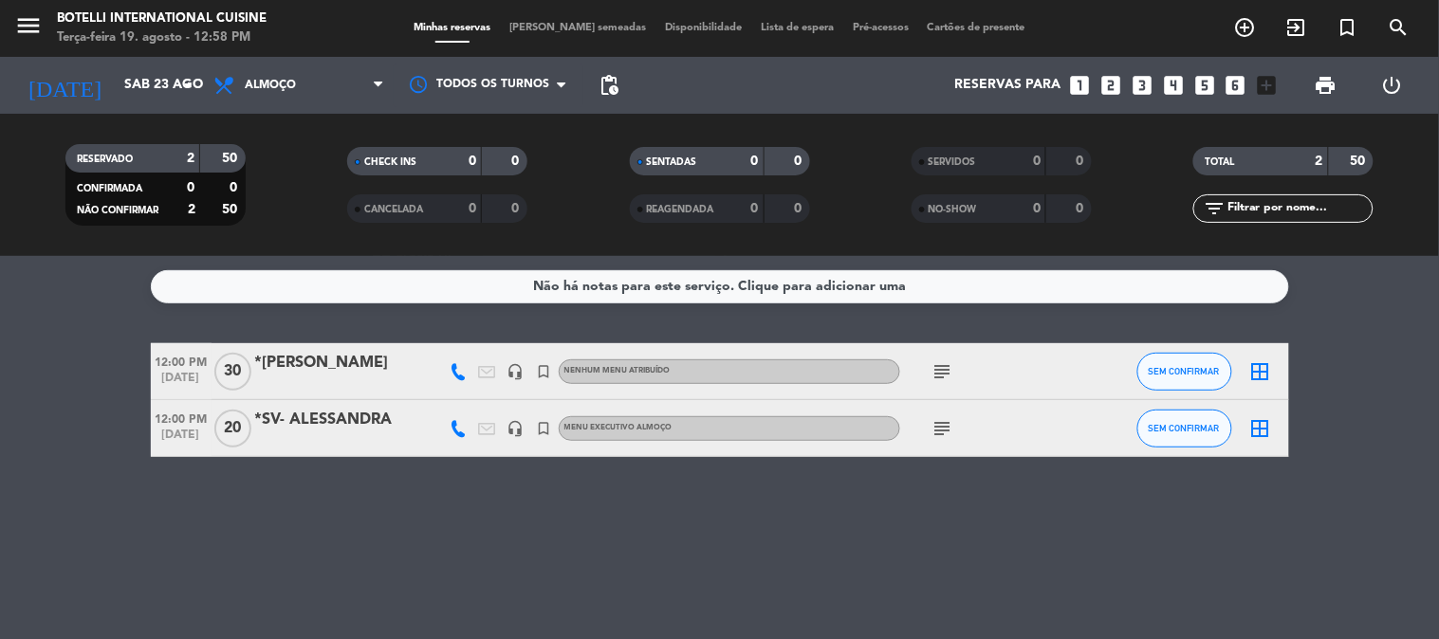
click at [941, 420] on icon "subject" at bounding box center [942, 428] width 23 height 23
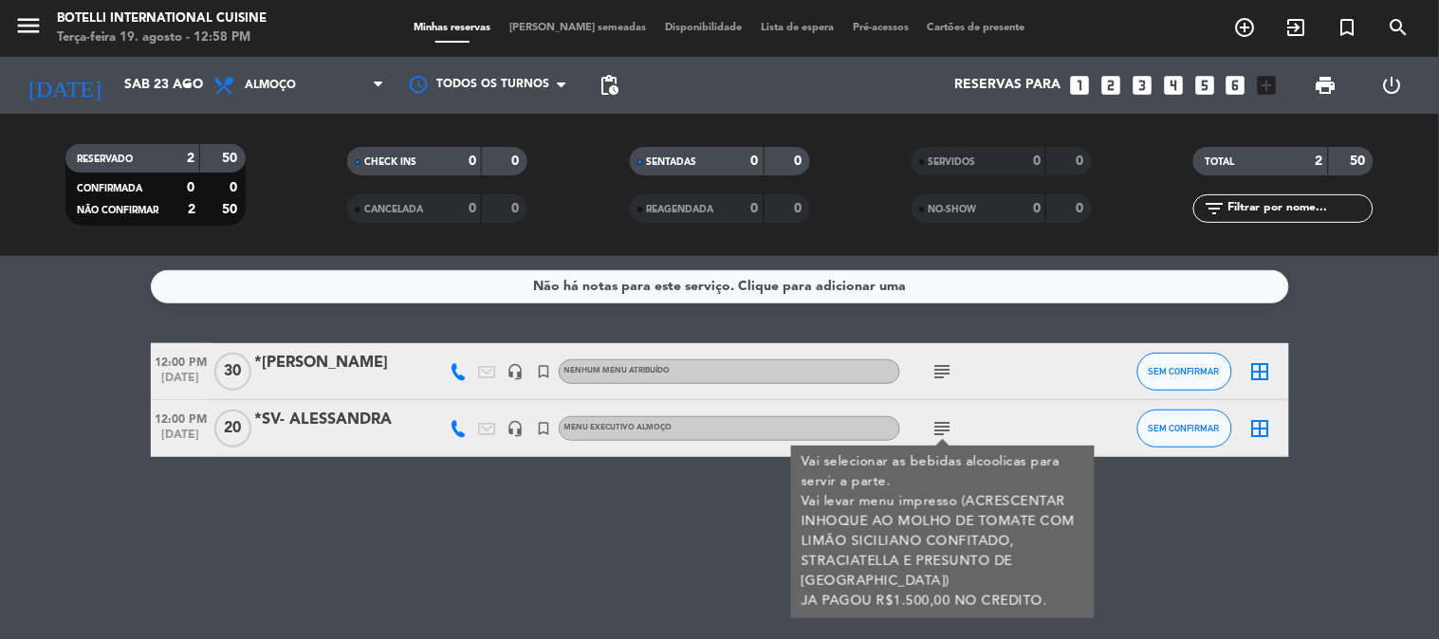
drag, startPoint x: 937, startPoint y: 348, endPoint x: 933, endPoint y: 373, distance: 24.9
click at [935, 366] on div "subject" at bounding box center [985, 371] width 171 height 56
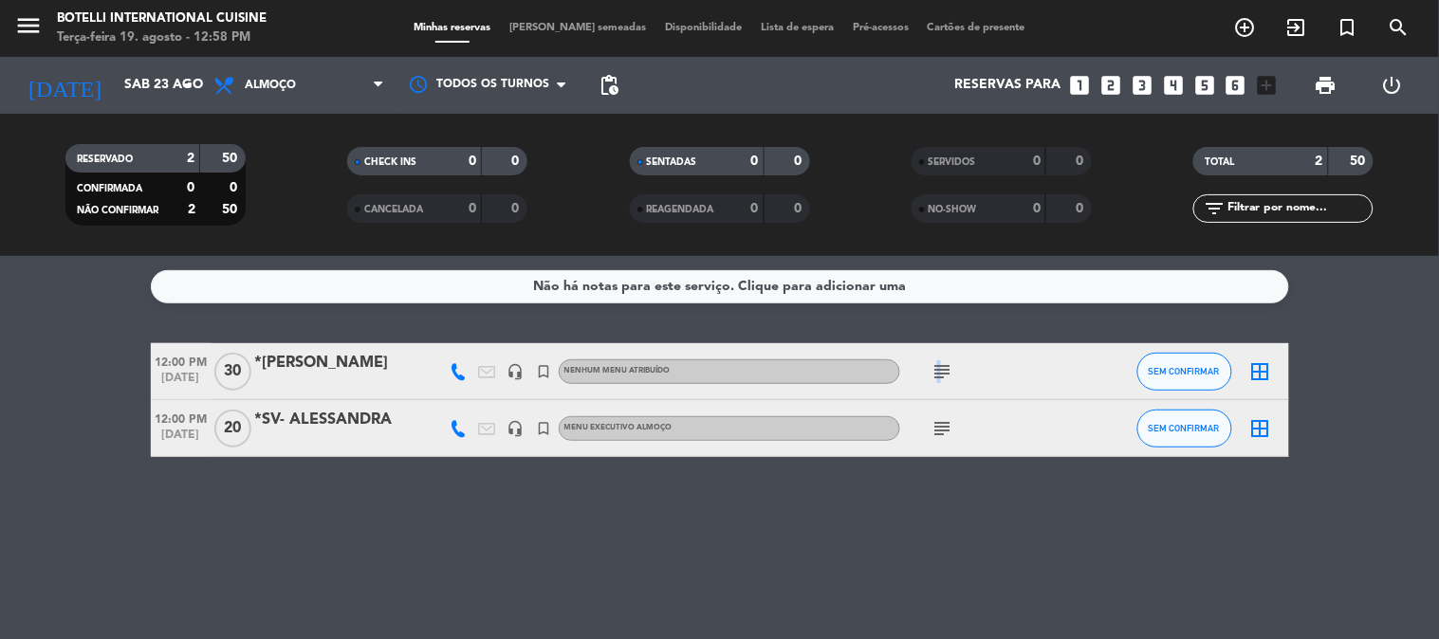
click at [933, 374] on icon "subject" at bounding box center [942, 371] width 23 height 23
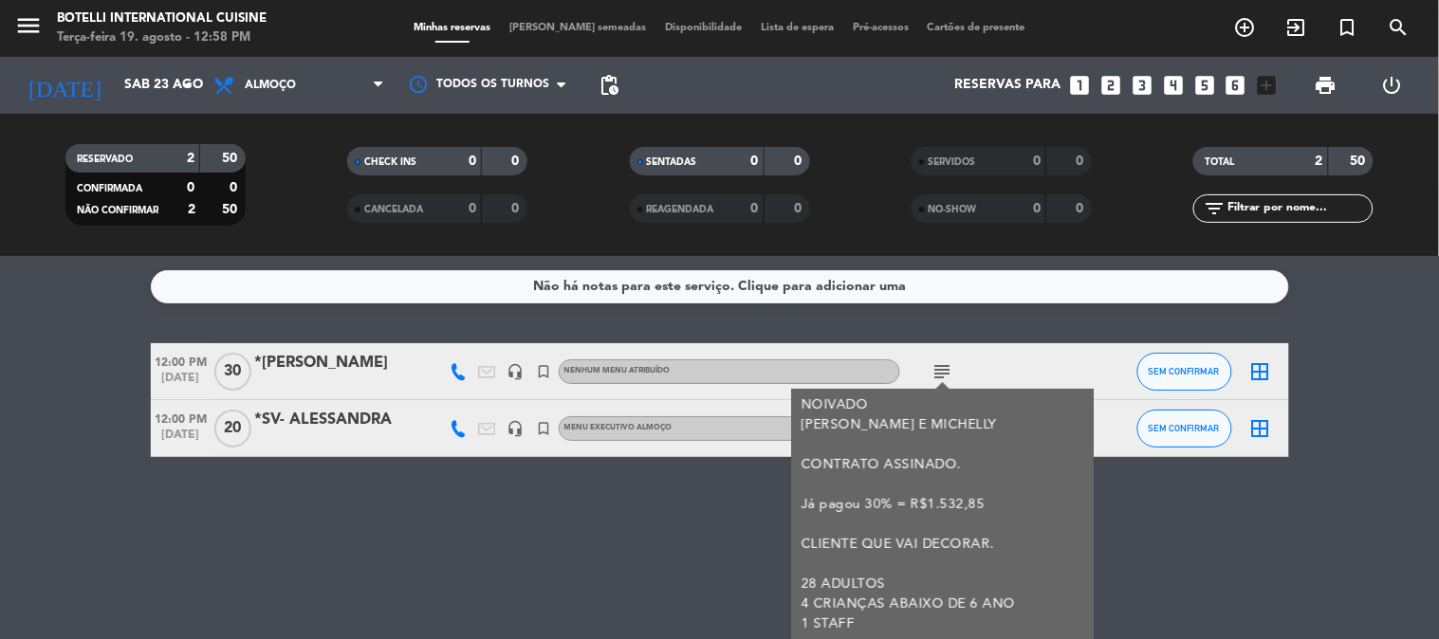
click at [601, 539] on div "Não há notas para este serviço. Clique para adicionar uma 12:00 PM [DATE] *MAR …" at bounding box center [719, 447] width 1439 height 383
